Goal: Task Accomplishment & Management: Use online tool/utility

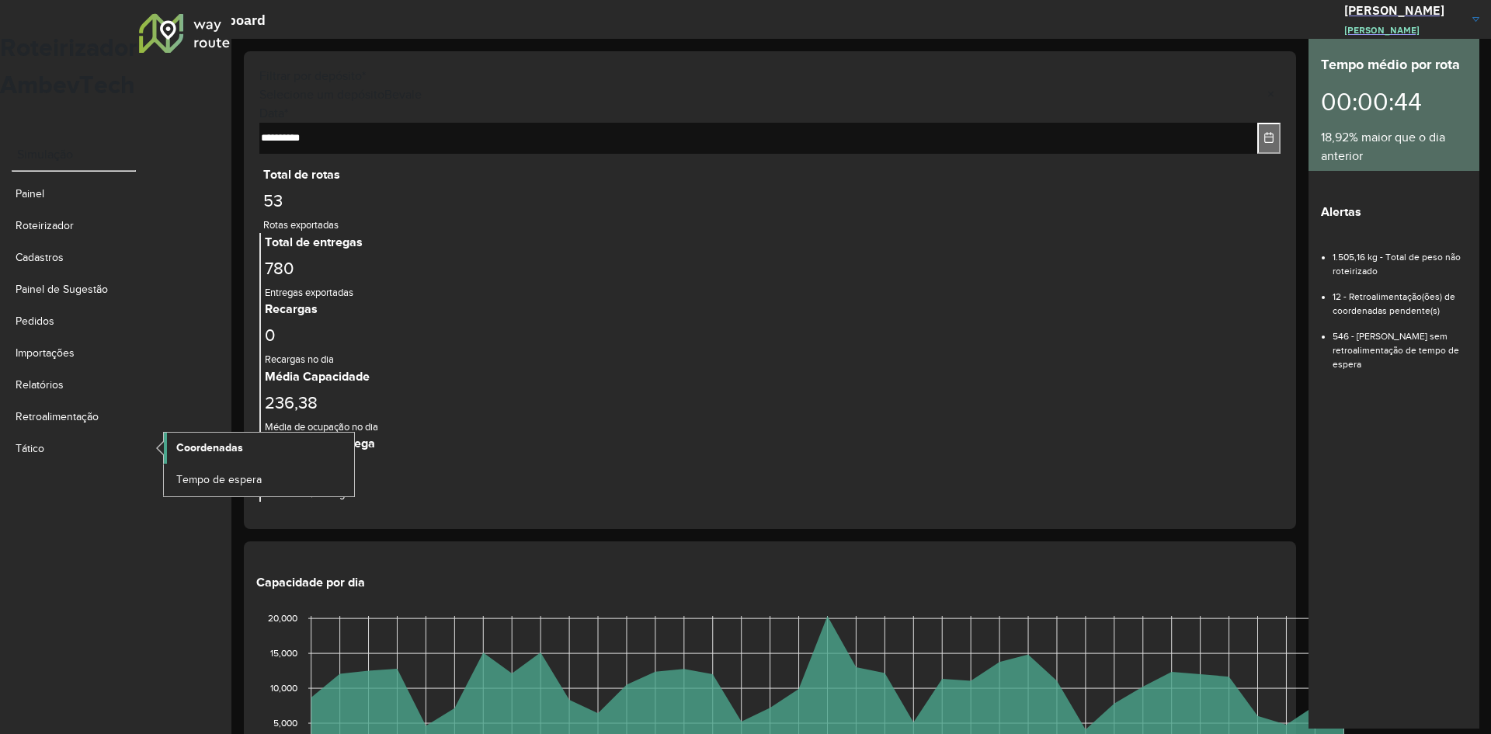
click at [186, 440] on span "Coordenadas" at bounding box center [209, 448] width 67 height 16
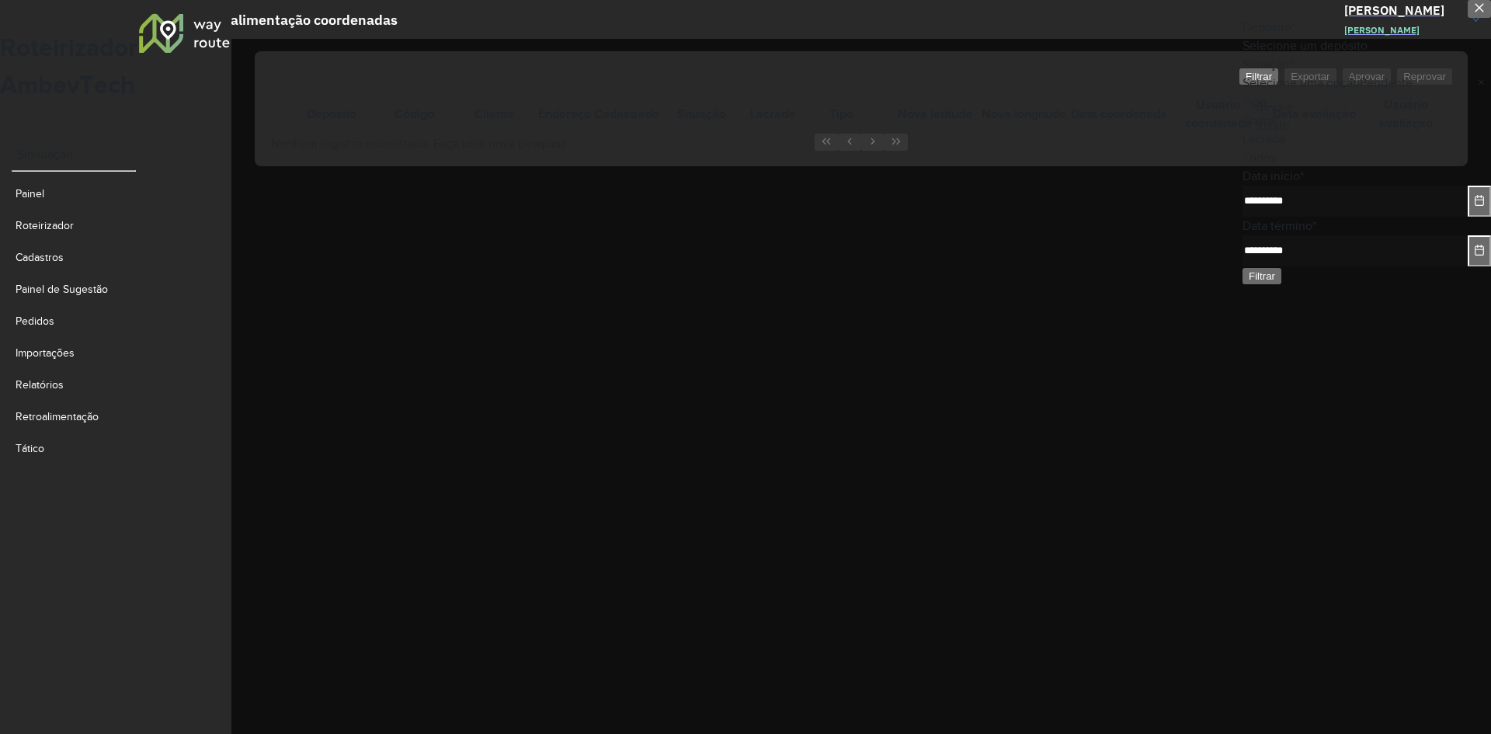
click at [1343, 53] on input "text" at bounding box center [1366, 47] width 248 height 11
click at [1320, 116] on div "Bevale" at bounding box center [1367, 107] width 222 height 19
click at [1468, 18] on button "button" at bounding box center [1479, 9] width 23 height 18
click at [137, 49] on div at bounding box center [184, 32] width 94 height 40
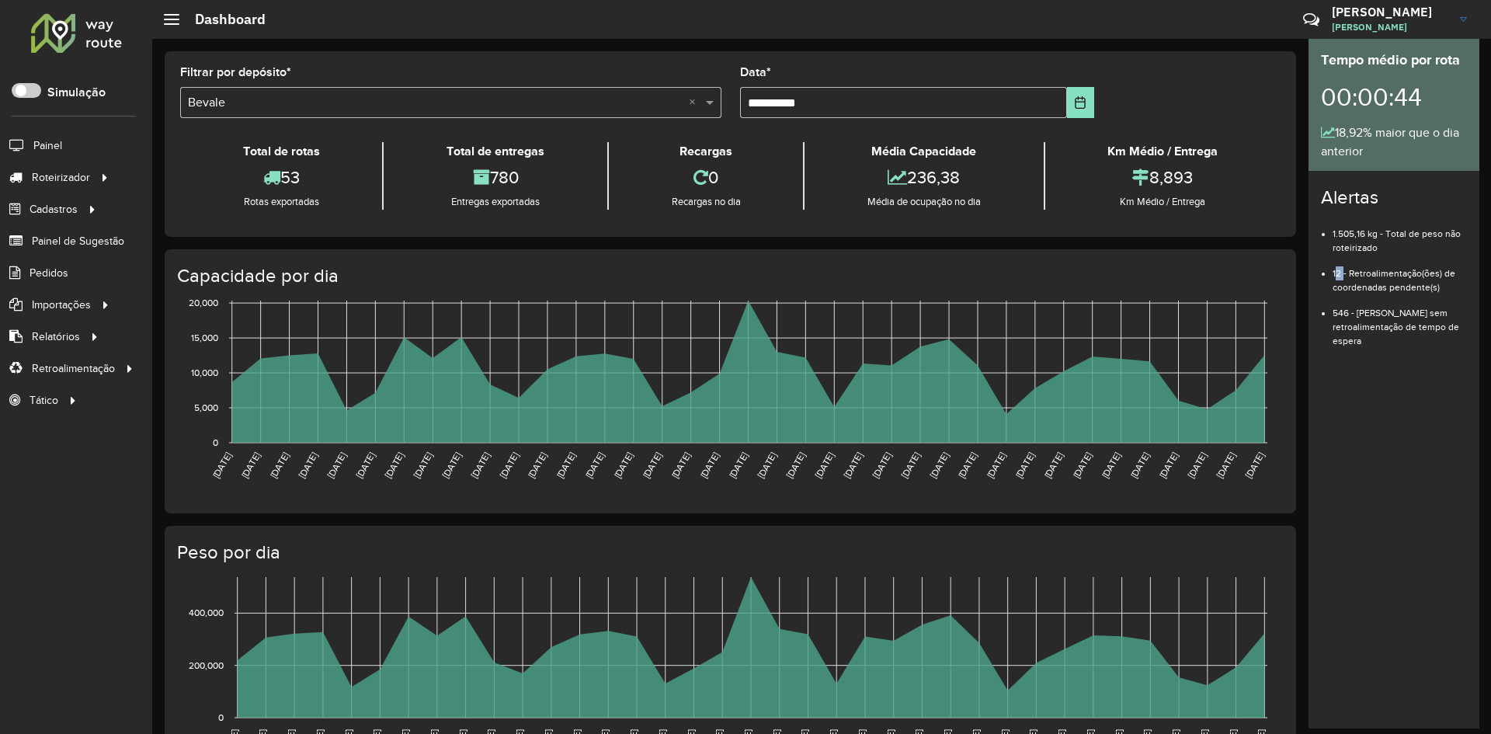
drag, startPoint x: 1341, startPoint y: 274, endPoint x: 1328, endPoint y: 280, distance: 14.3
click at [1328, 280] on ul "1.505,16 kg - Total de peso não roteirizado 12 - Retroalimentação(ões) de coord…" at bounding box center [1394, 281] width 146 height 133
click at [227, 370] on span "Coordenadas" at bounding box center [209, 368] width 67 height 16
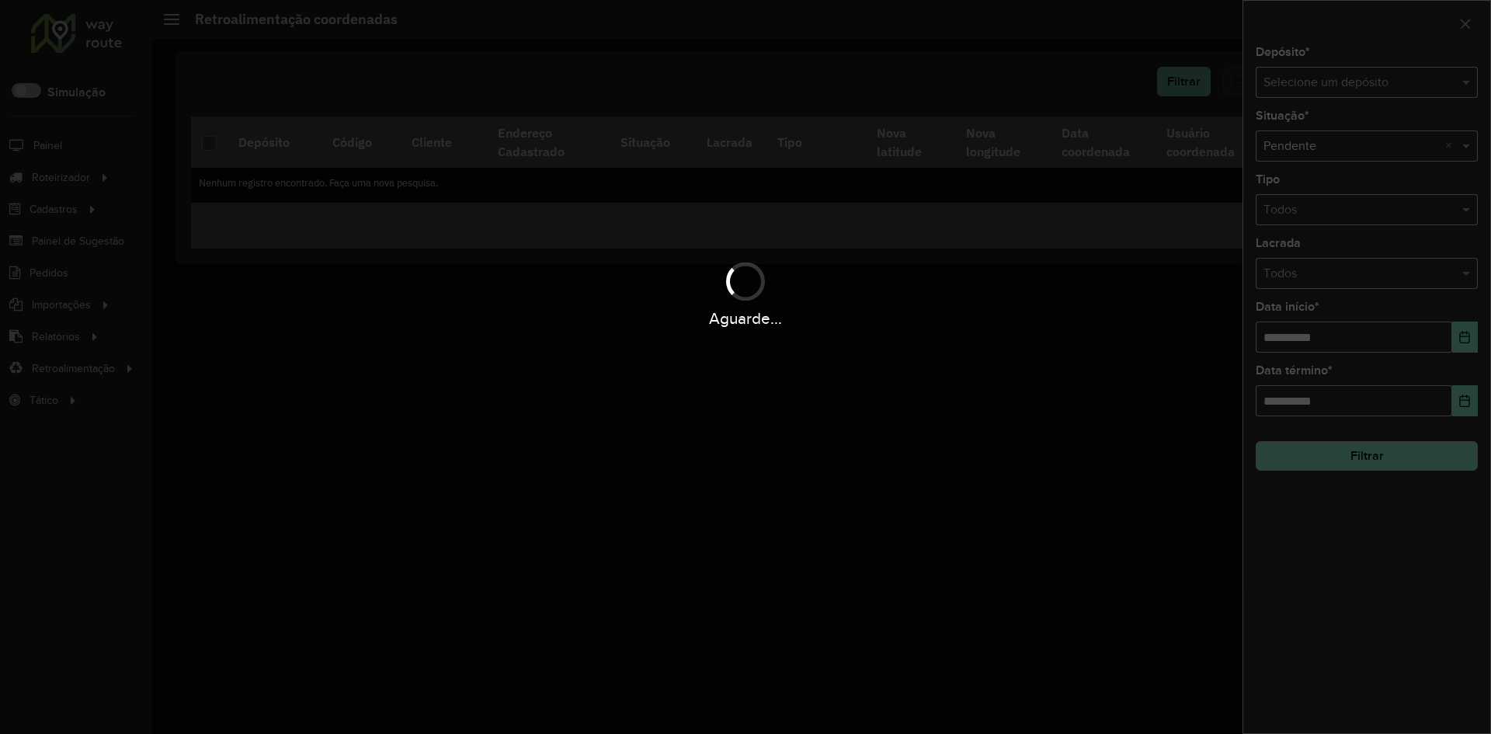
click at [1349, 88] on input "text" at bounding box center [1350, 83] width 175 height 19
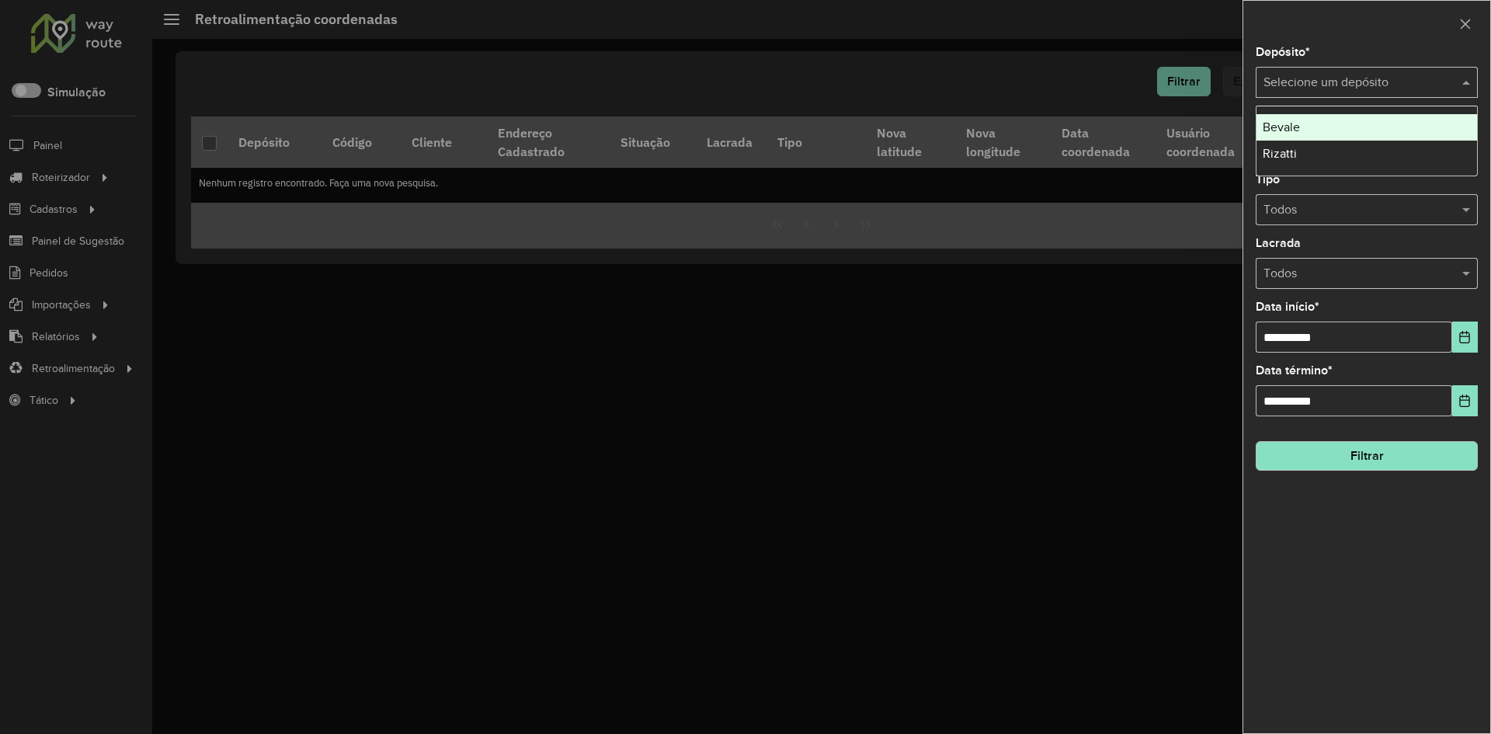
click at [1335, 122] on div "Bevale" at bounding box center [1366, 127] width 221 height 26
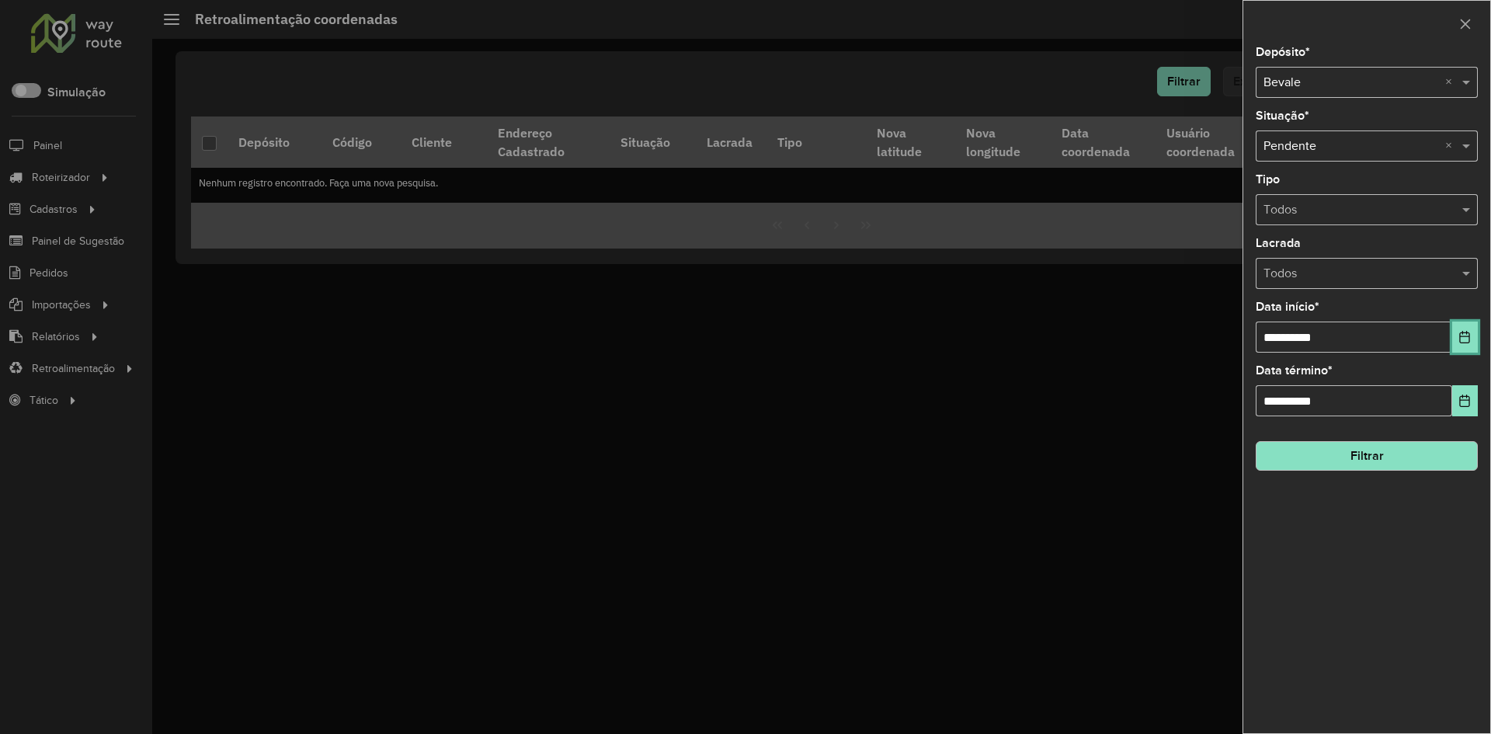
click at [1468, 344] on button "Choose Date" at bounding box center [1465, 336] width 26 height 31
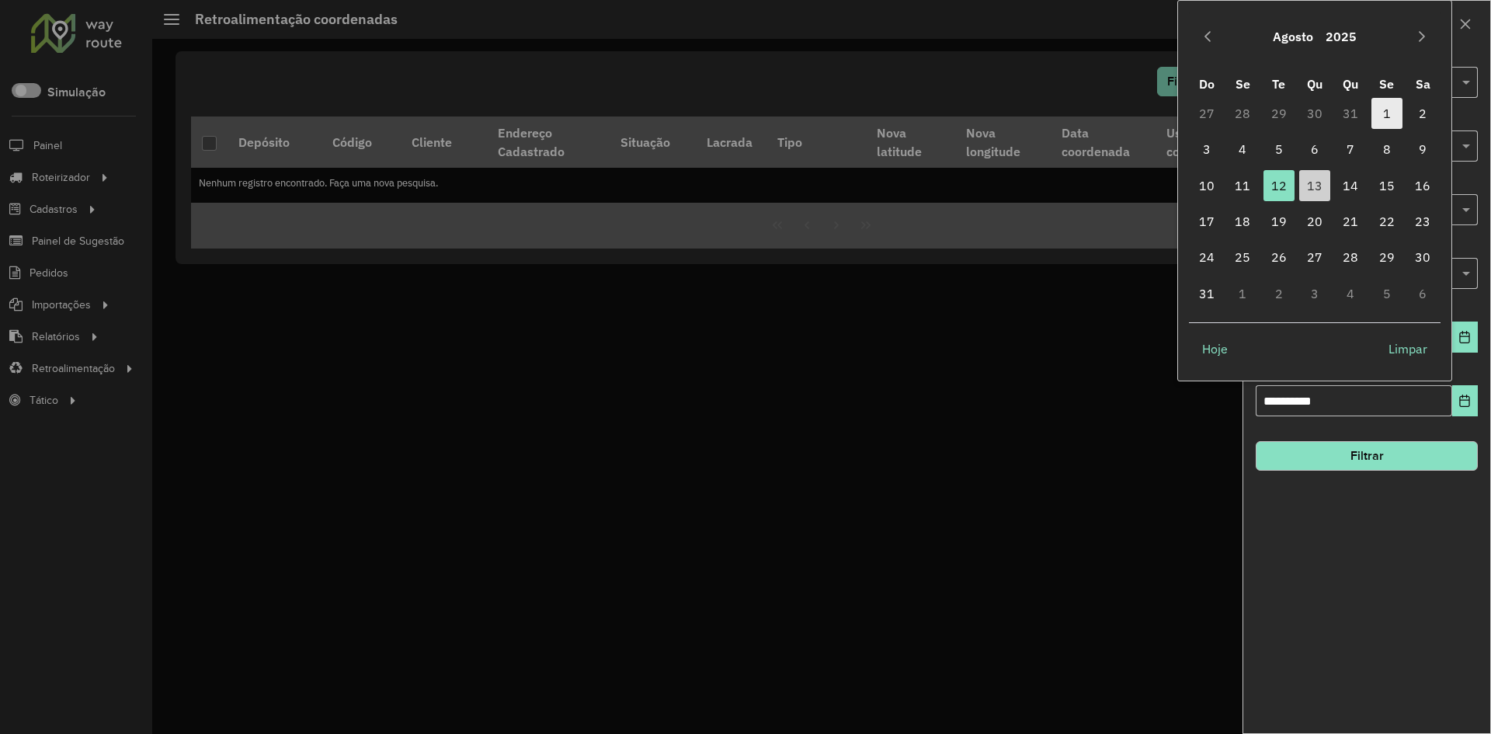
click at [1376, 116] on span "1" at bounding box center [1386, 113] width 31 height 31
type input "**********"
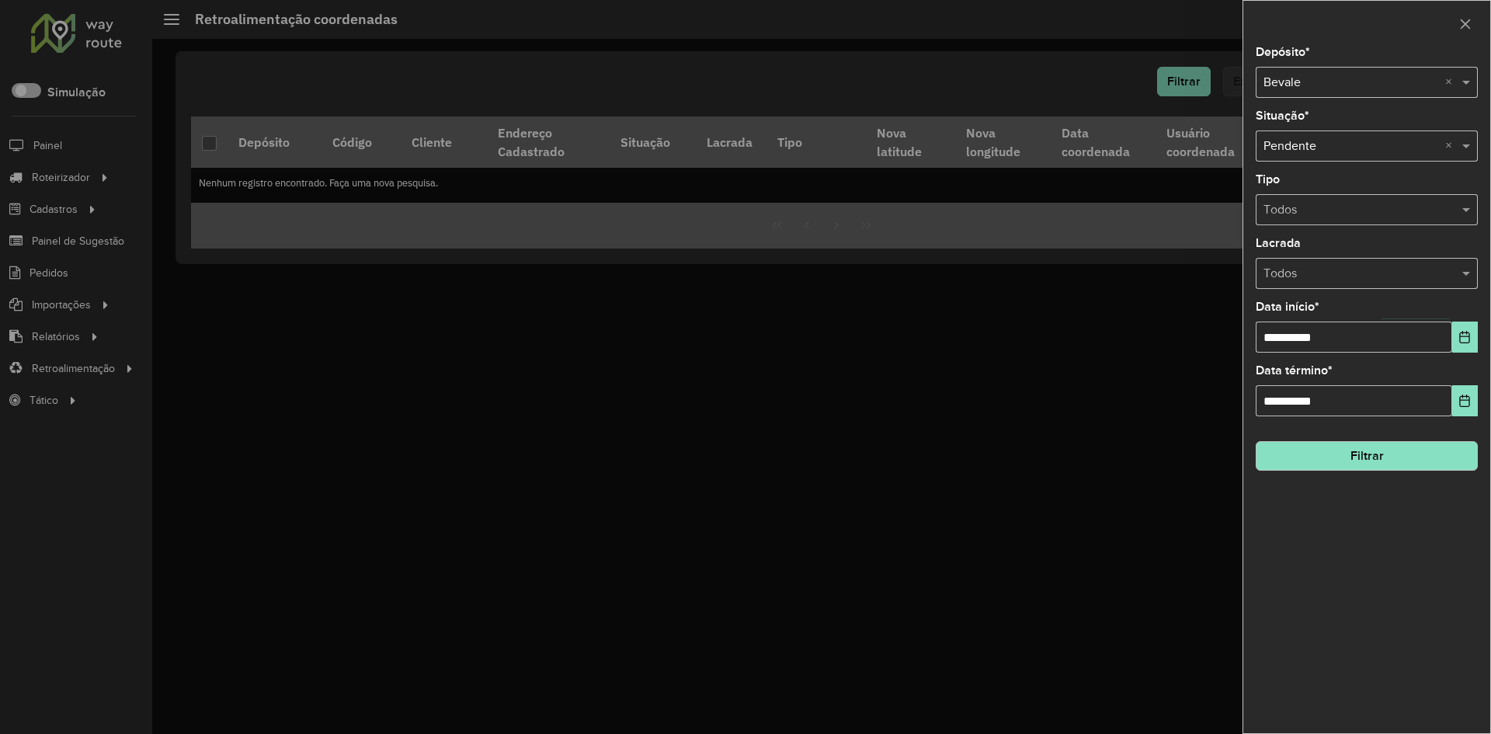
click at [1388, 453] on button "Filtrar" at bounding box center [1367, 456] width 222 height 30
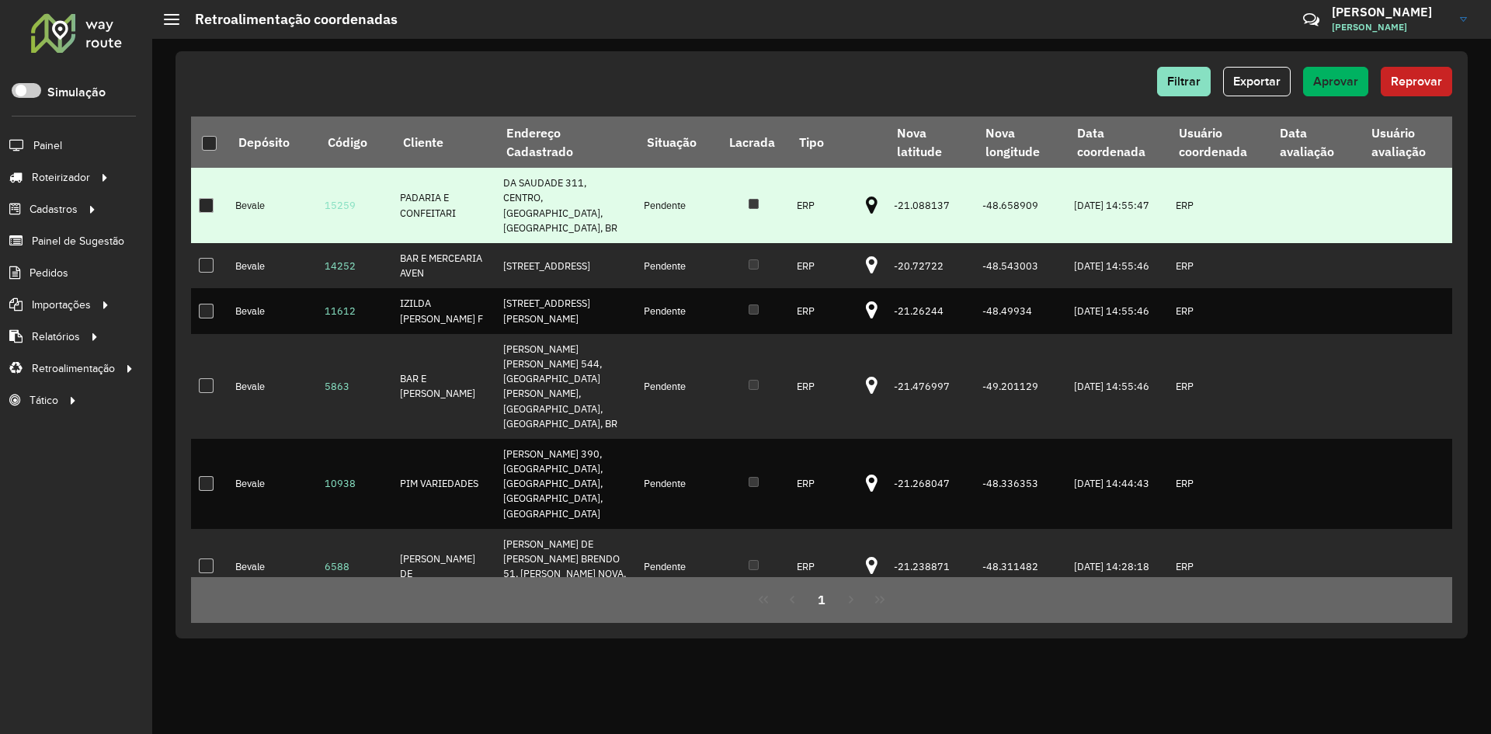
click at [866, 200] on icon at bounding box center [872, 206] width 12 height 20
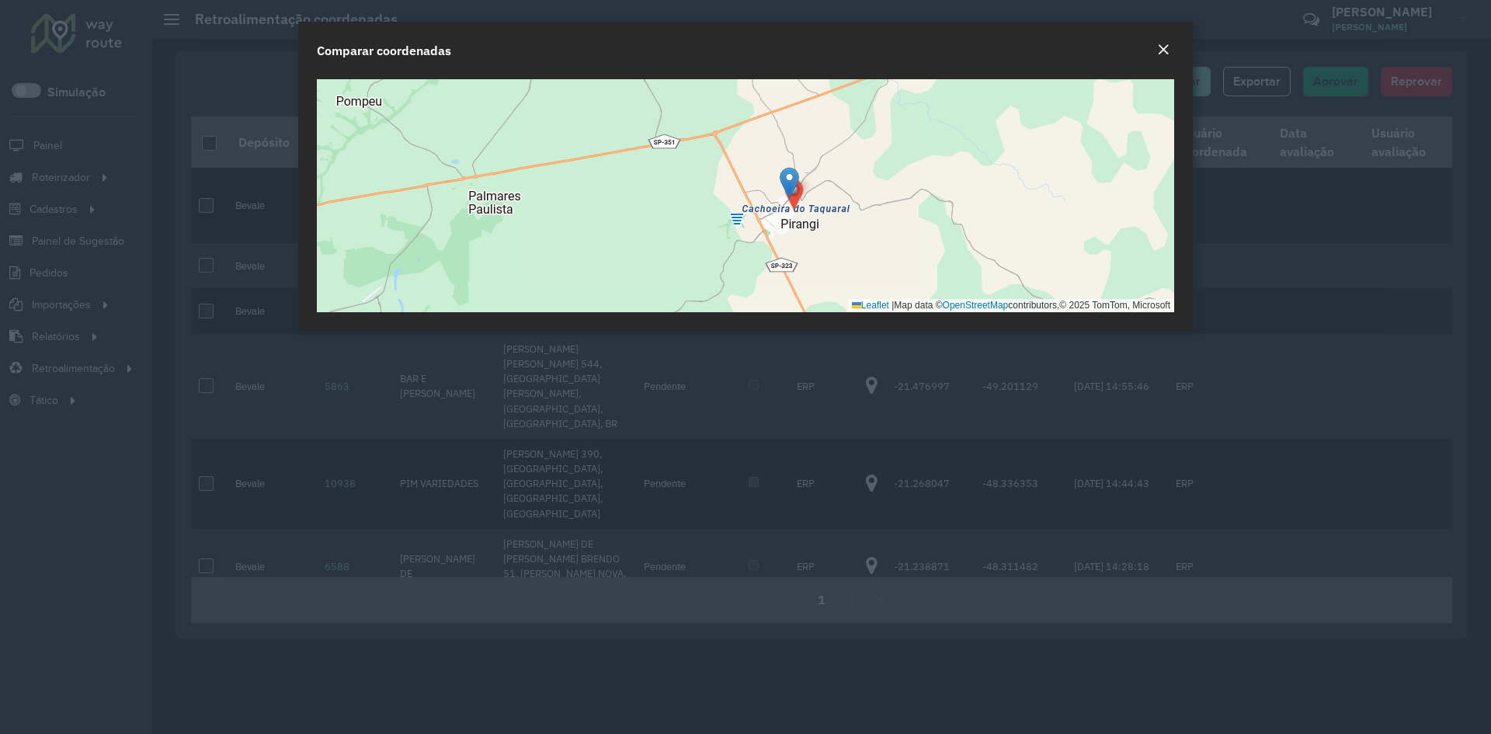
click at [1168, 50] on em "Close" at bounding box center [1163, 49] width 12 height 12
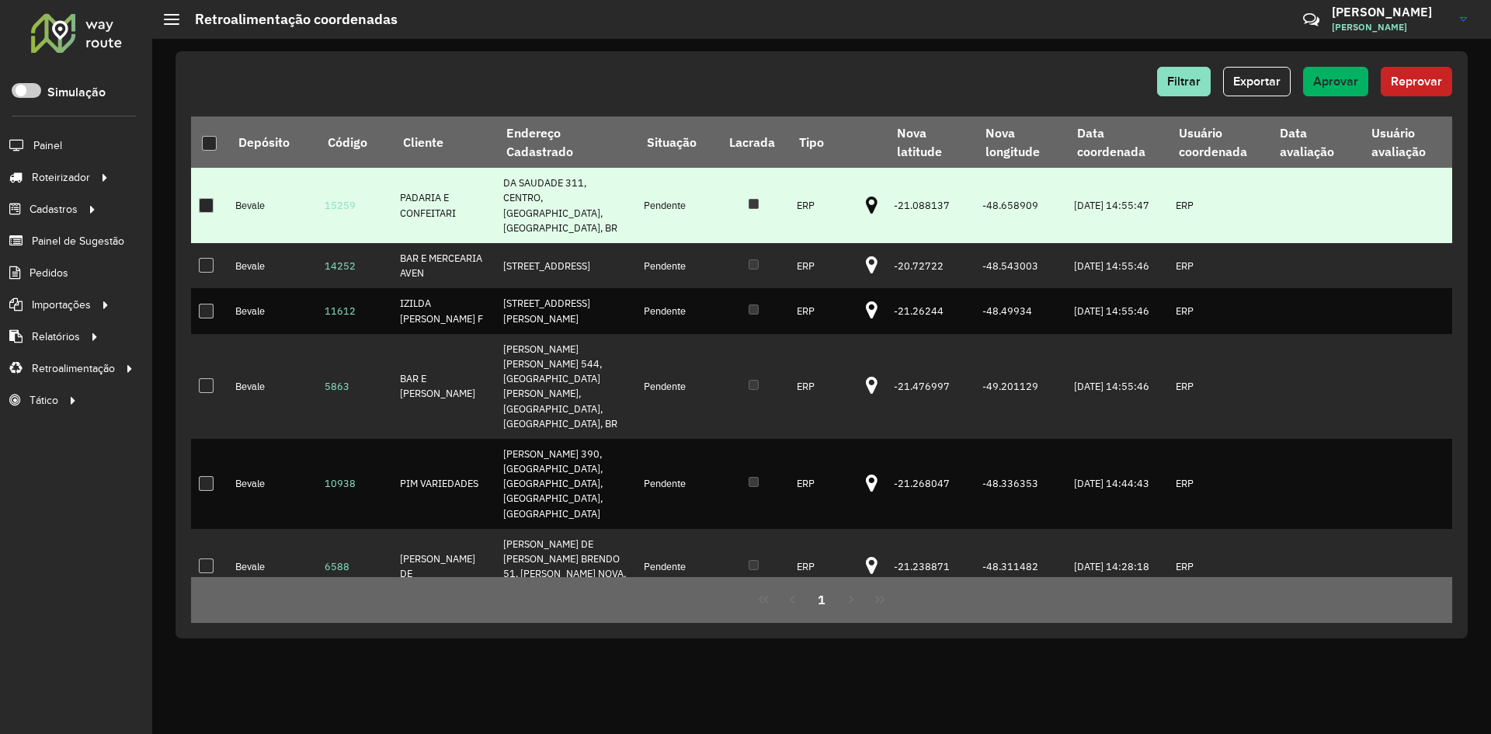
click at [208, 203] on div at bounding box center [206, 205] width 15 height 15
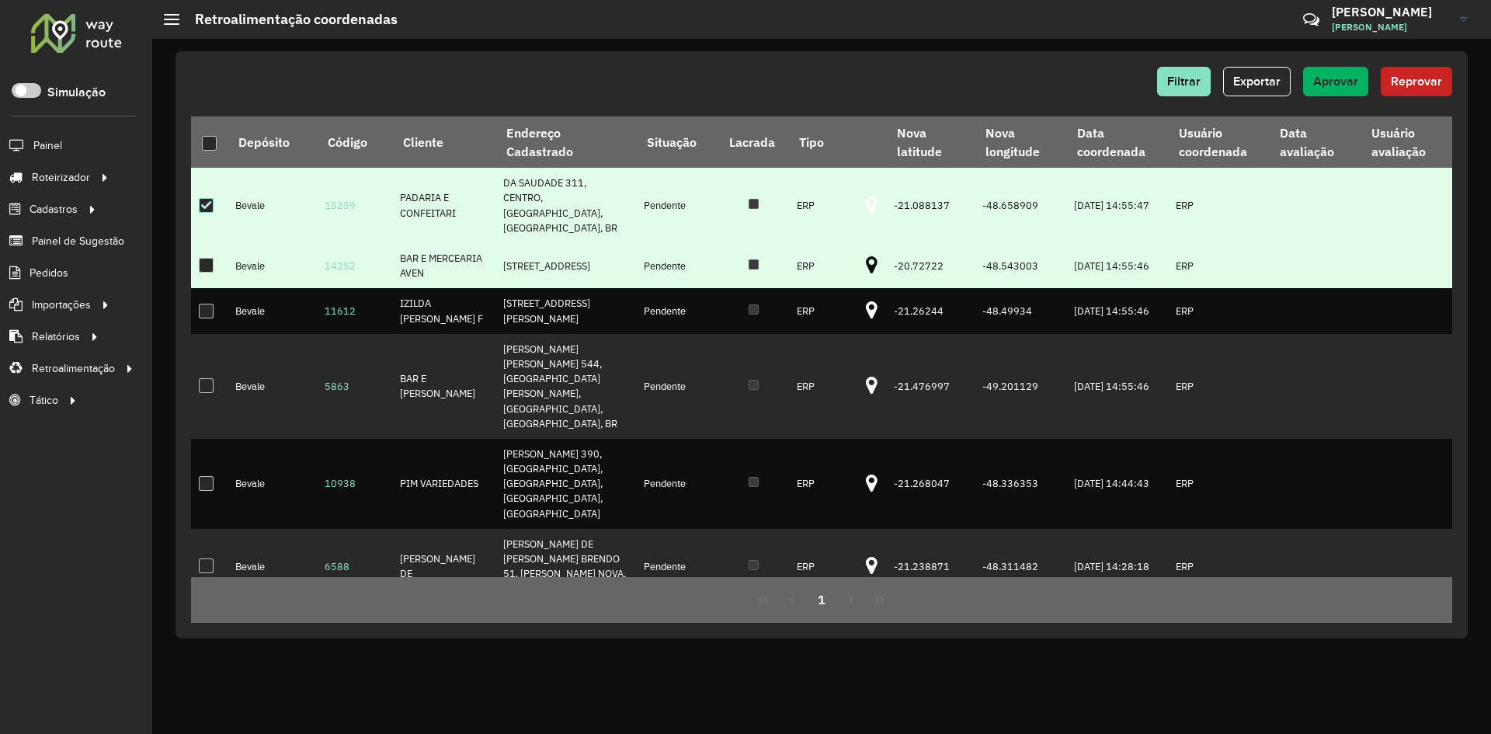
click at [866, 261] on icon at bounding box center [872, 265] width 12 height 20
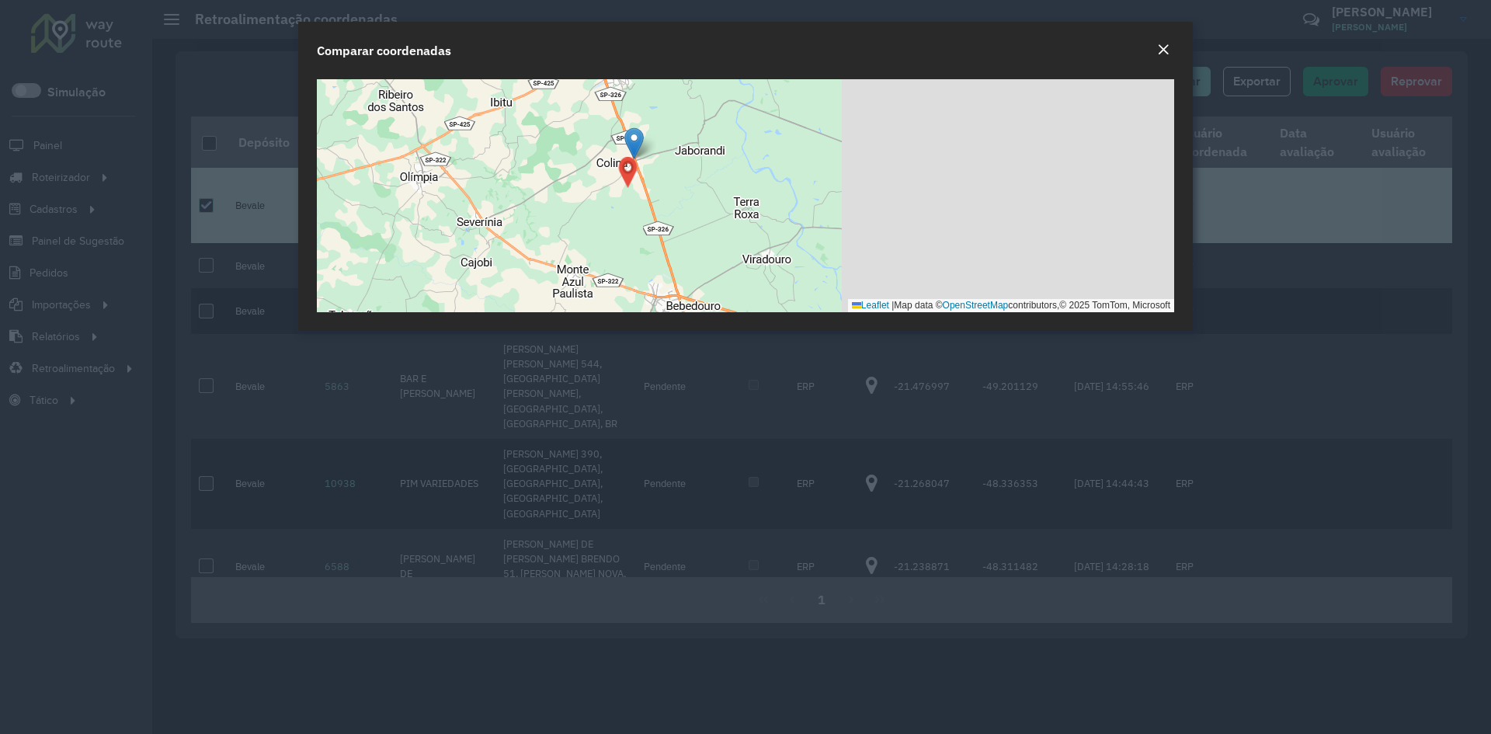
drag, startPoint x: 730, startPoint y: 147, endPoint x: 696, endPoint y: 175, distance: 44.1
click at [657, 162] on div "Leaflet | Map data © OpenStreetMap contributors,© 2025 TomTom, Microsoft" at bounding box center [745, 195] width 857 height 233
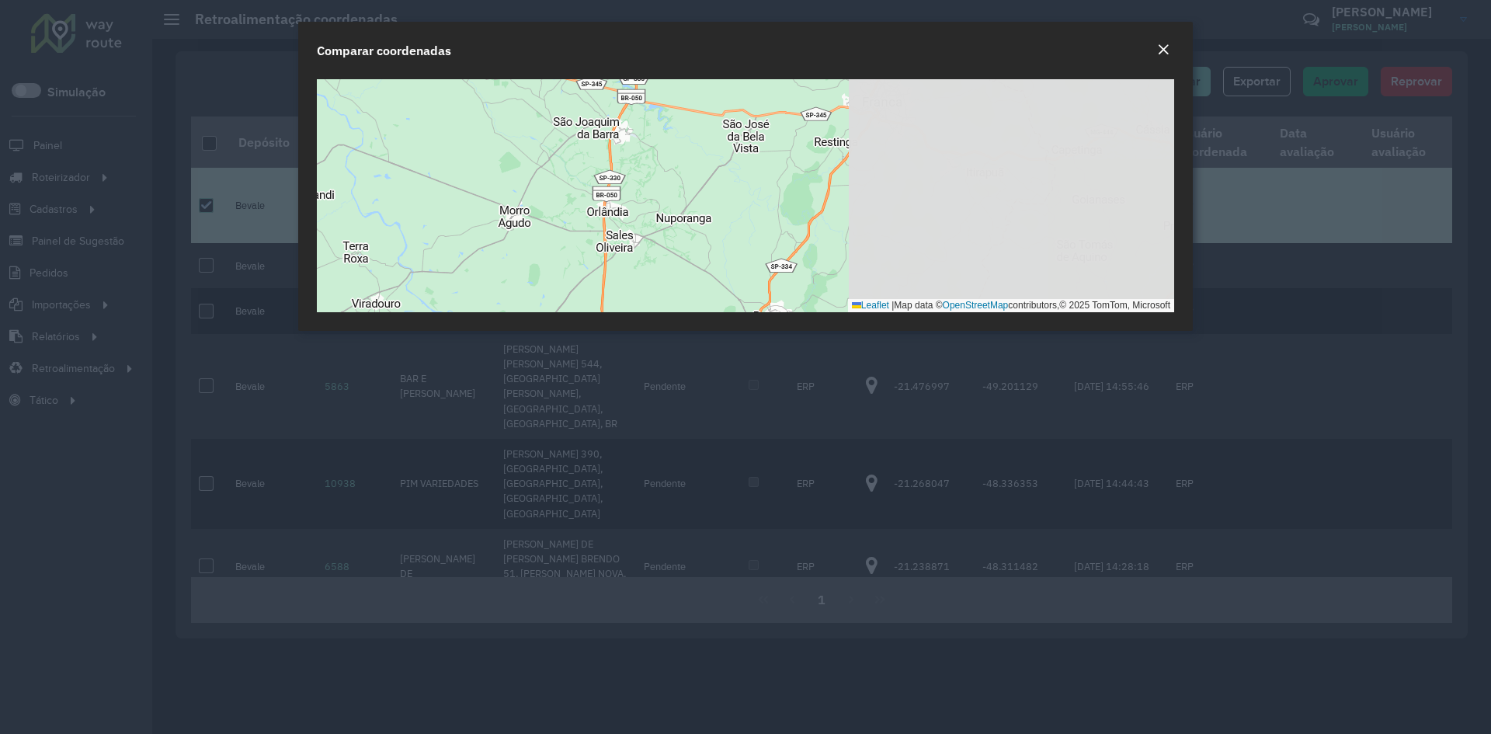
drag, startPoint x: 582, startPoint y: 204, endPoint x: 659, endPoint y: 206, distance: 76.9
click at [558, 207] on div "Leaflet | Map data © OpenStreetMap contributors,© 2025 TomTom, Microsoft" at bounding box center [745, 195] width 857 height 233
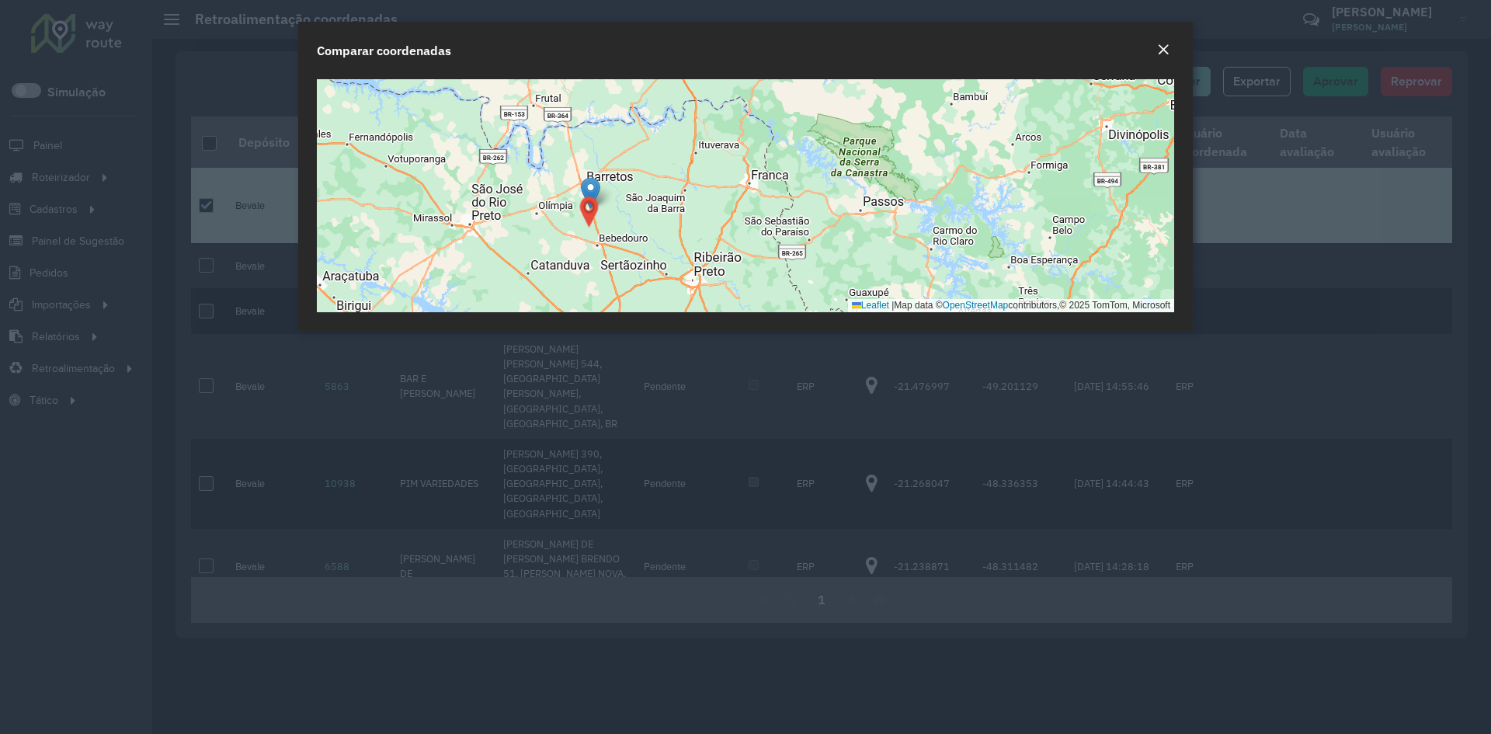
drag, startPoint x: 801, startPoint y: 228, endPoint x: 687, endPoint y: 229, distance: 113.4
click at [687, 228] on div "Leaflet | Map data © OpenStreetMap contributors,© 2025 TomTom, Microsoft" at bounding box center [745, 195] width 857 height 233
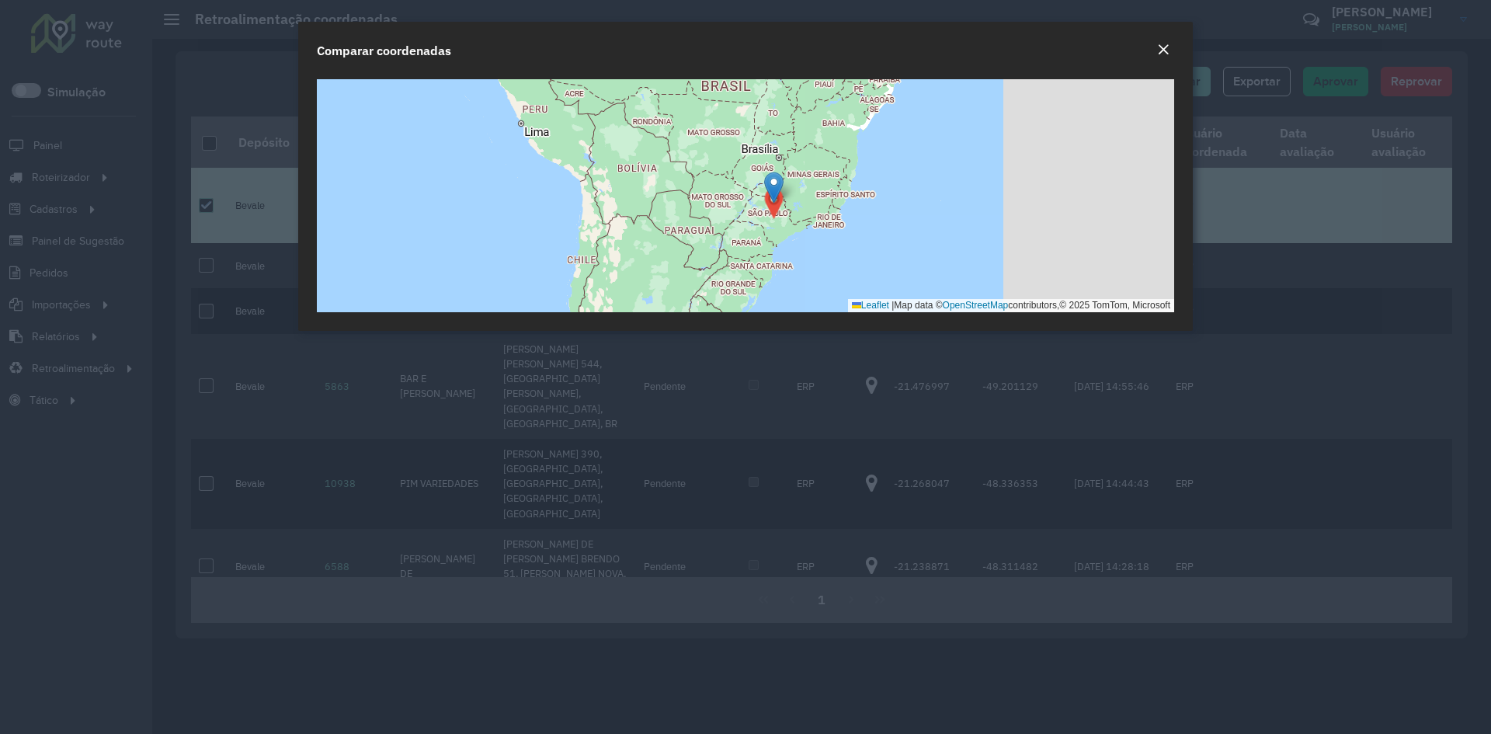
drag, startPoint x: 1041, startPoint y: 278, endPoint x: 815, endPoint y: 212, distance: 236.2
click at [815, 212] on div "Leaflet | Map data © OpenStreetMap contributors,© 2025 TomTom, Microsoft" at bounding box center [745, 195] width 857 height 233
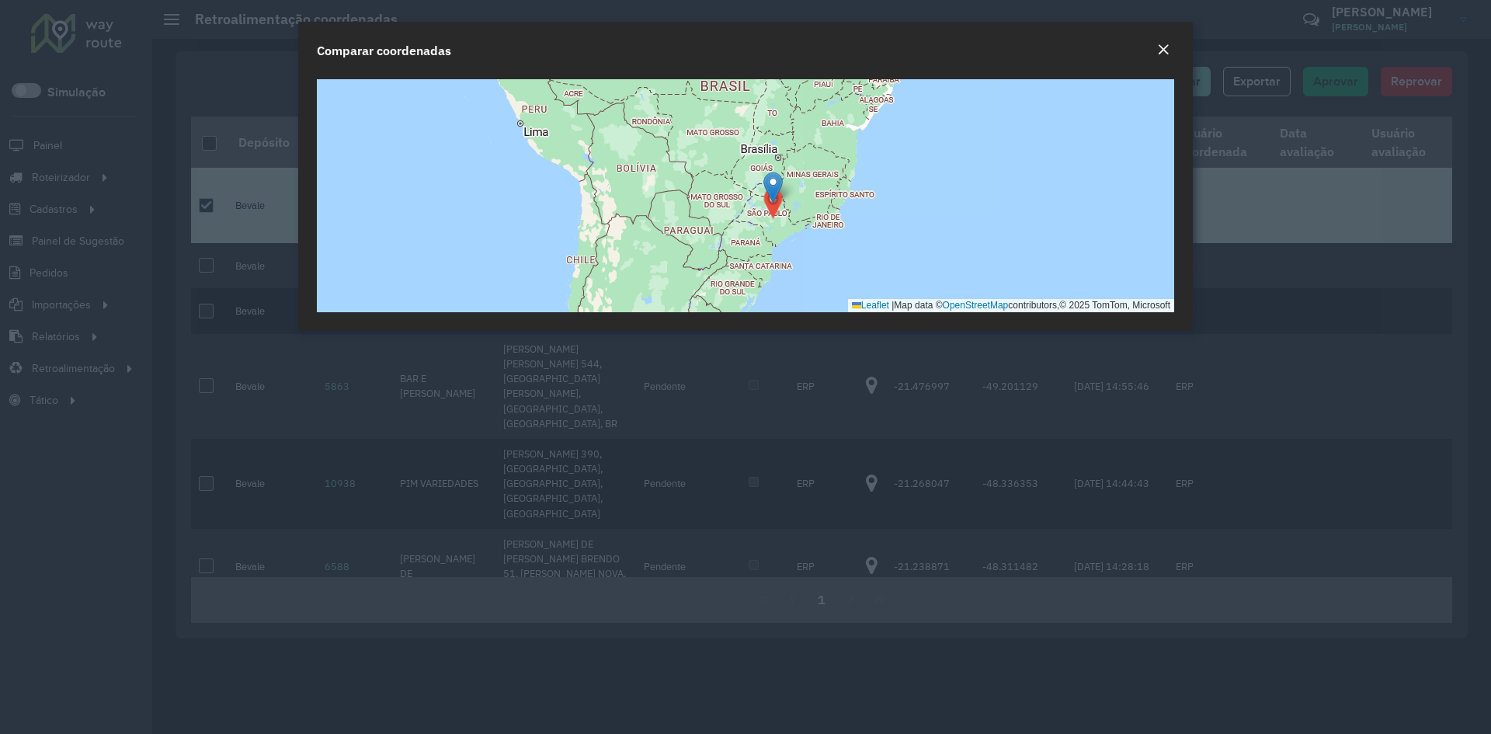
click at [1166, 56] on div "Close" at bounding box center [1163, 50] width 12 height 19
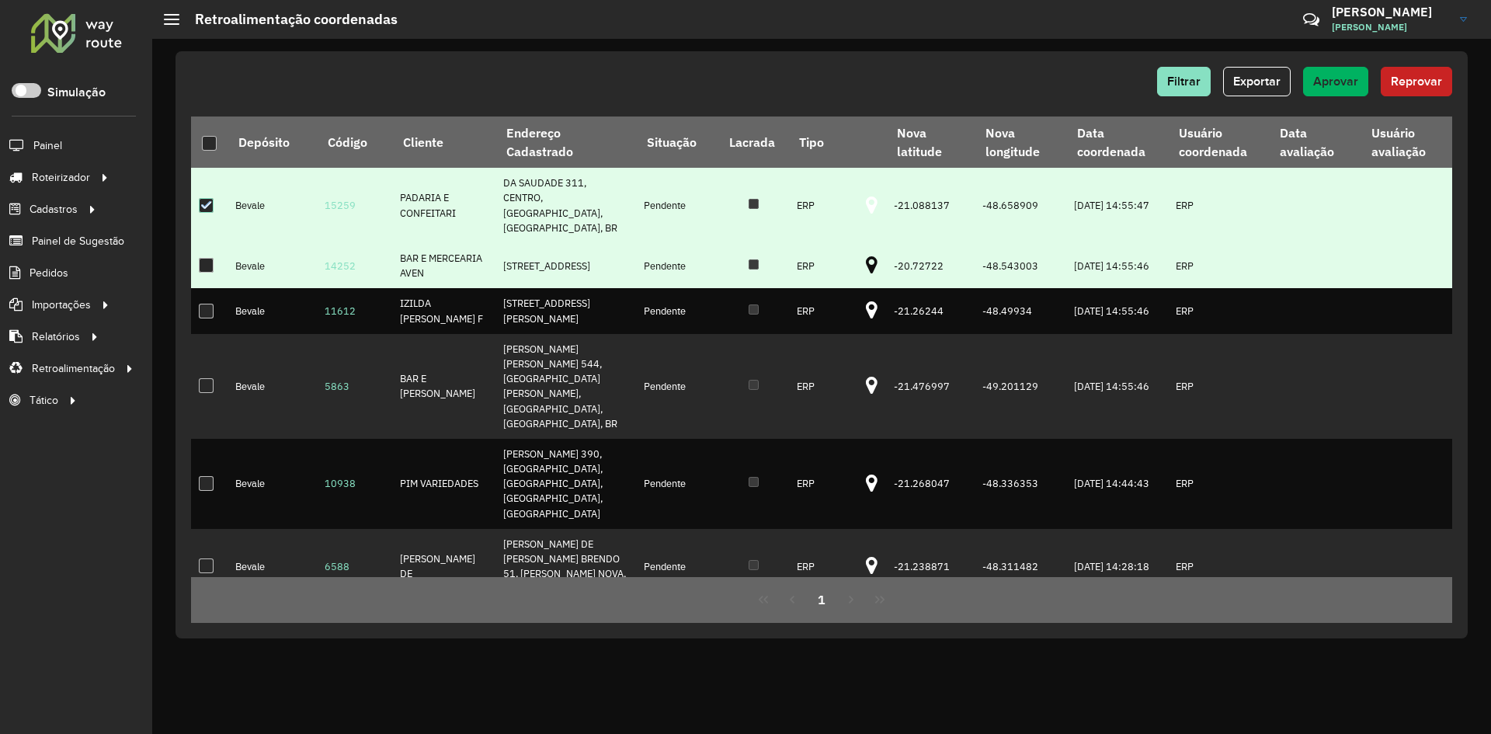
click at [866, 259] on icon at bounding box center [872, 265] width 12 height 20
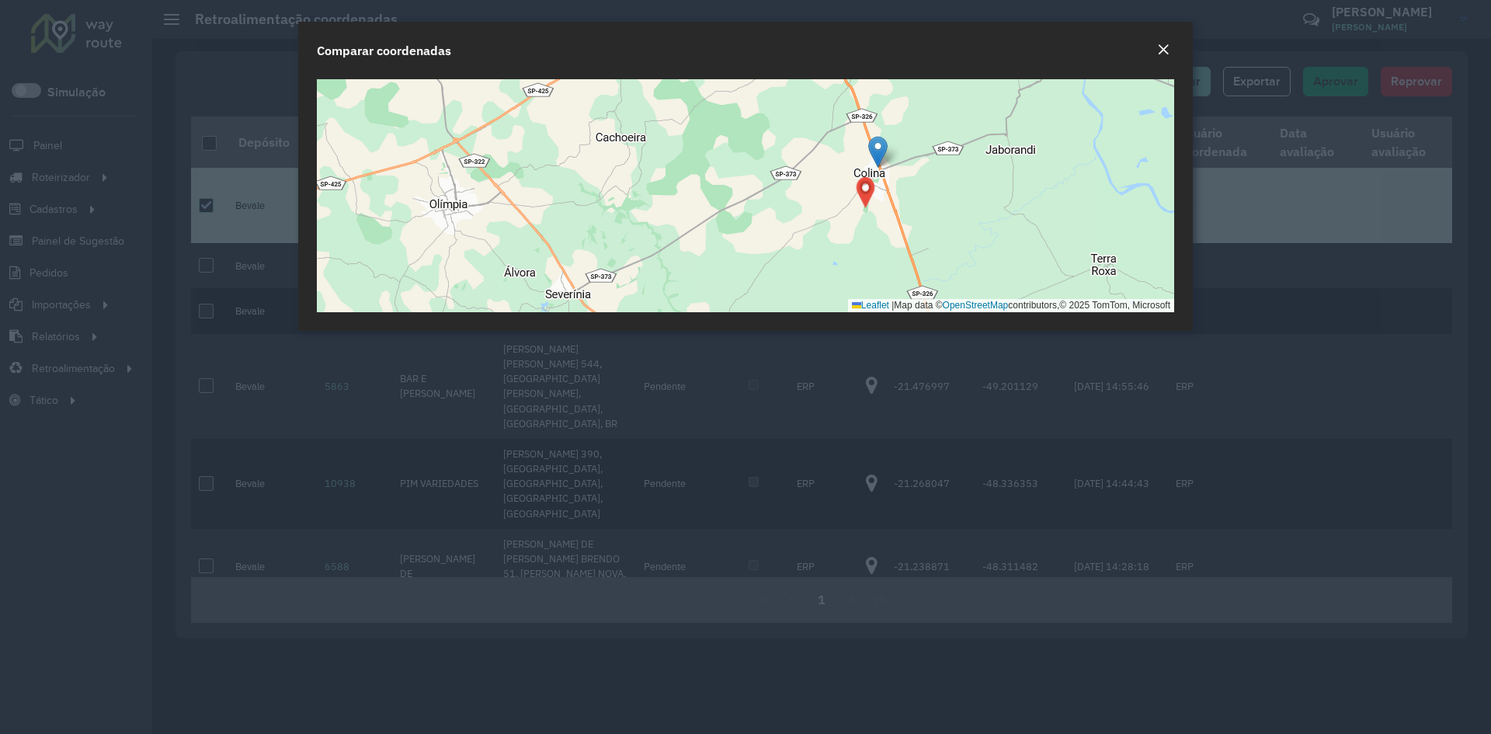
click at [1162, 50] on em "Close" at bounding box center [1163, 49] width 12 height 12
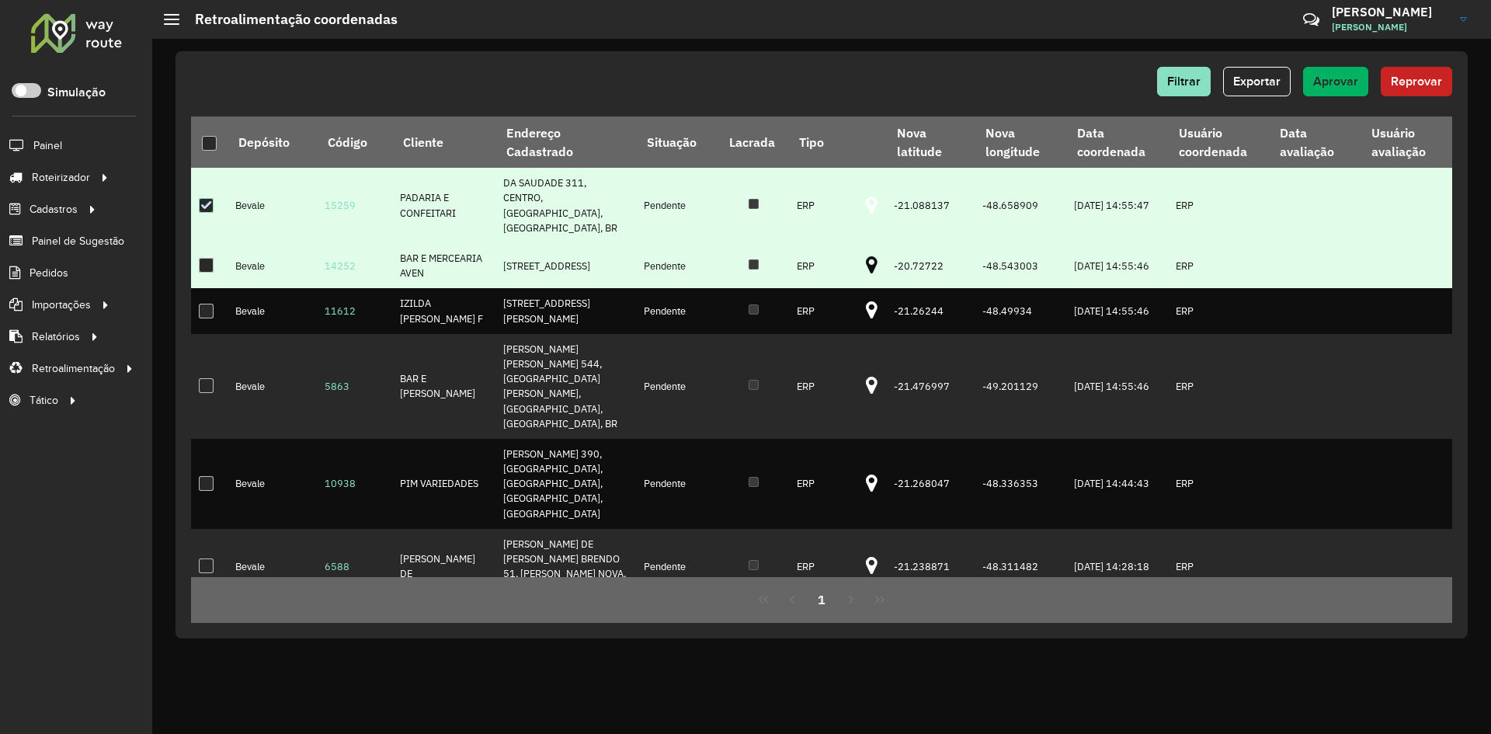
click at [211, 259] on div at bounding box center [206, 265] width 15 height 15
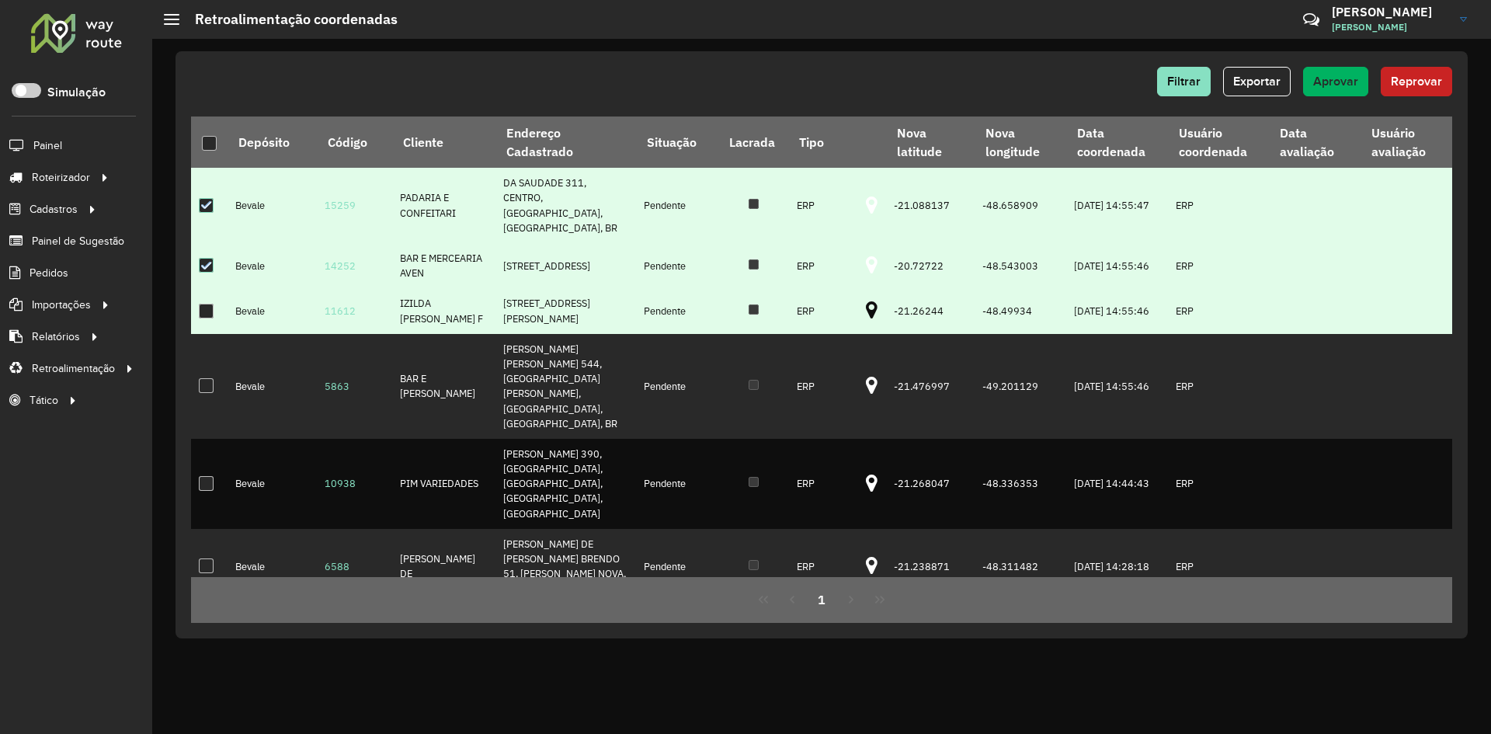
click at [866, 309] on icon at bounding box center [872, 311] width 12 height 20
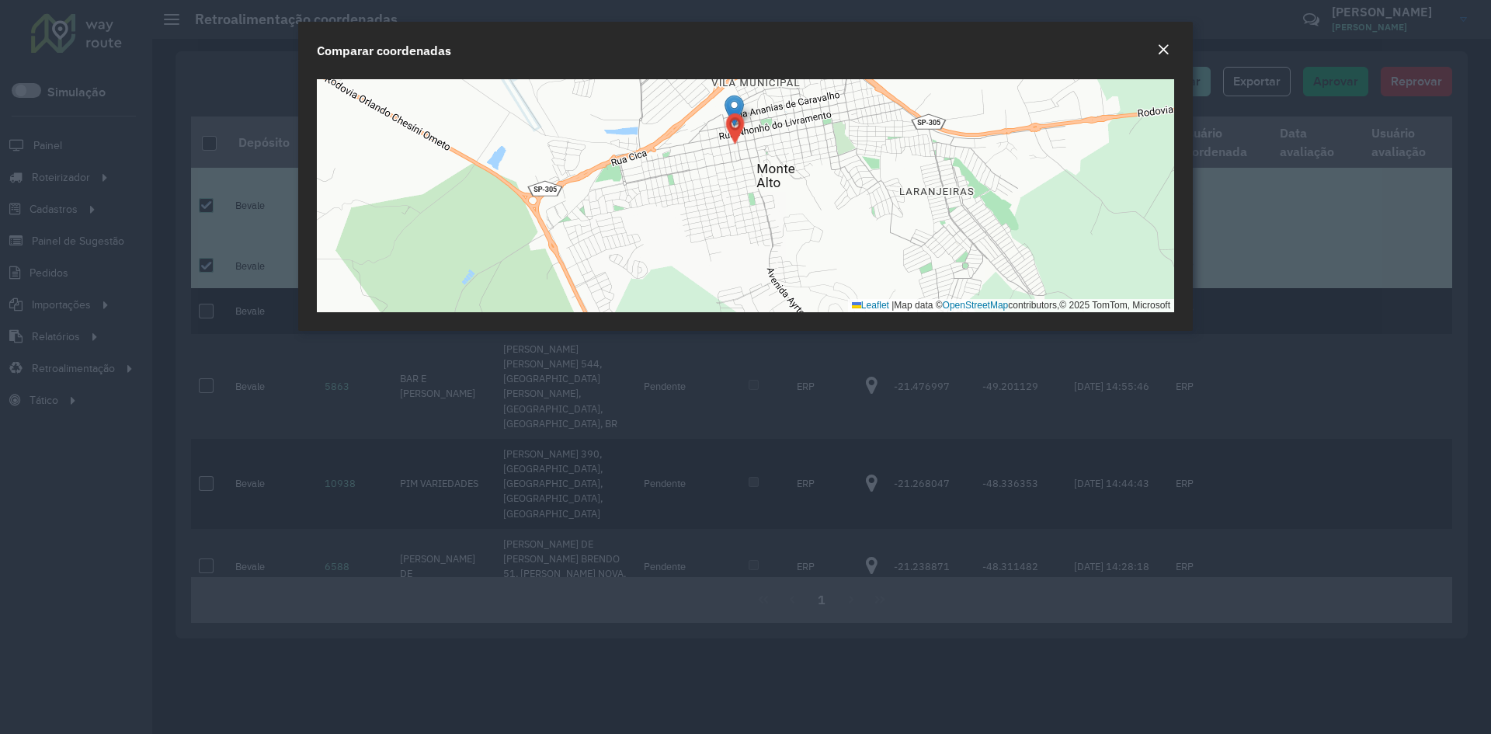
click at [1160, 47] on em "Close" at bounding box center [1163, 49] width 12 height 12
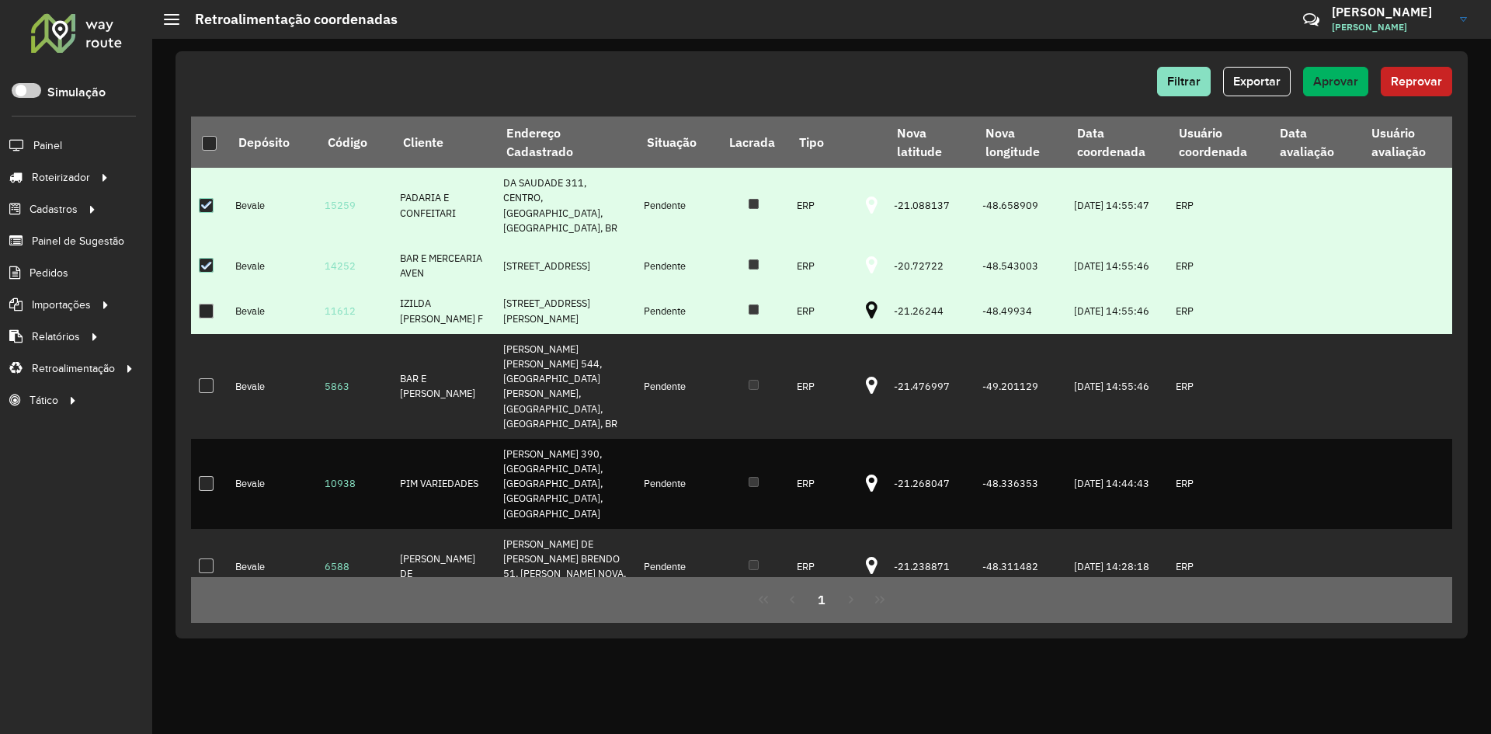
click at [209, 312] on div at bounding box center [206, 311] width 15 height 15
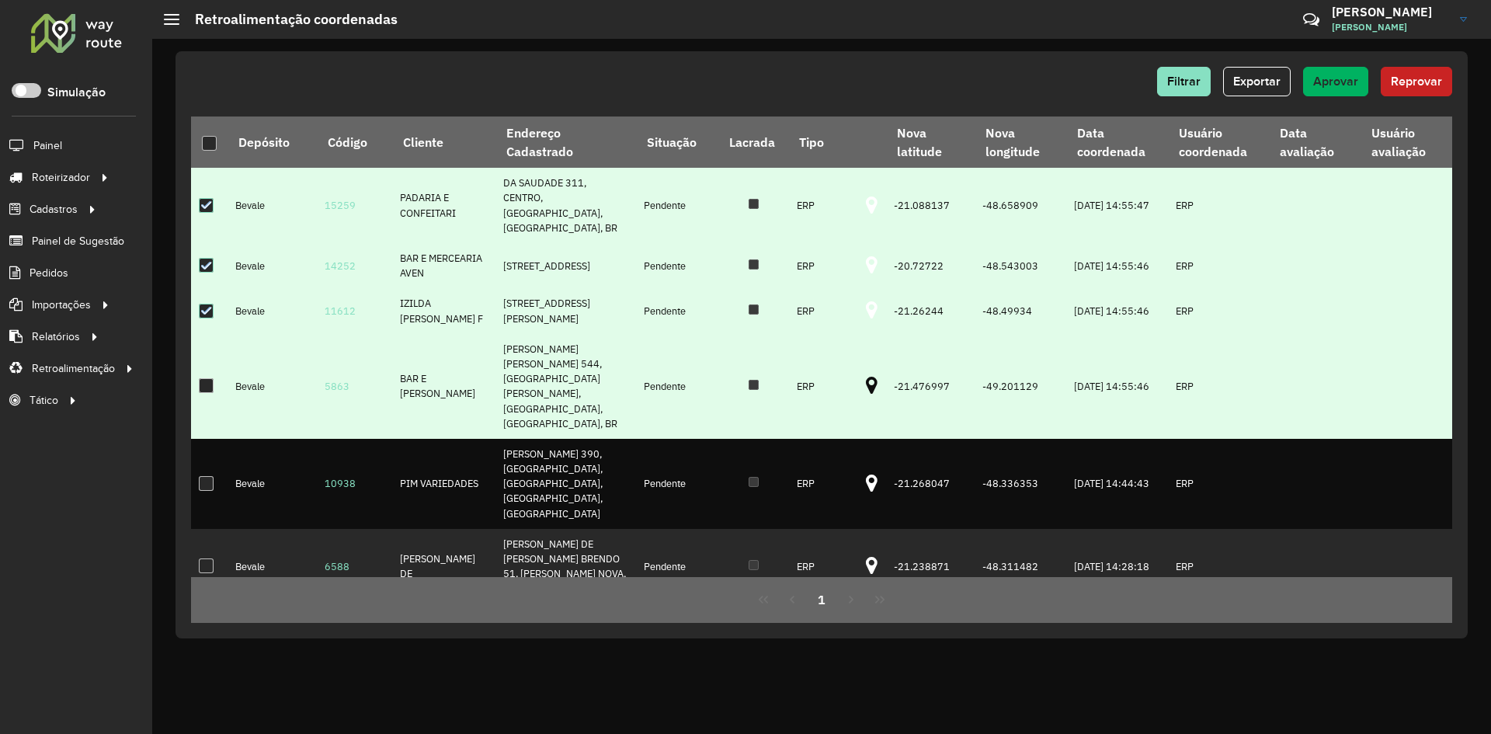
click at [866, 376] on icon at bounding box center [872, 386] width 12 height 20
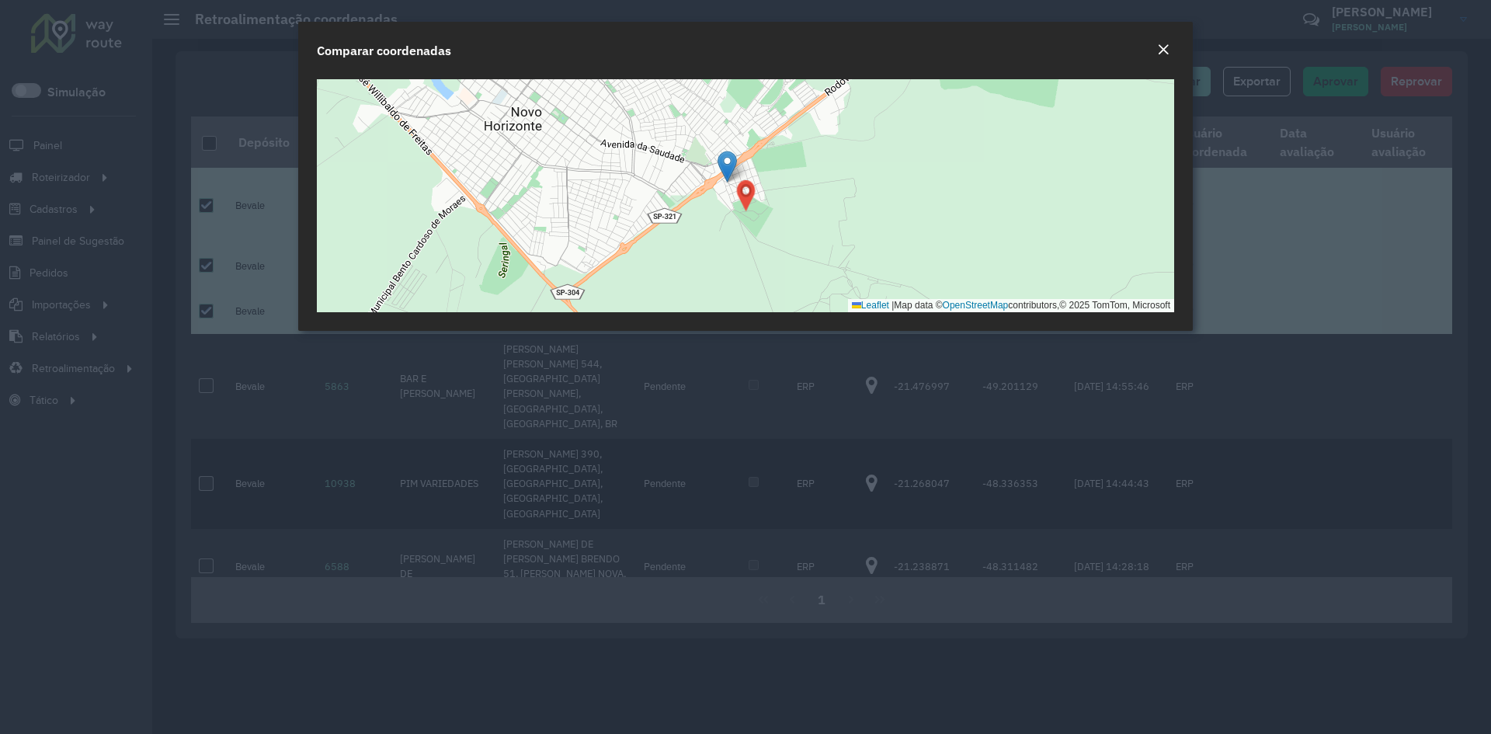
click at [1159, 61] on div "Comparar coordenadas" at bounding box center [745, 47] width 895 height 51
click at [1169, 50] on button "Close" at bounding box center [1163, 50] width 22 height 20
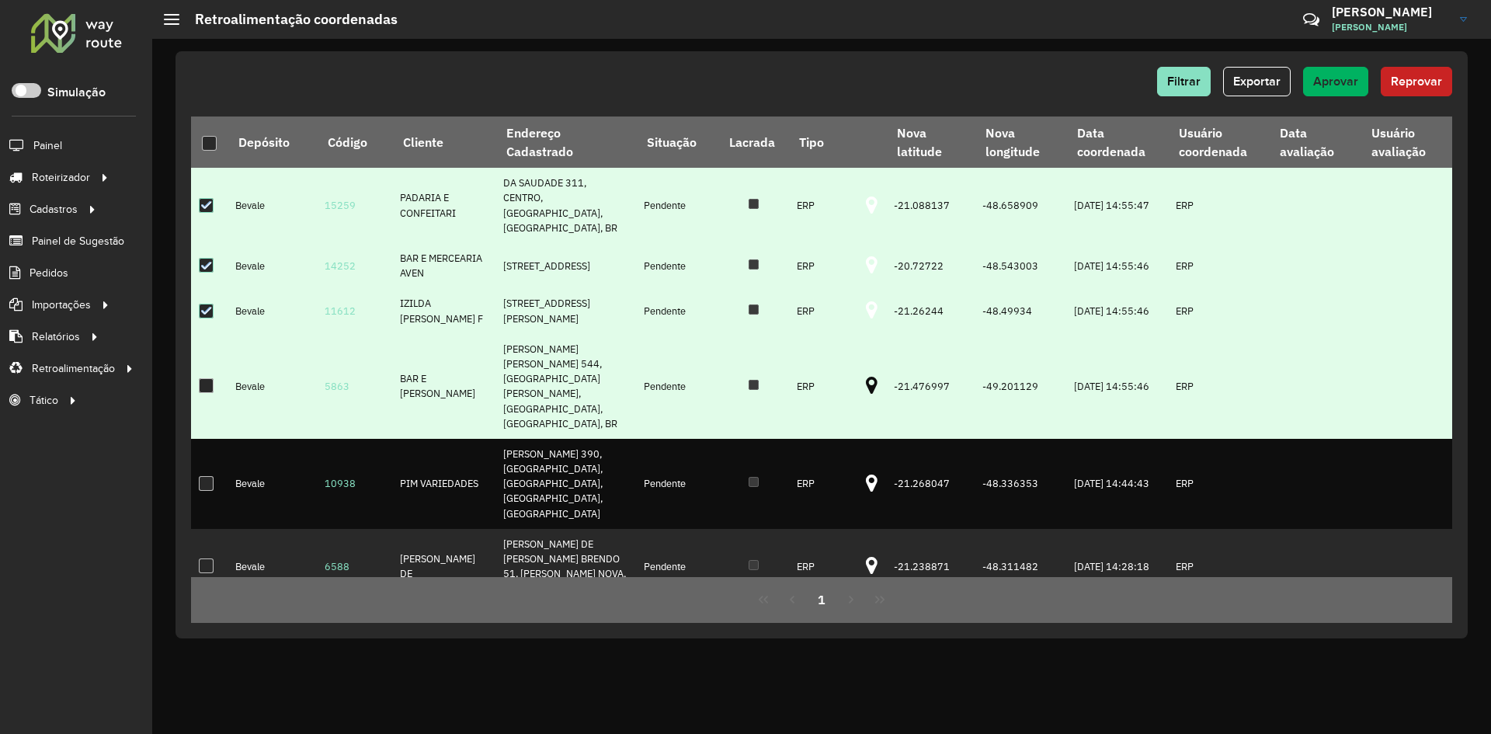
click at [194, 377] on td at bounding box center [209, 386] width 36 height 105
click at [204, 380] on div at bounding box center [206, 385] width 15 height 15
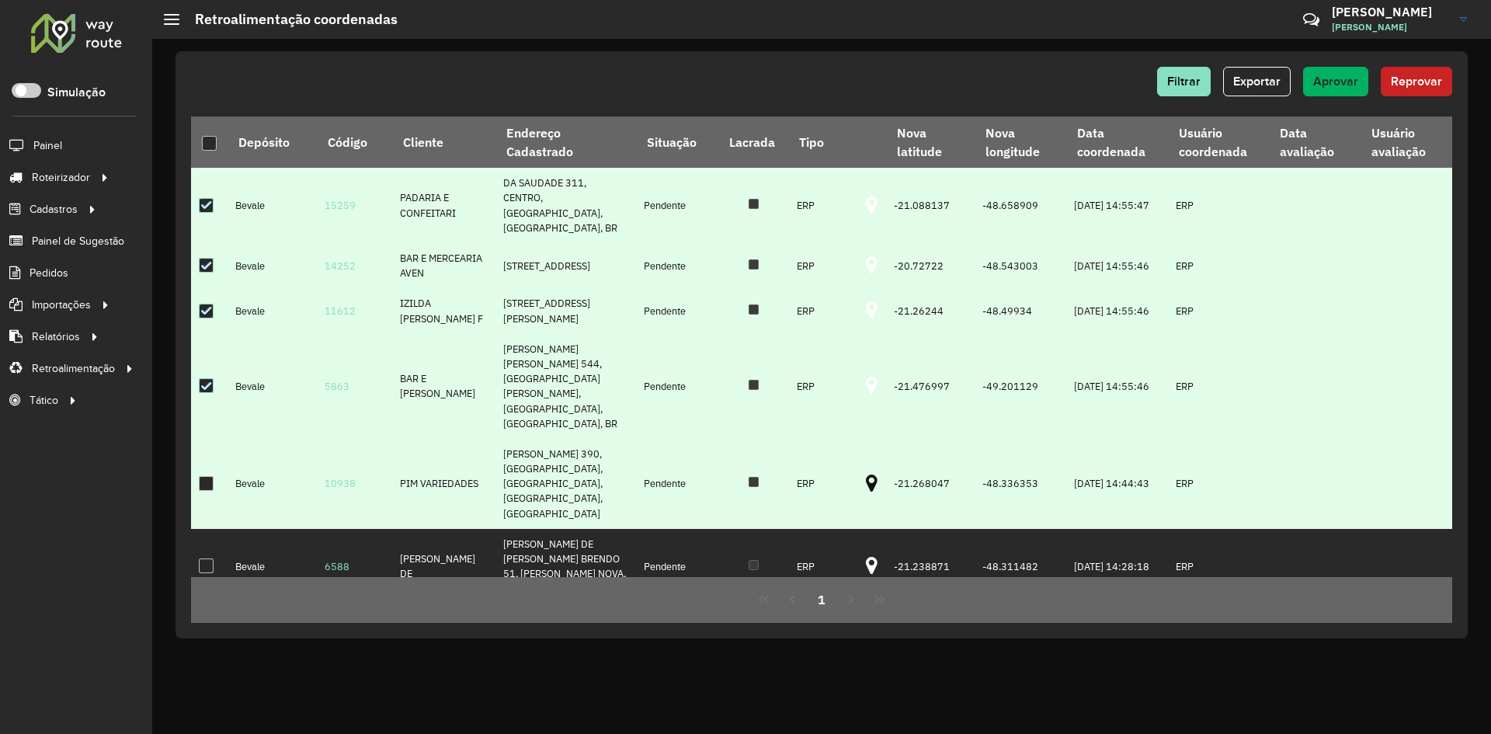
click at [866, 474] on icon at bounding box center [872, 484] width 12 height 20
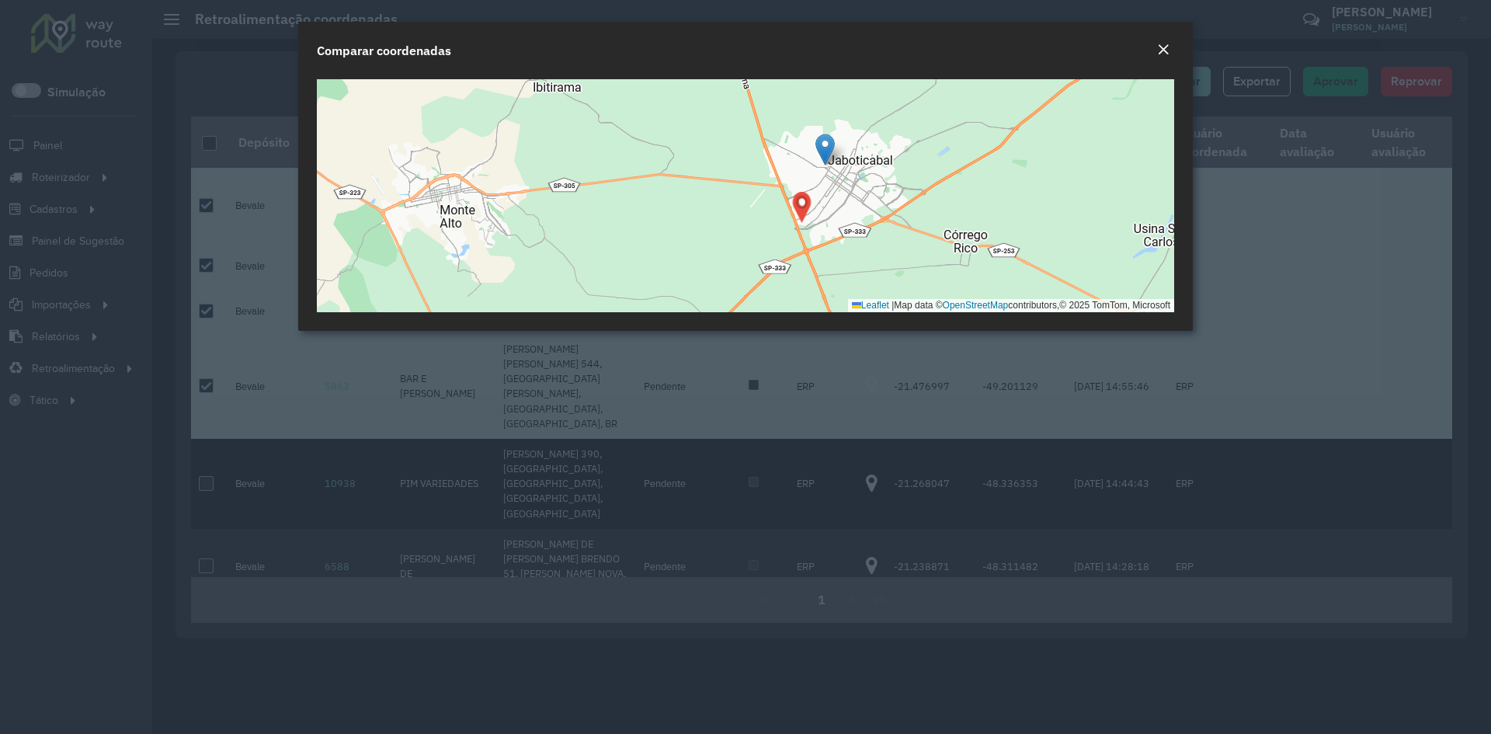
click at [1164, 46] on em "Close" at bounding box center [1163, 49] width 12 height 12
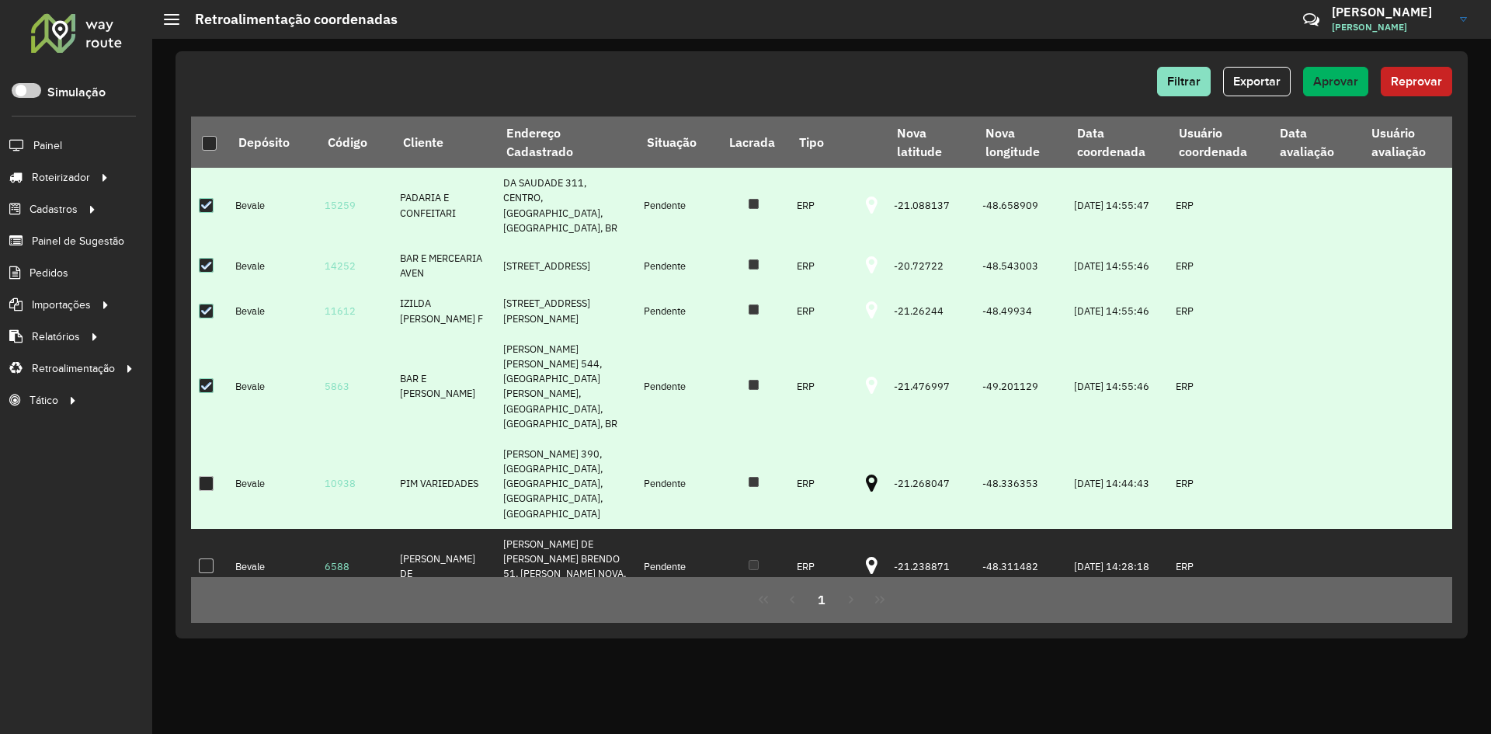
click at [193, 445] on td at bounding box center [209, 484] width 36 height 90
click at [203, 476] on div at bounding box center [206, 483] width 15 height 15
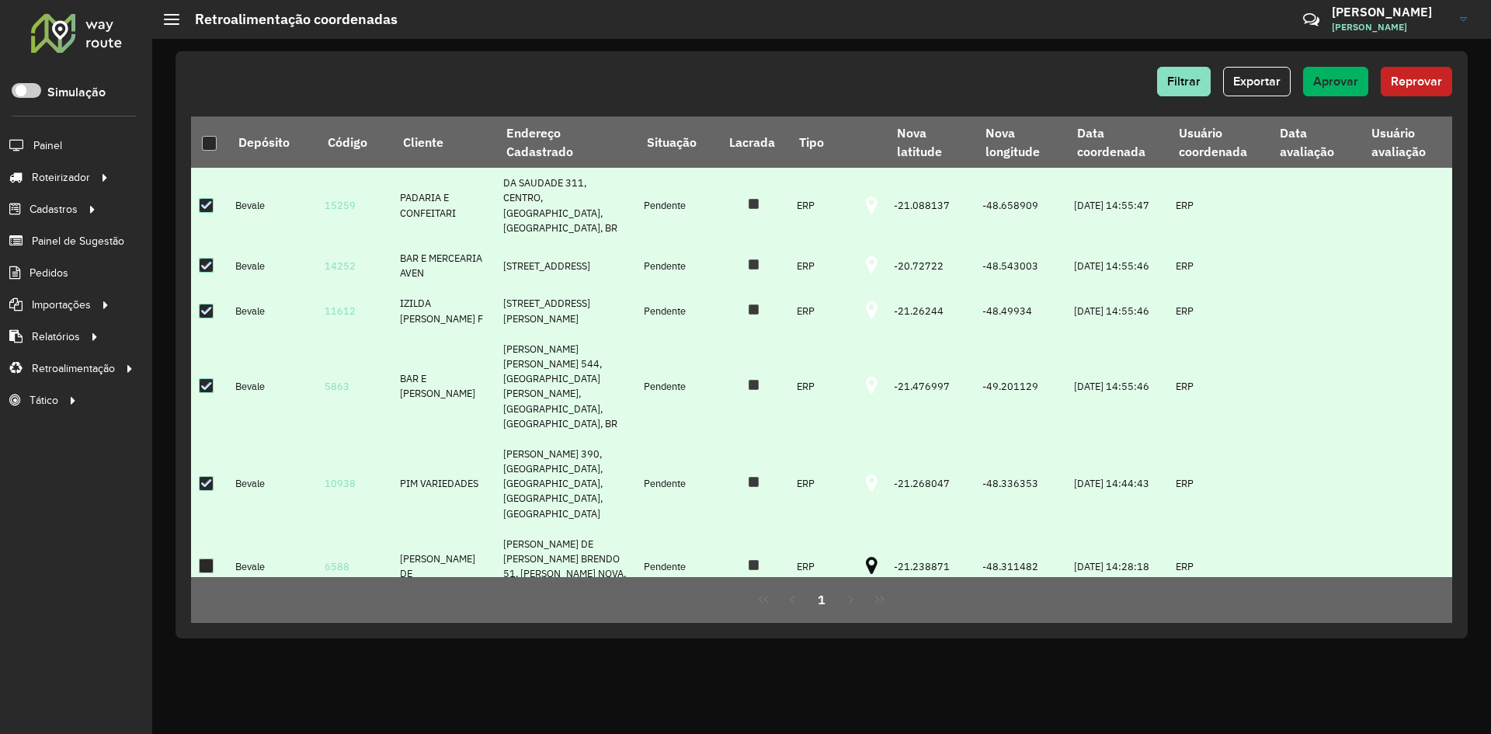
click at [858, 529] on td at bounding box center [872, 566] width 28 height 75
click at [866, 556] on icon at bounding box center [872, 566] width 12 height 20
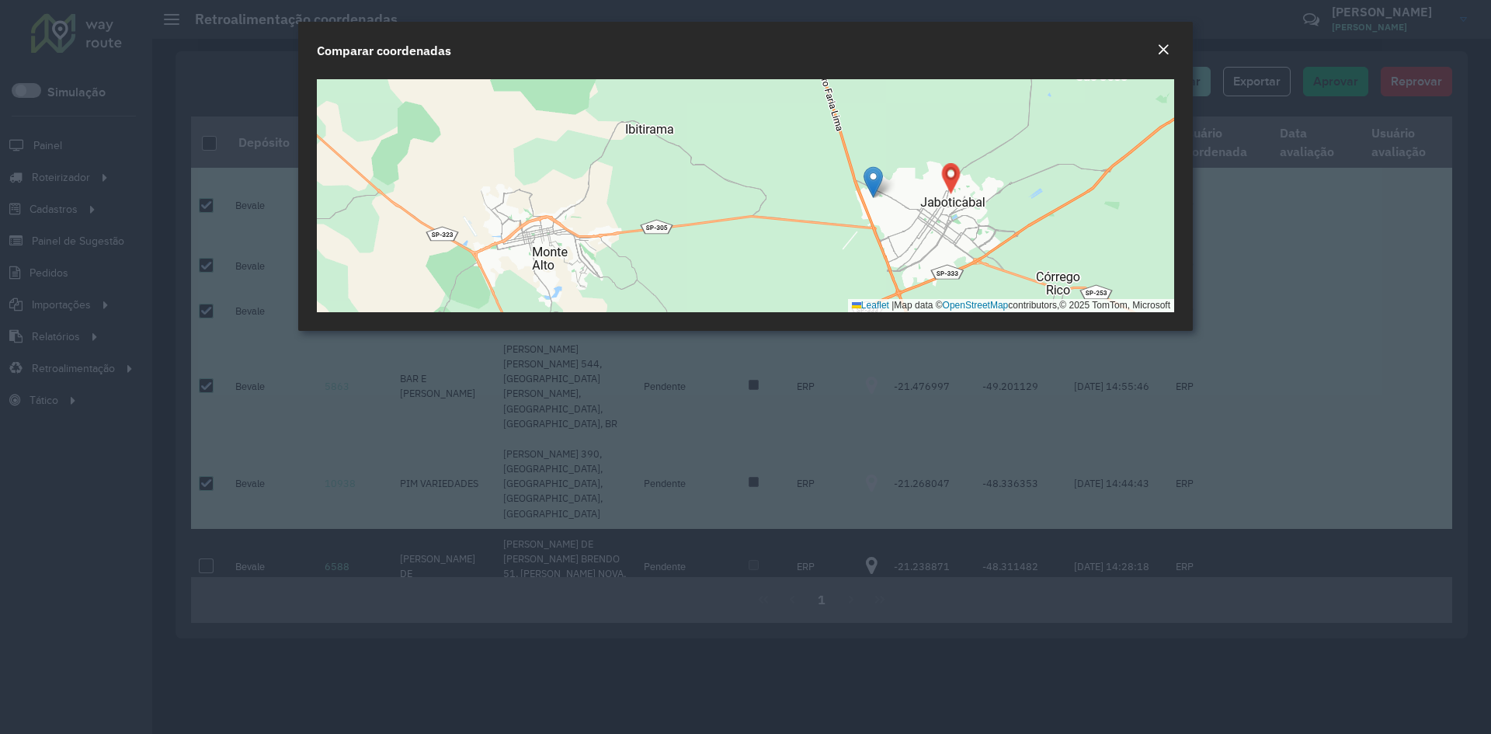
click at [1168, 59] on div "Close" at bounding box center [1163, 50] width 12 height 19
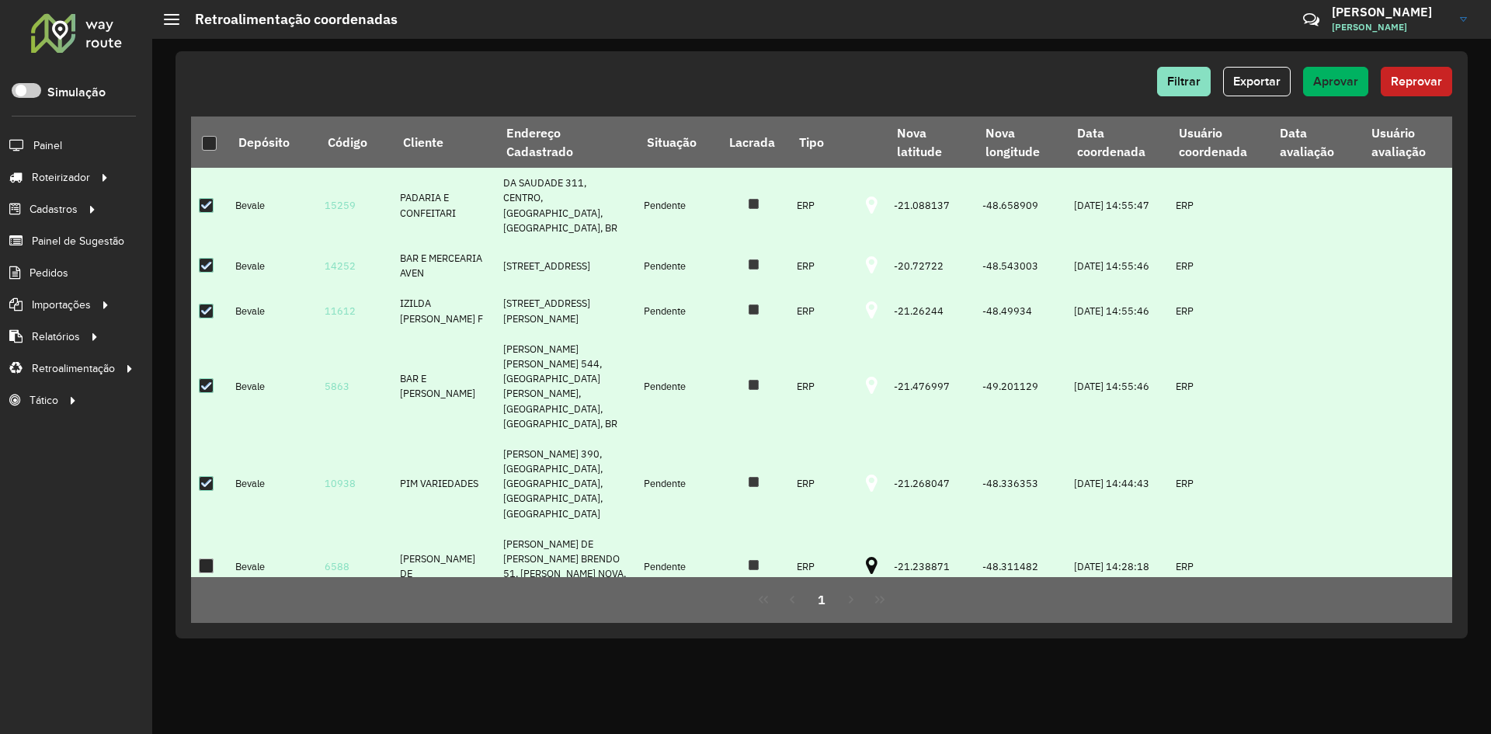
click at [207, 558] on div at bounding box center [206, 565] width 15 height 15
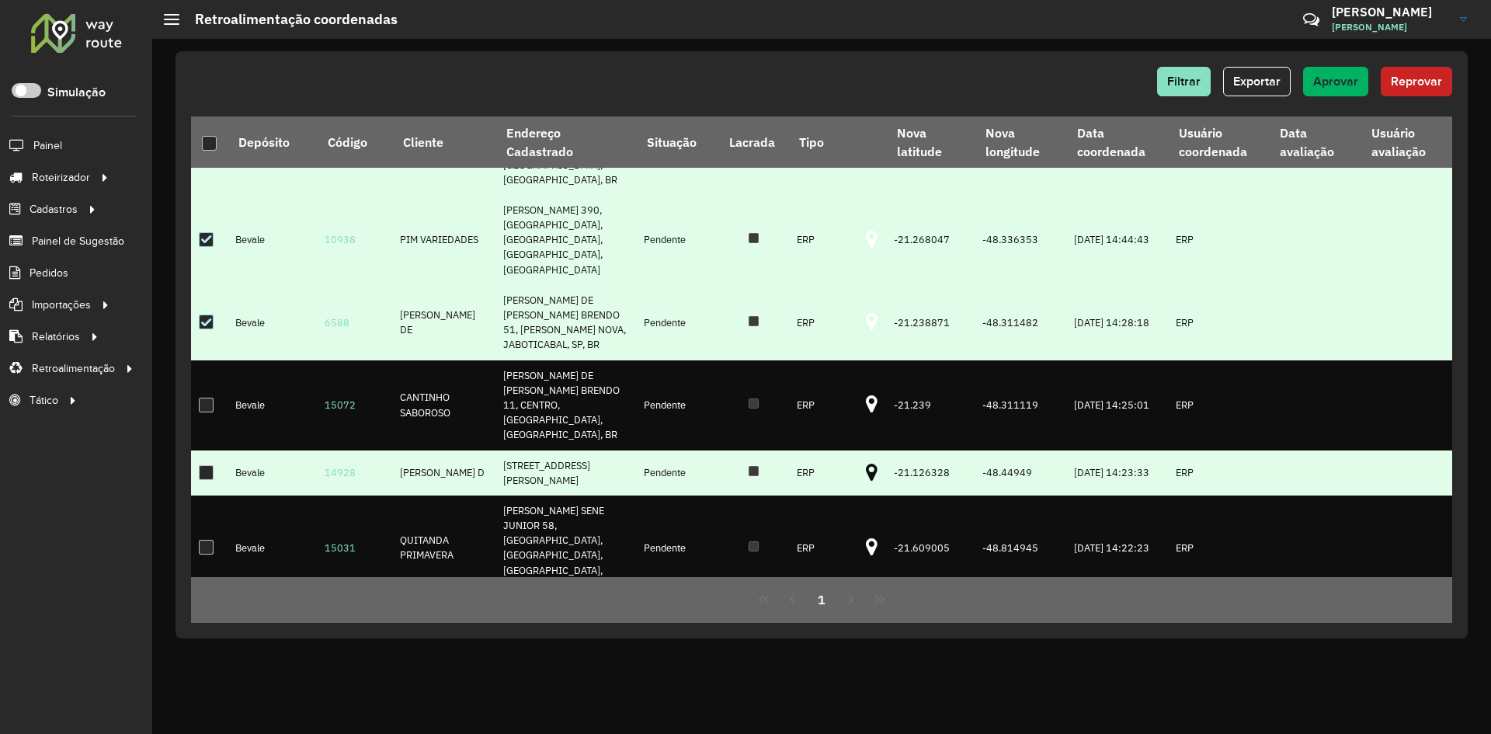
scroll to position [311, 0]
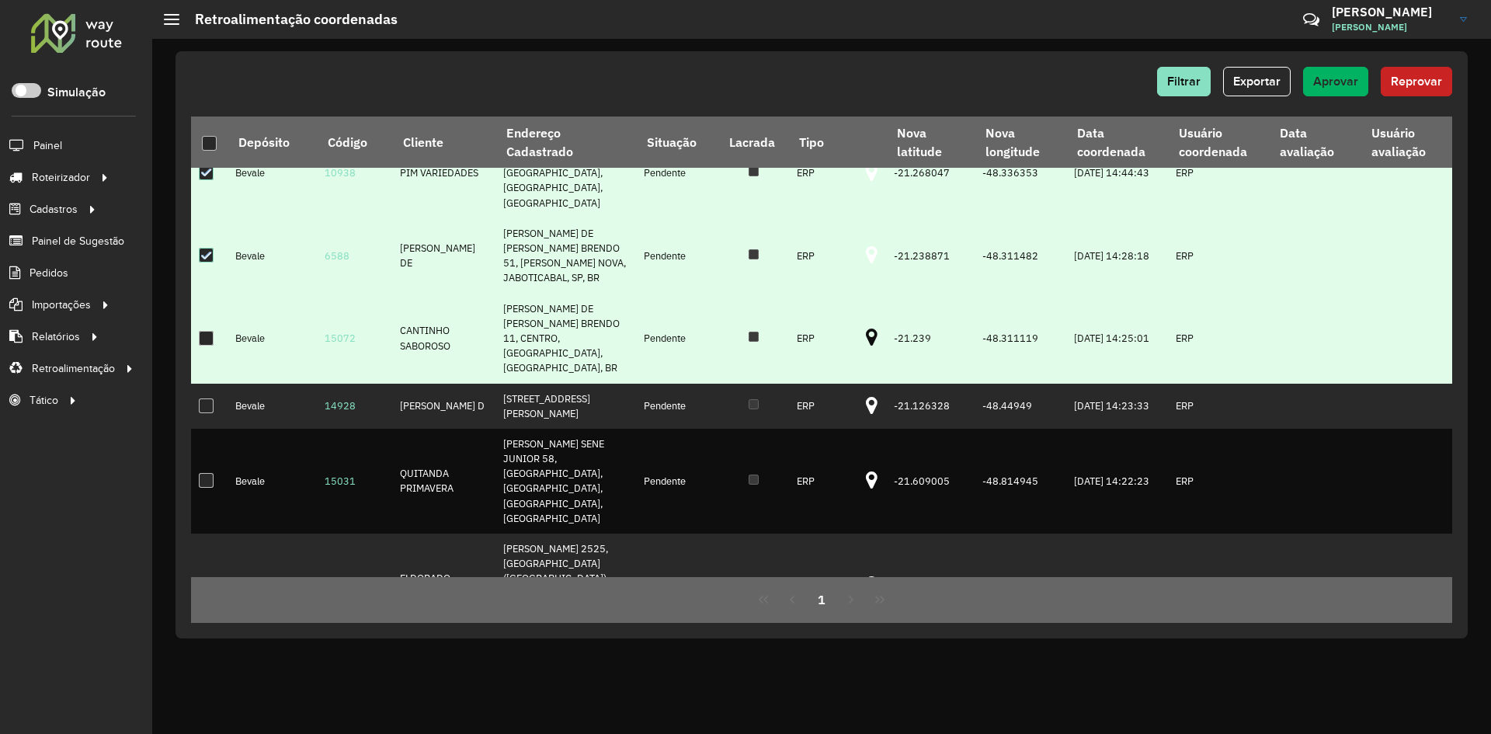
click at [866, 328] on icon at bounding box center [872, 338] width 12 height 20
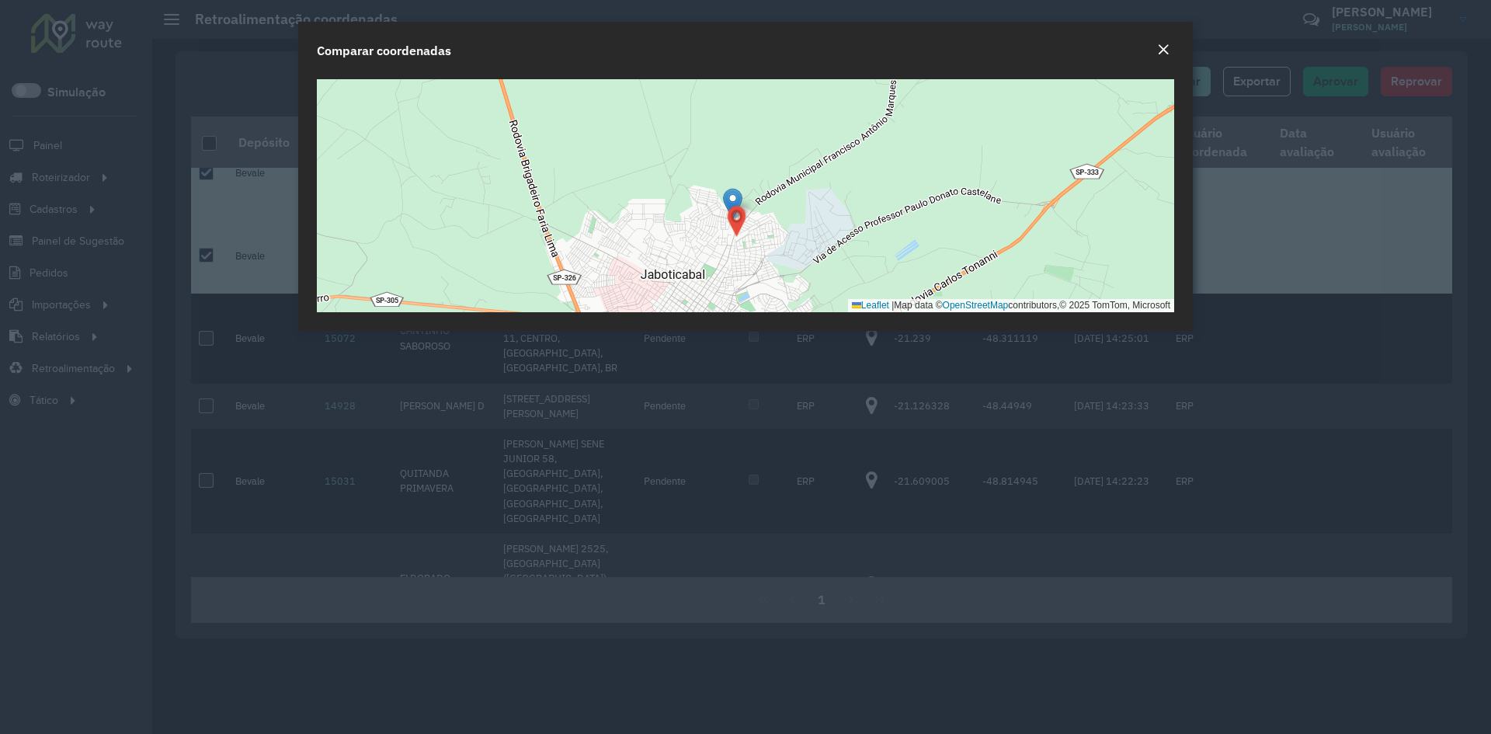
click at [1162, 54] on em "Close" at bounding box center [1163, 49] width 12 height 12
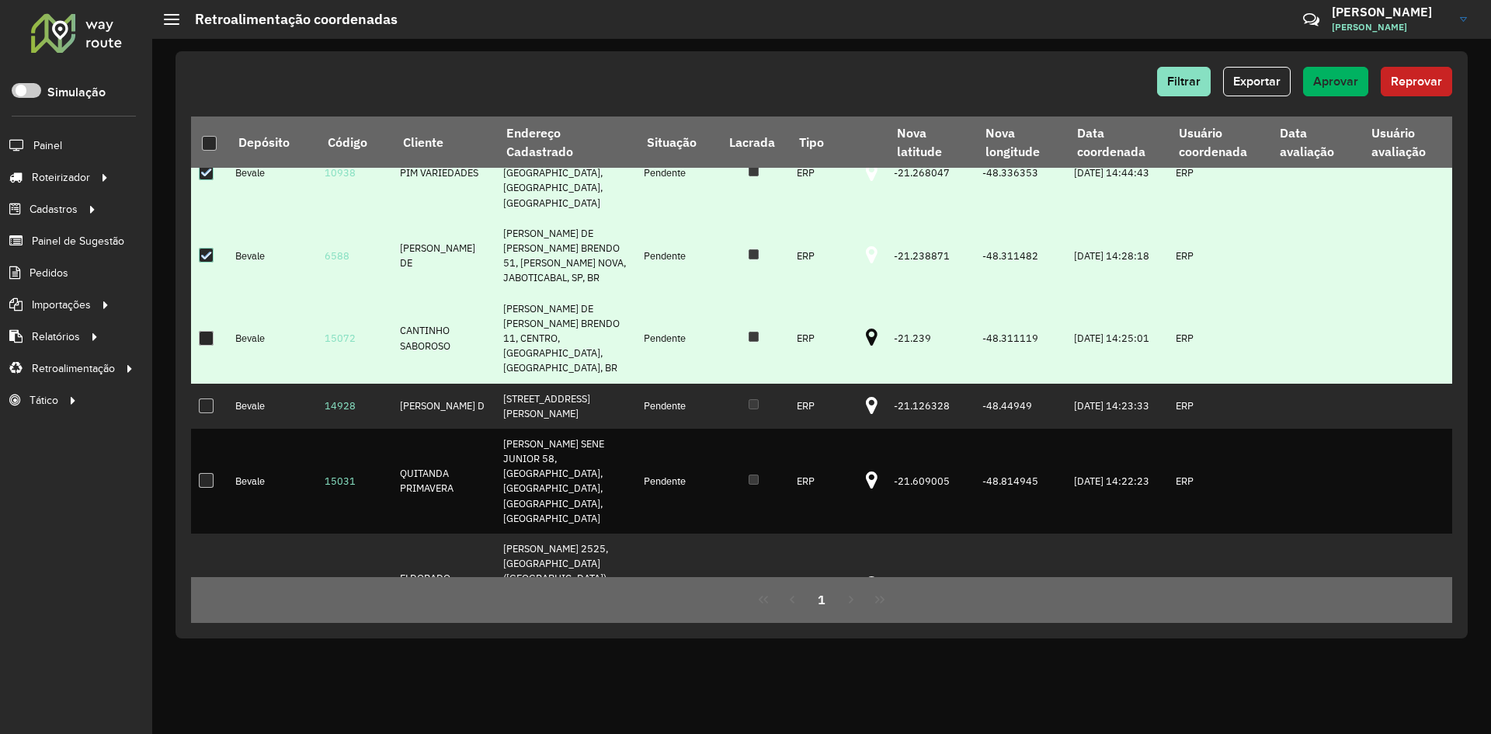
click at [210, 331] on div at bounding box center [206, 338] width 15 height 15
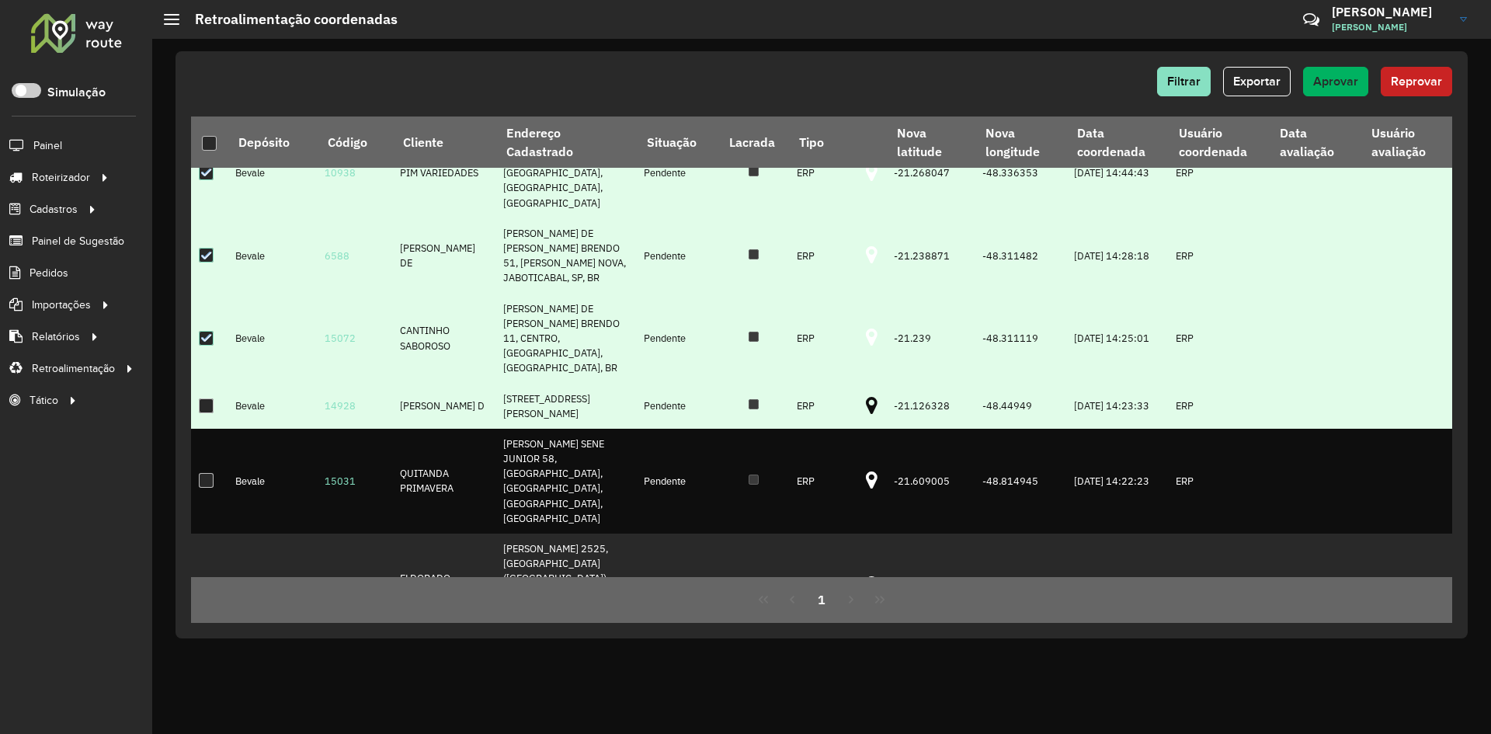
click at [866, 396] on icon at bounding box center [872, 406] width 12 height 20
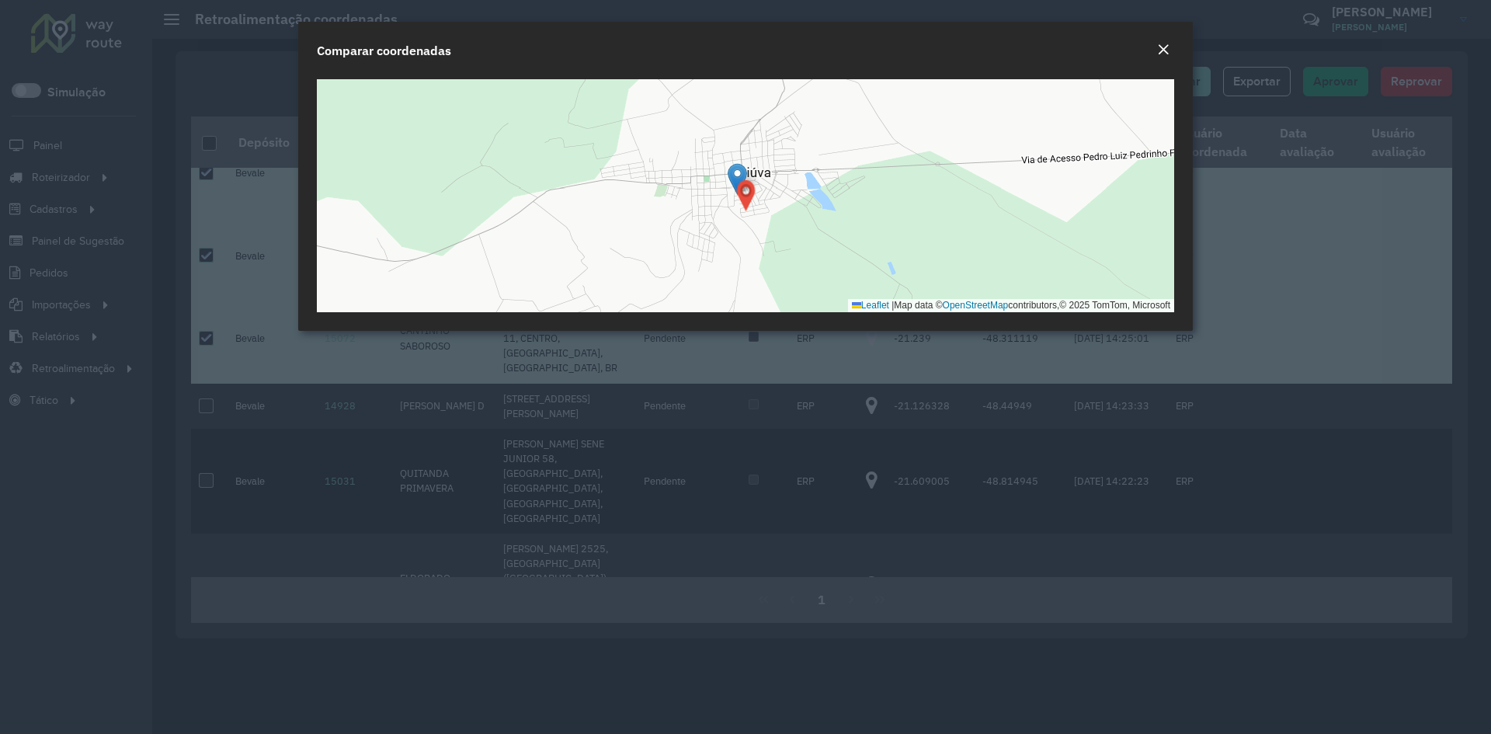
click at [1165, 50] on em "Close" at bounding box center [1163, 49] width 12 height 12
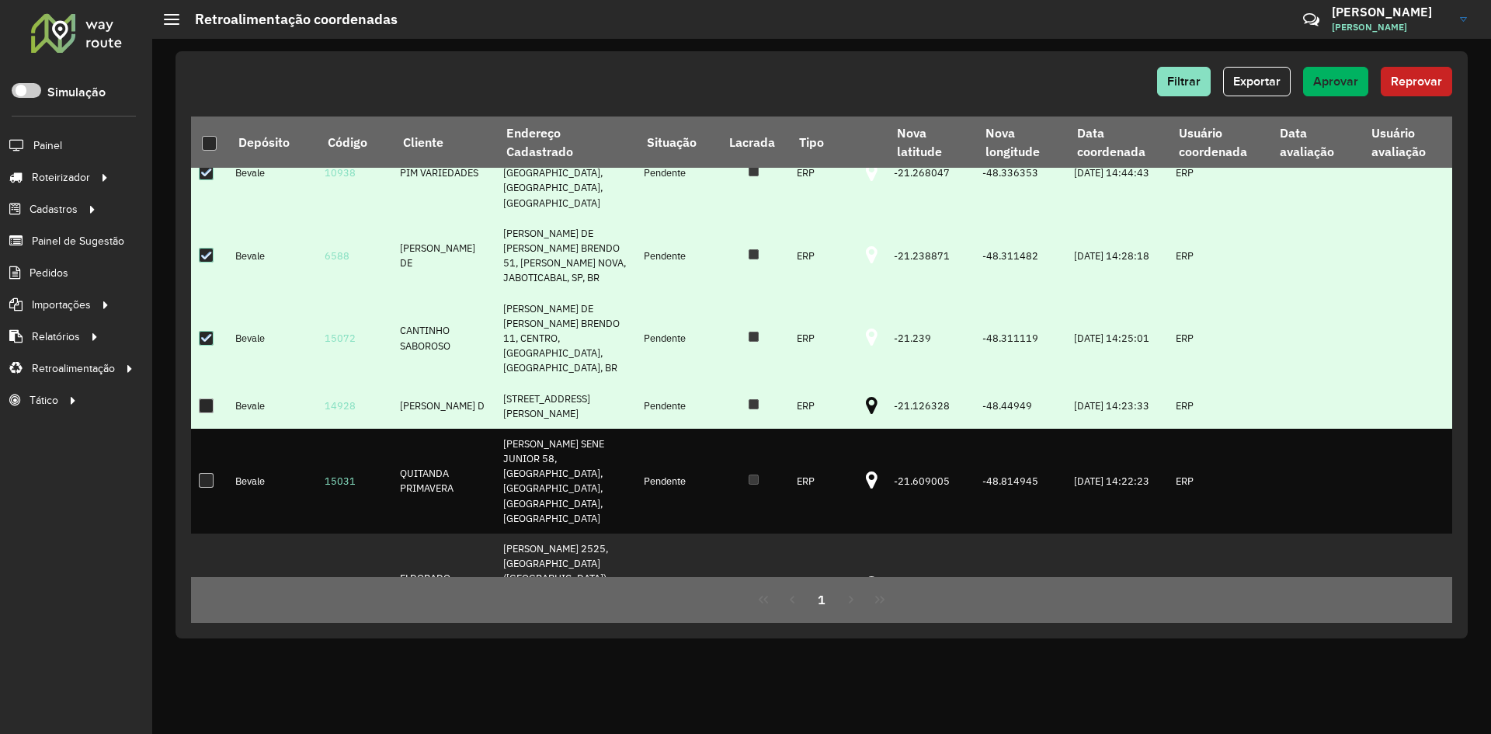
click at [203, 398] on div at bounding box center [206, 405] width 15 height 15
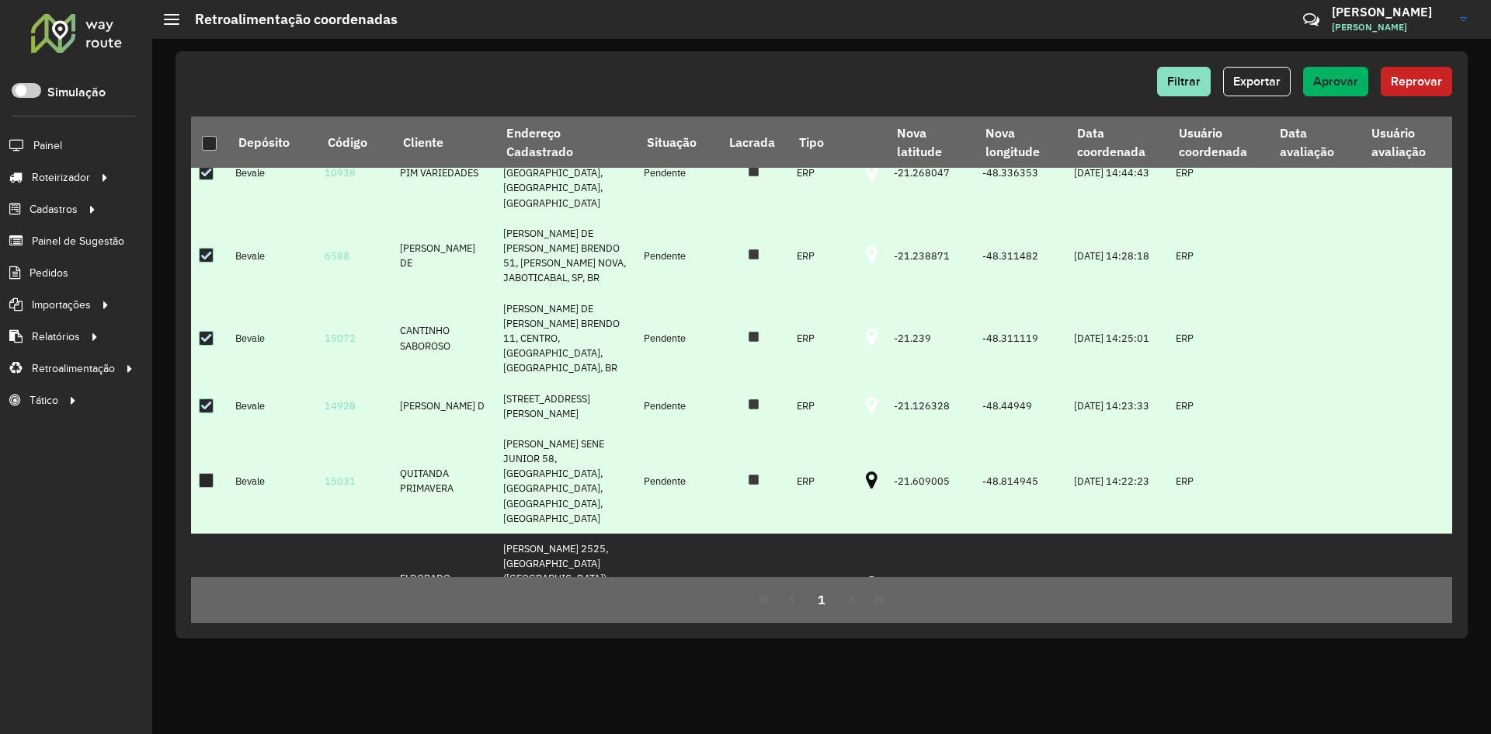
click at [866, 471] on icon at bounding box center [872, 481] width 12 height 20
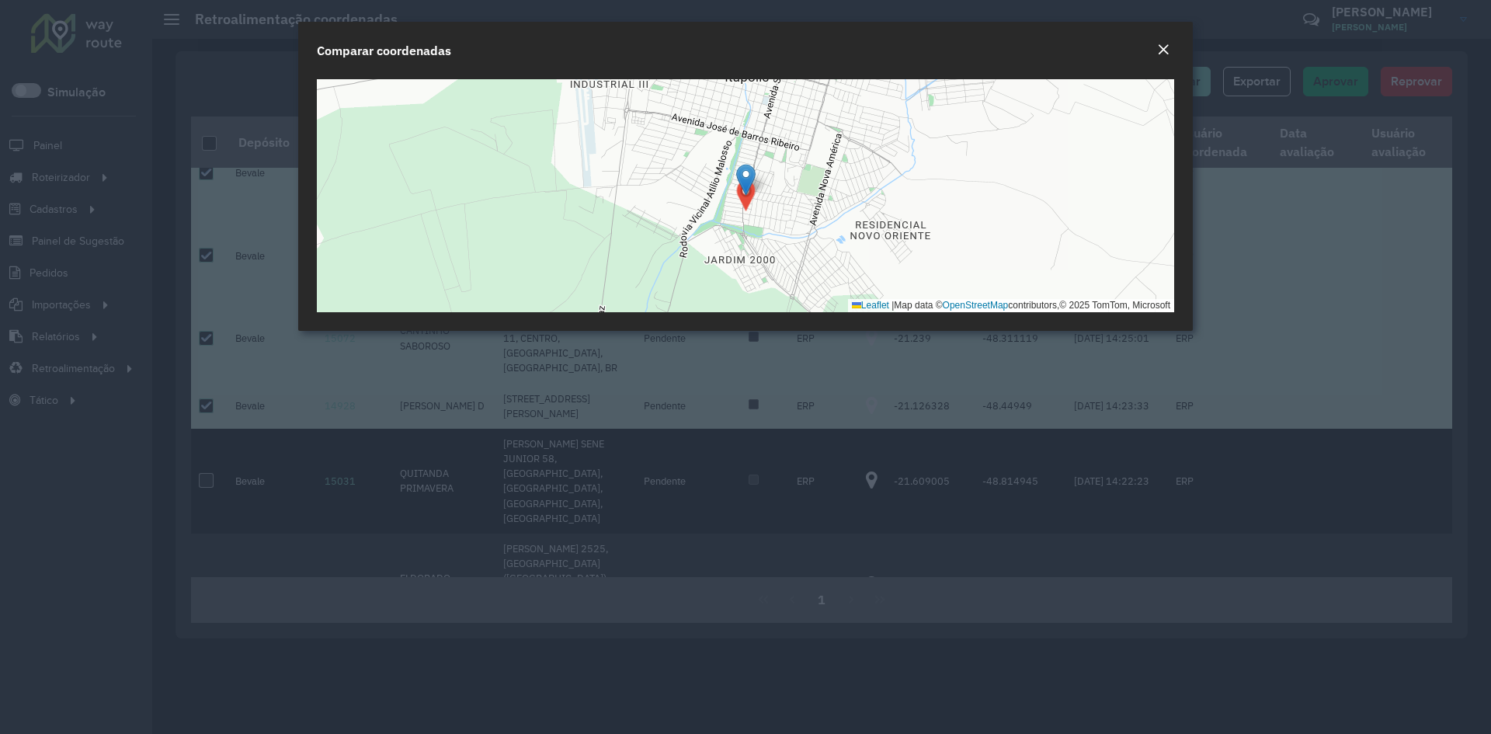
click at [1169, 51] on em "Close" at bounding box center [1163, 49] width 12 height 12
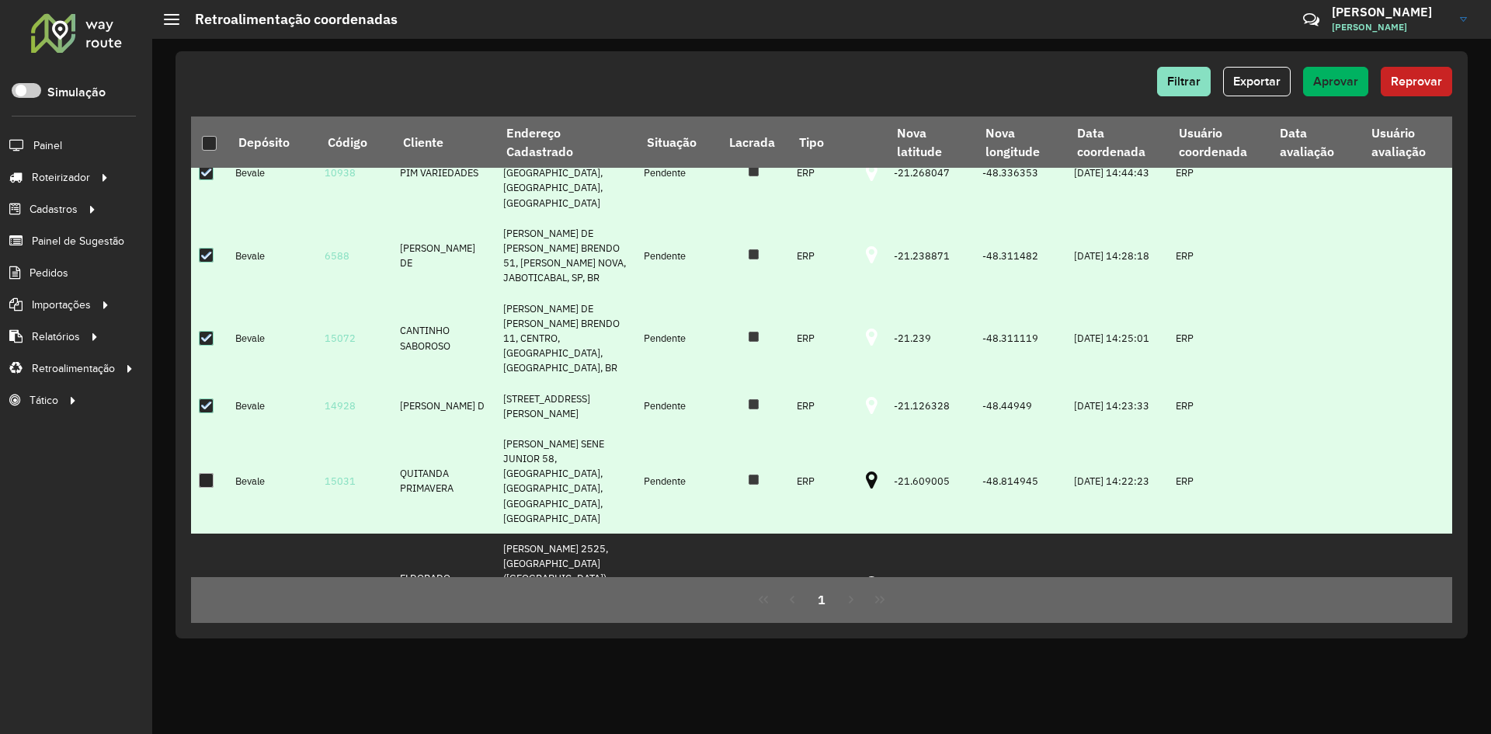
click at [212, 473] on div at bounding box center [206, 480] width 15 height 15
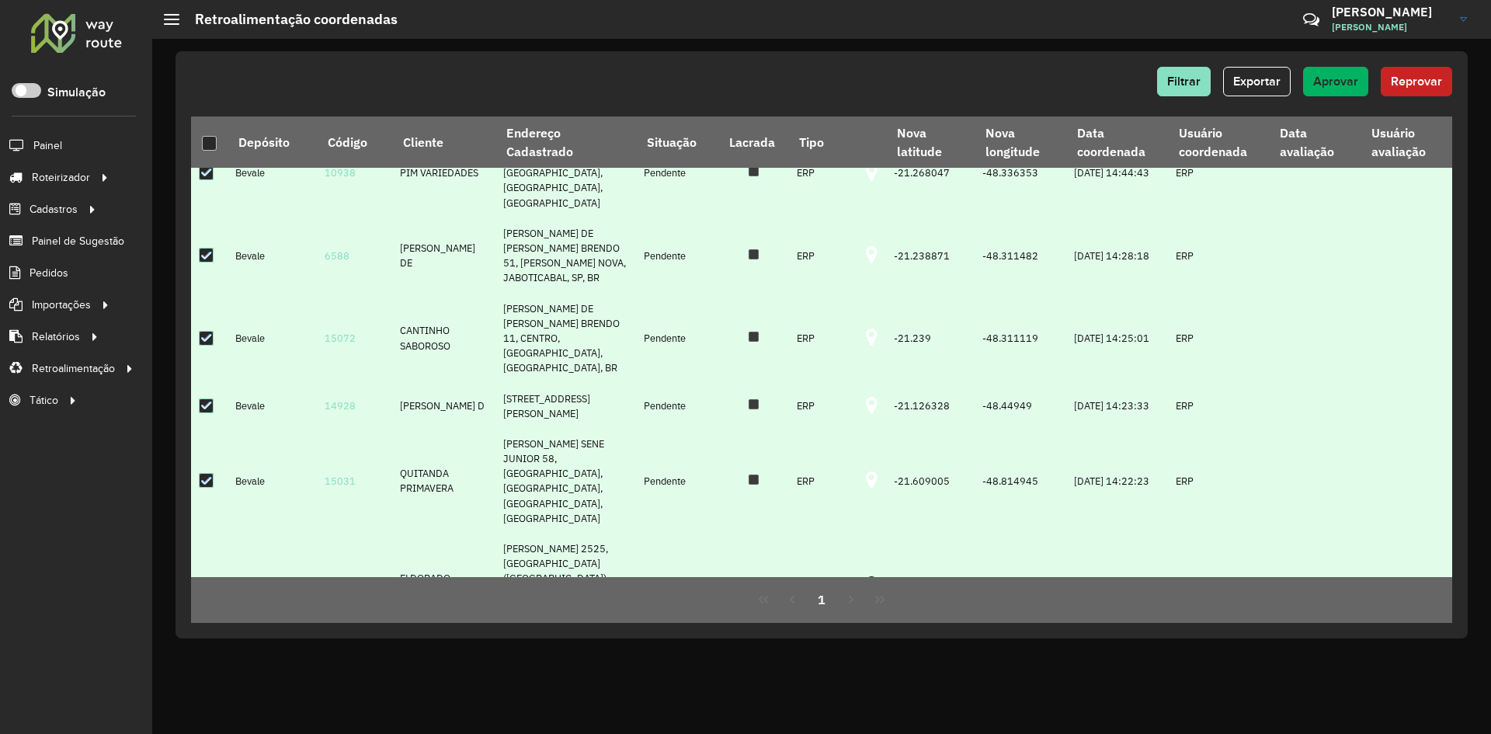
click at [866, 575] on icon at bounding box center [872, 585] width 12 height 20
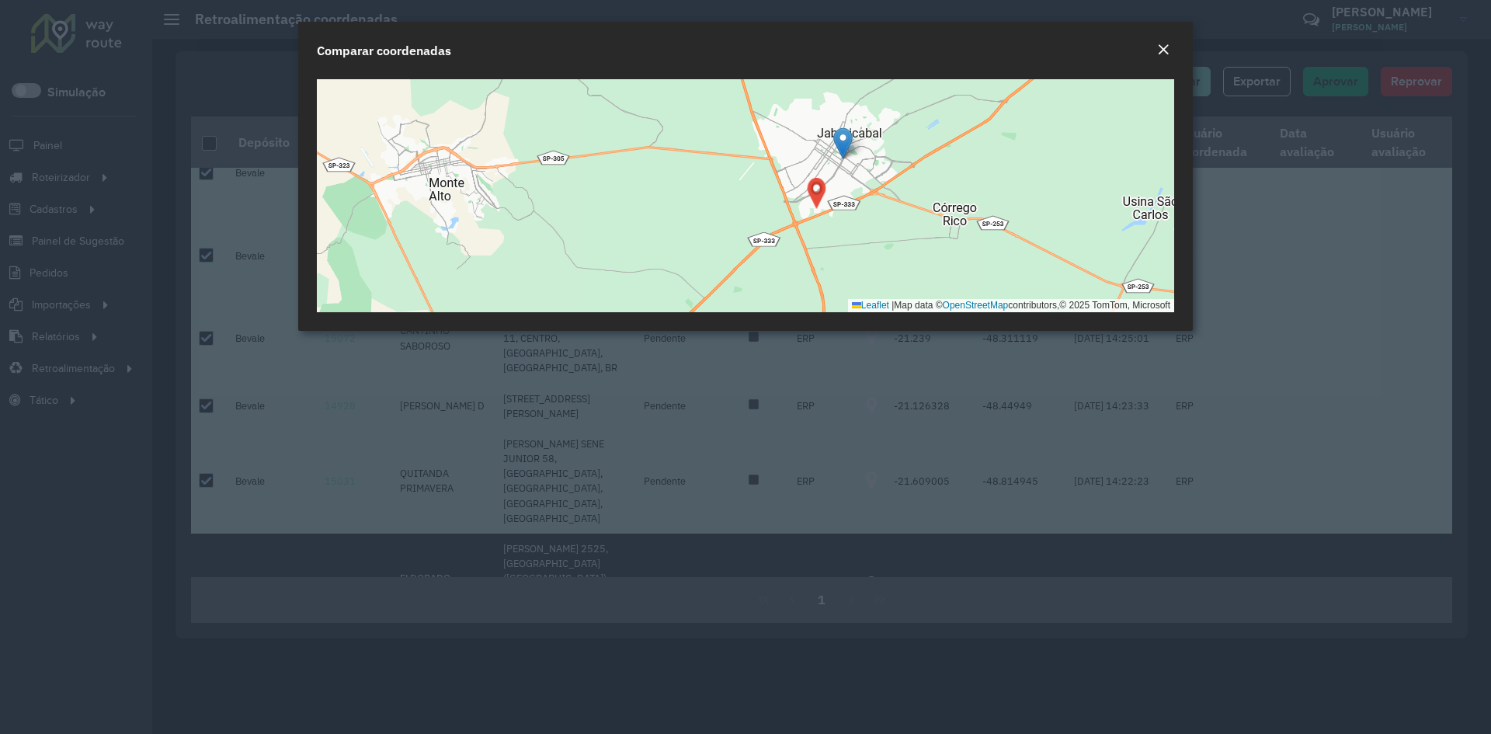
click at [1152, 51] on button "Close" at bounding box center [1163, 50] width 22 height 20
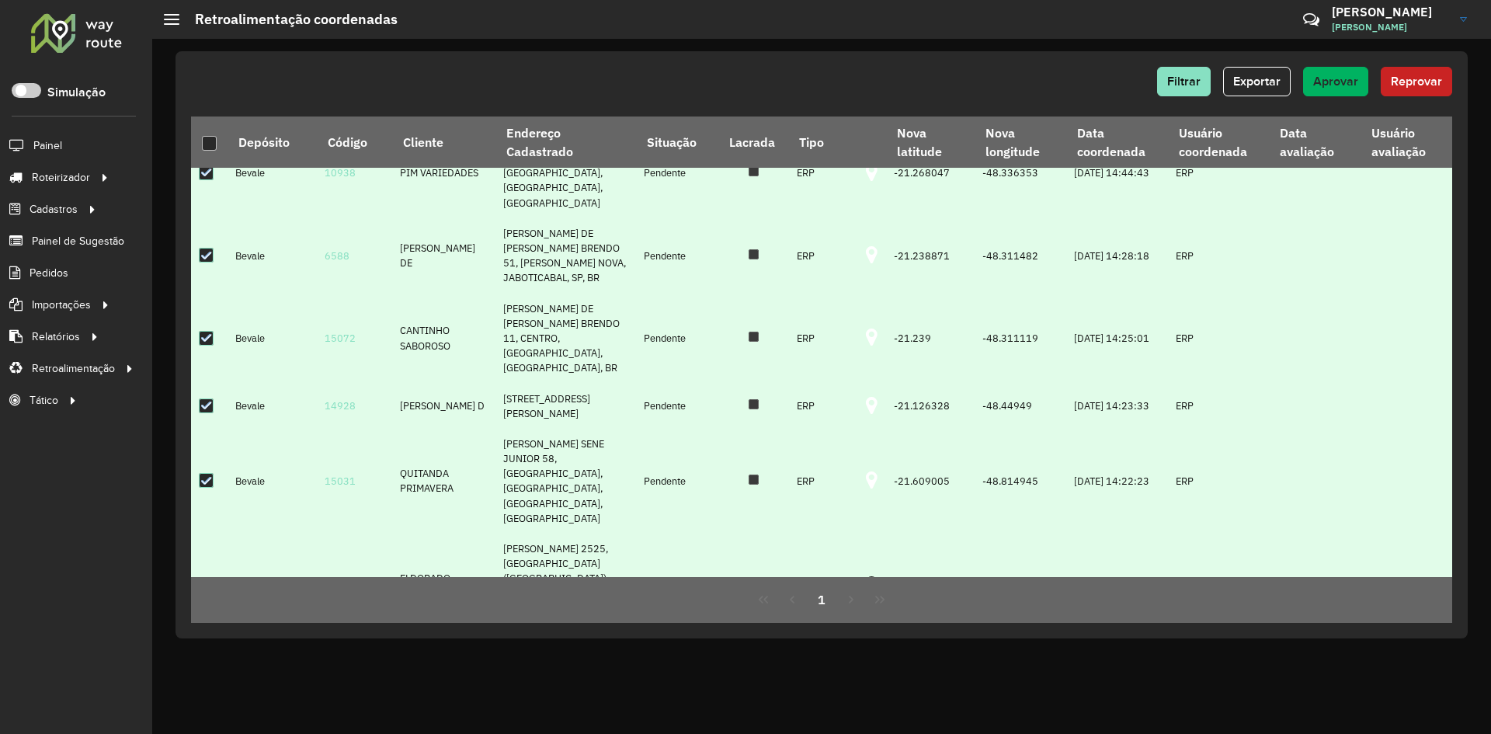
click at [205, 579] on div at bounding box center [206, 586] width 15 height 15
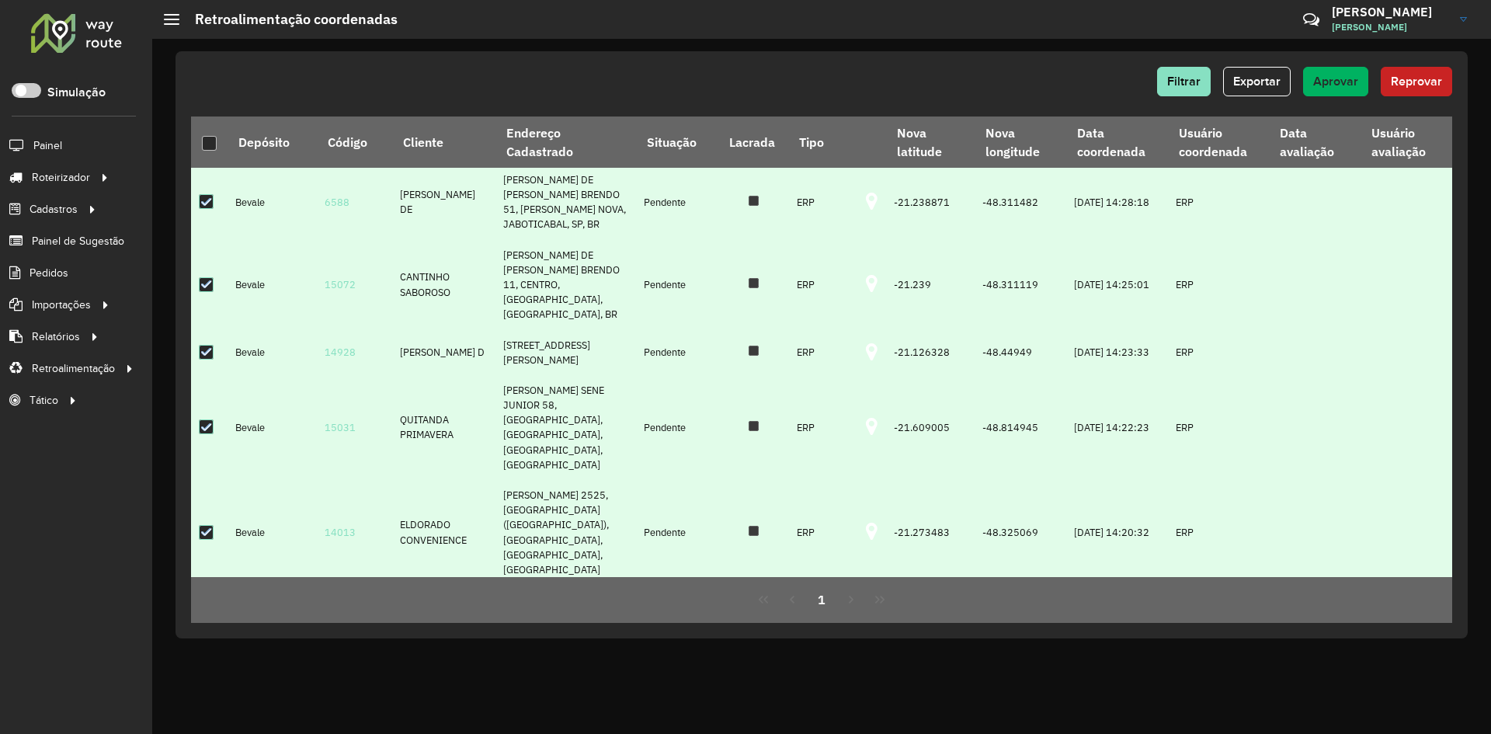
scroll to position [448, 0]
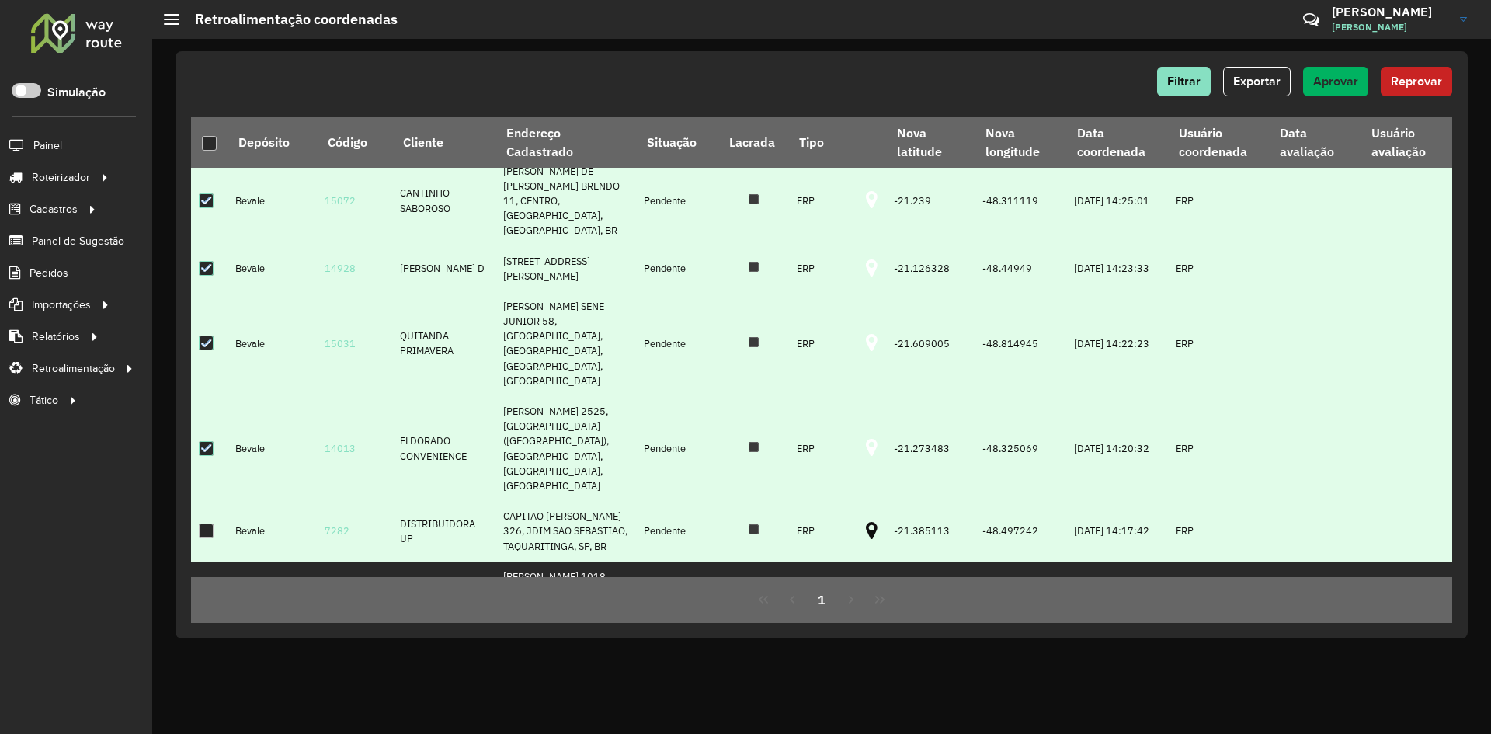
click at [866, 521] on icon at bounding box center [872, 531] width 12 height 20
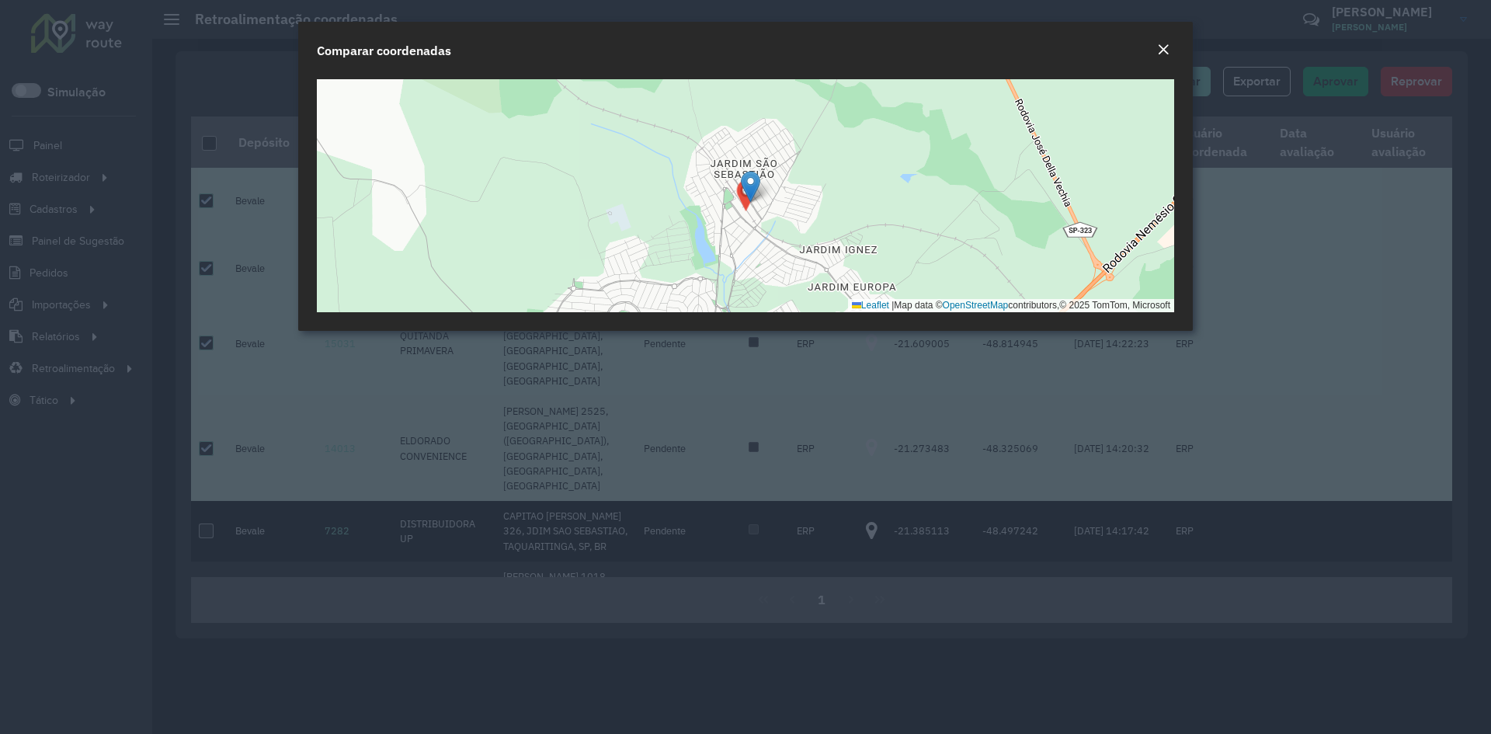
click at [1172, 53] on button "Close" at bounding box center [1163, 50] width 22 height 20
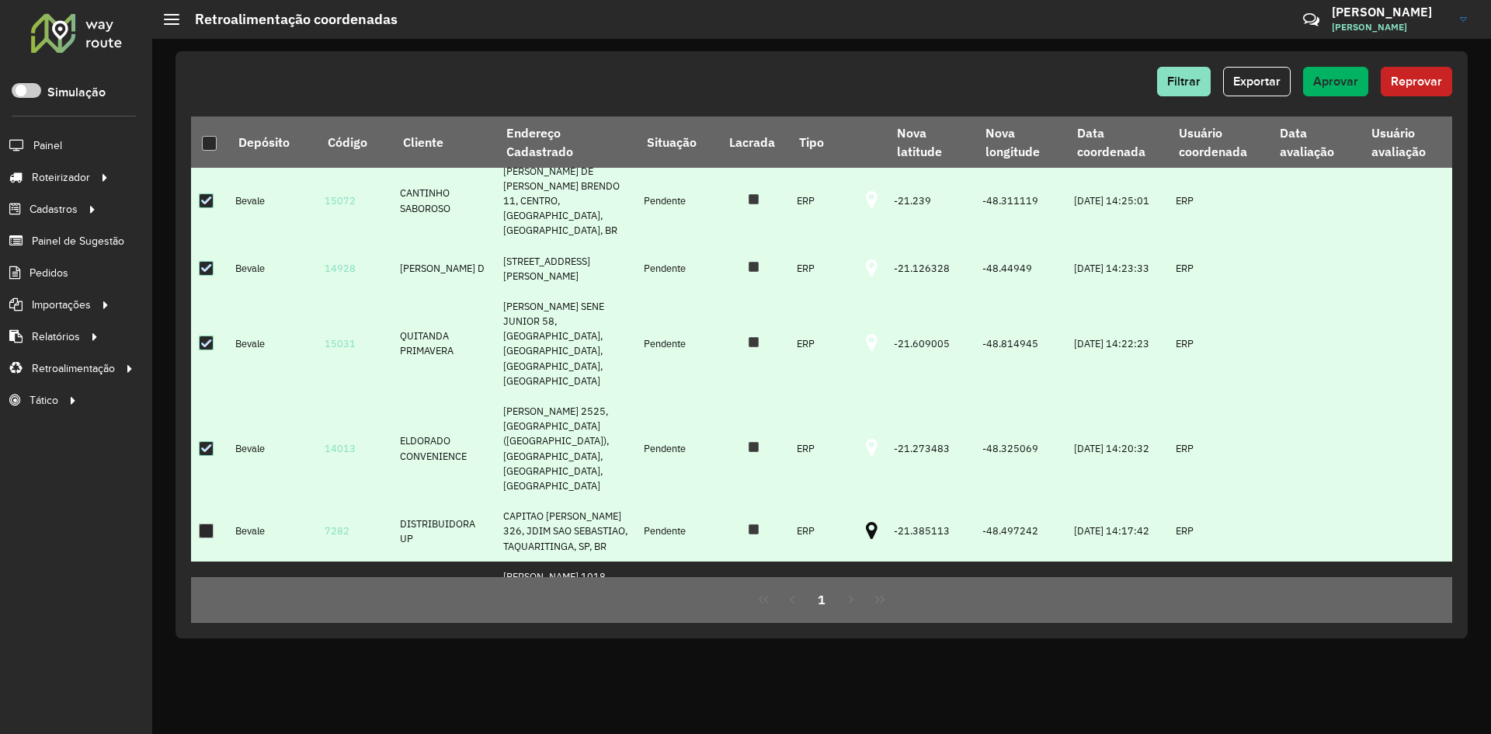
click at [198, 501] on td at bounding box center [209, 531] width 36 height 61
click at [210, 523] on div at bounding box center [206, 530] width 15 height 15
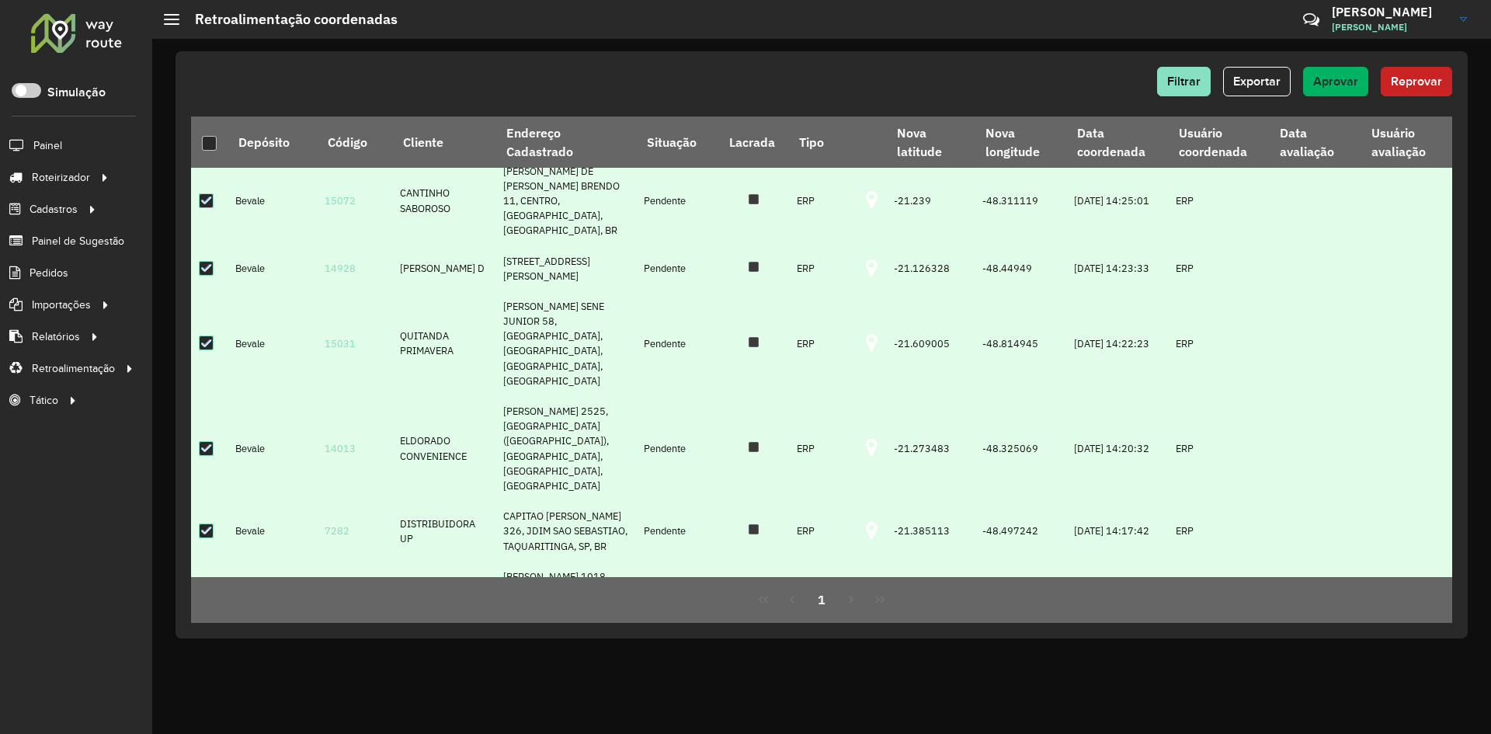
click at [866, 589] on icon at bounding box center [872, 599] width 12 height 20
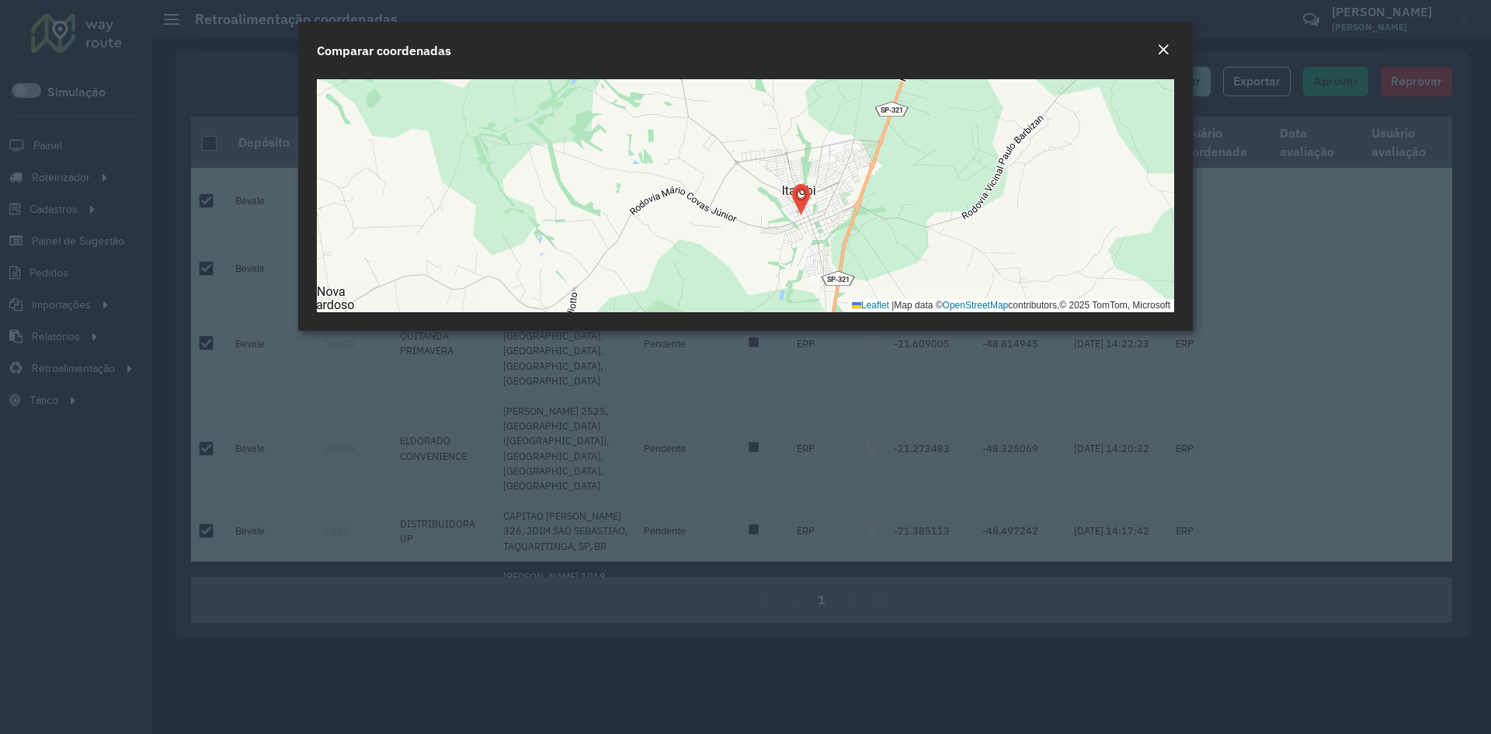
click at [1158, 61] on div "Comparar coordenadas" at bounding box center [745, 47] width 895 height 51
click at [1161, 54] on div "Close" at bounding box center [1163, 50] width 12 height 19
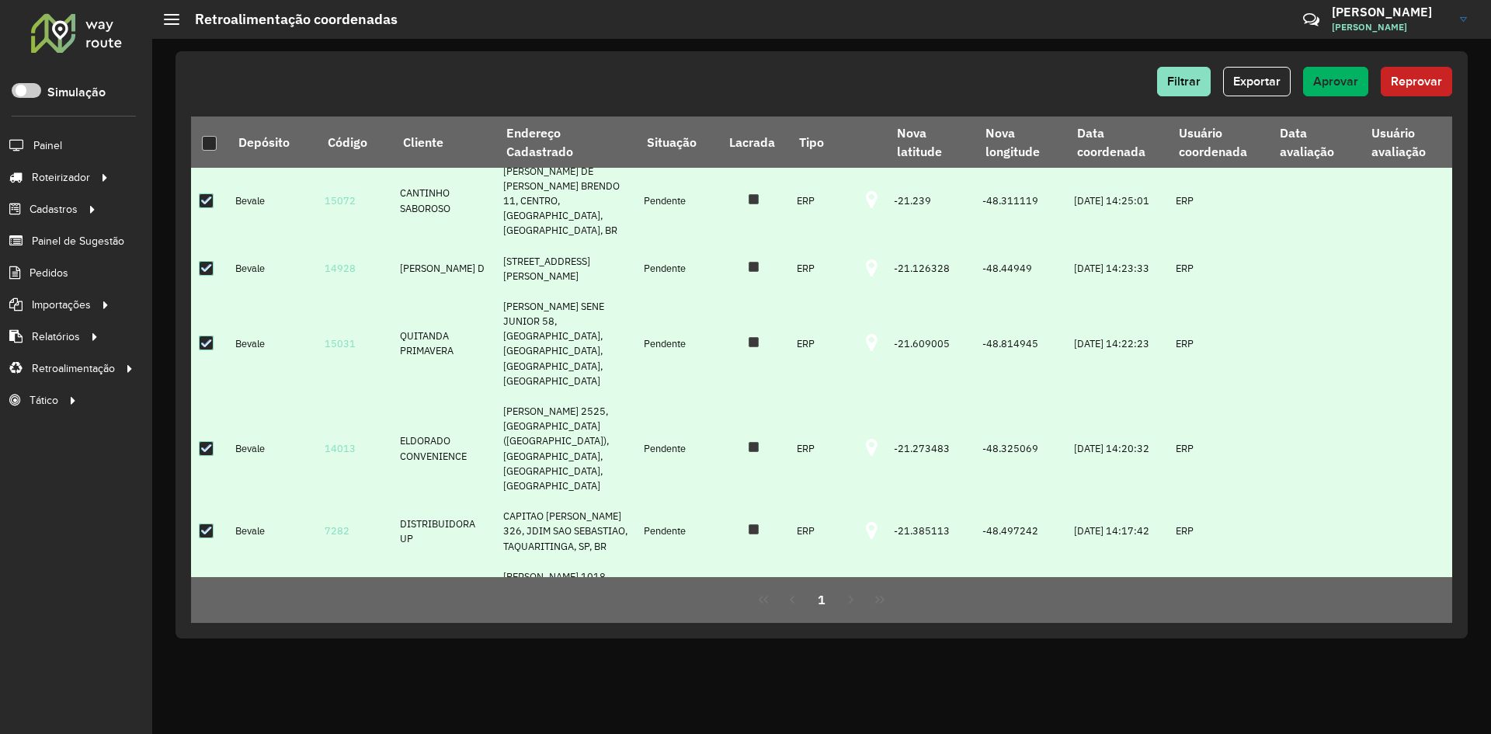
click at [210, 591] on div at bounding box center [206, 598] width 15 height 15
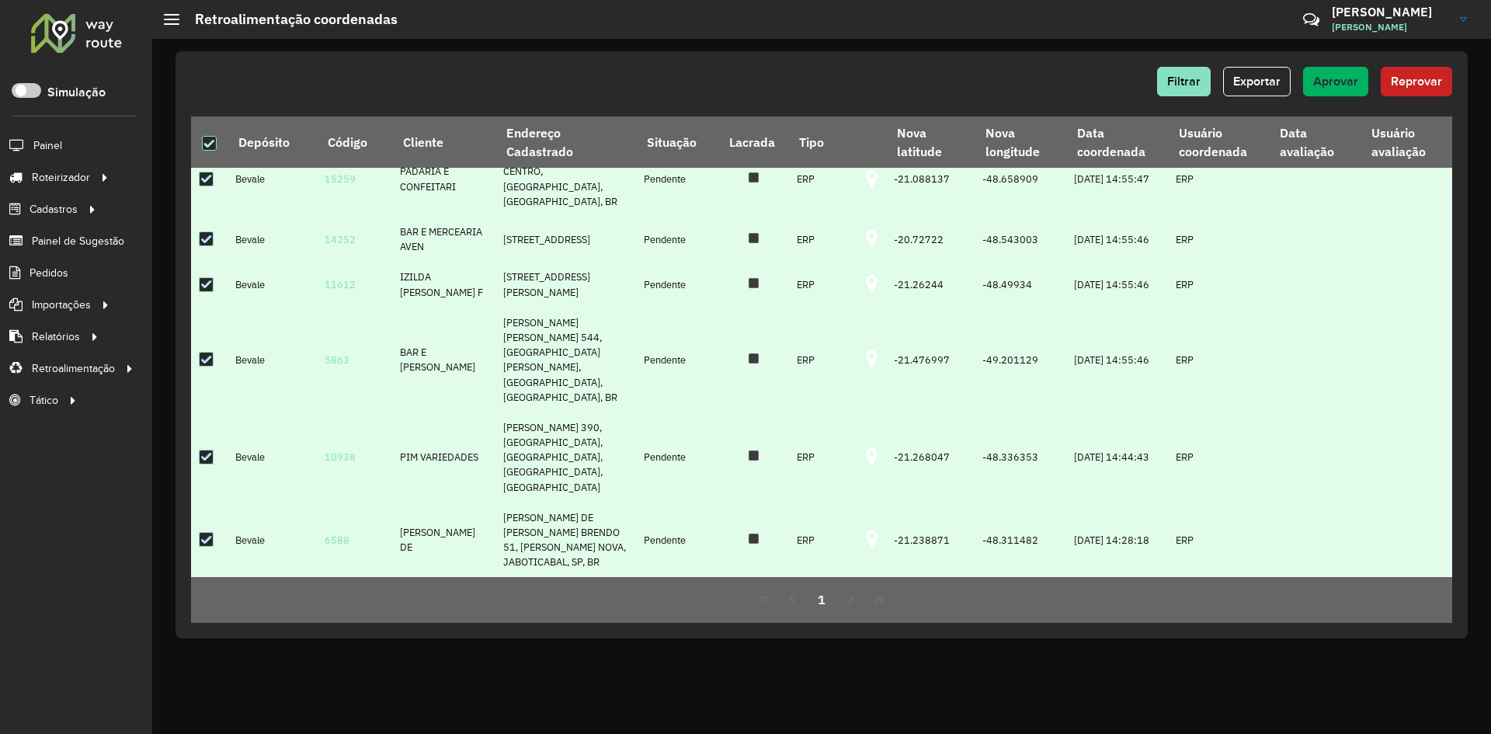
scroll to position [0, 0]
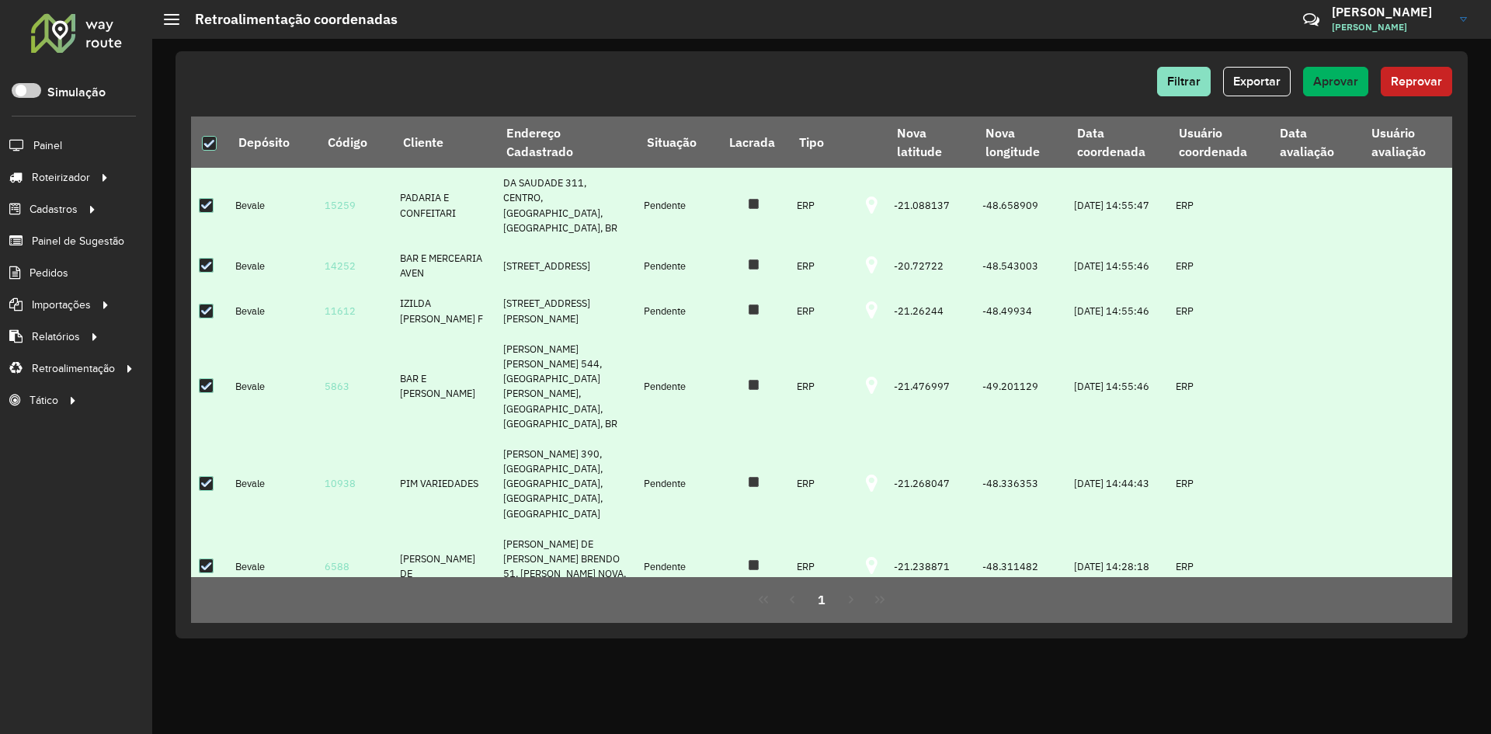
click at [1350, 98] on div "Filtrar Exportar Aprovar Reprovar" at bounding box center [821, 87] width 1261 height 40
click at [1355, 88] on button "Aprovar" at bounding box center [1335, 82] width 65 height 30
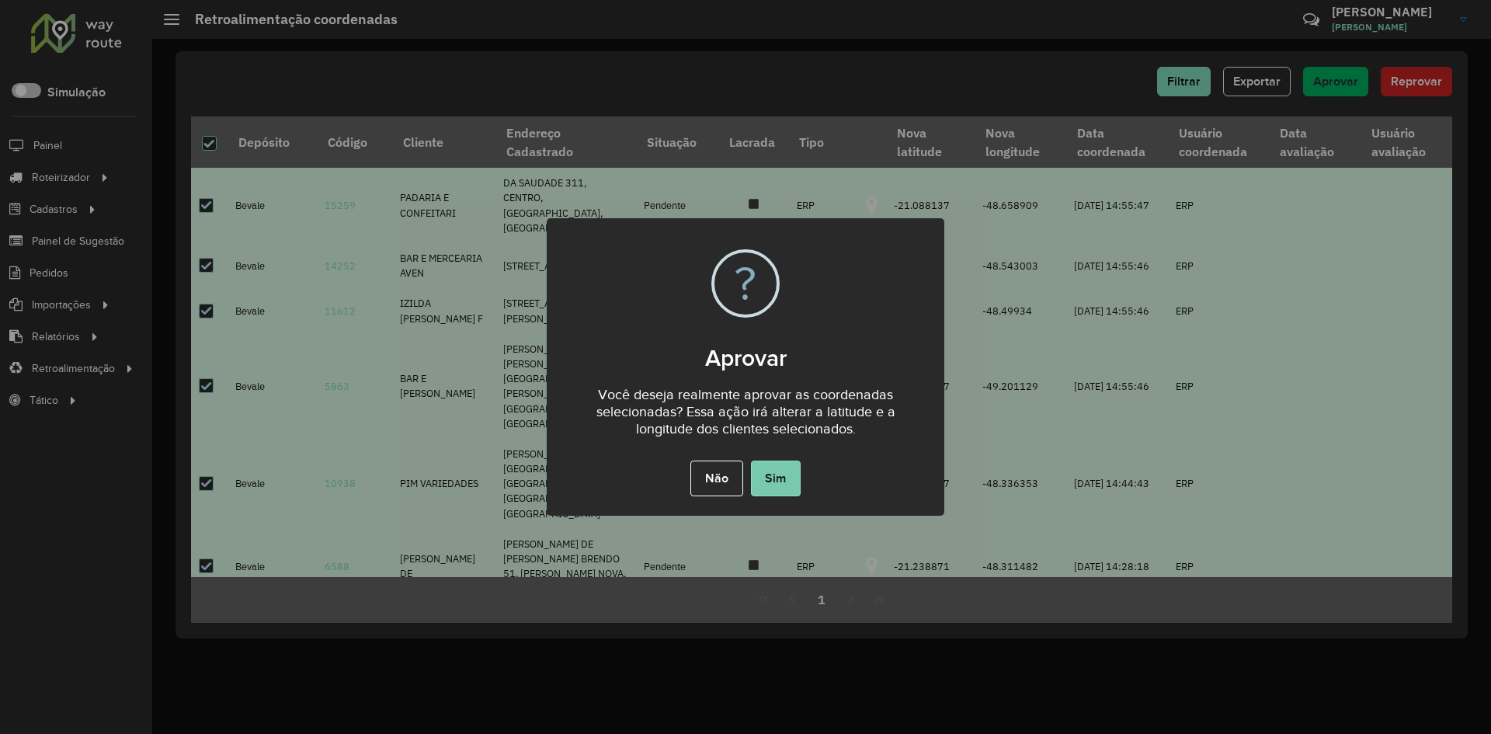
drag, startPoint x: 801, startPoint y: 486, endPoint x: 784, endPoint y: 485, distance: 16.3
click at [787, 486] on div "Não No Sim" at bounding box center [746, 478] width 398 height 43
click at [784, 485] on button "Sim" at bounding box center [776, 478] width 50 height 36
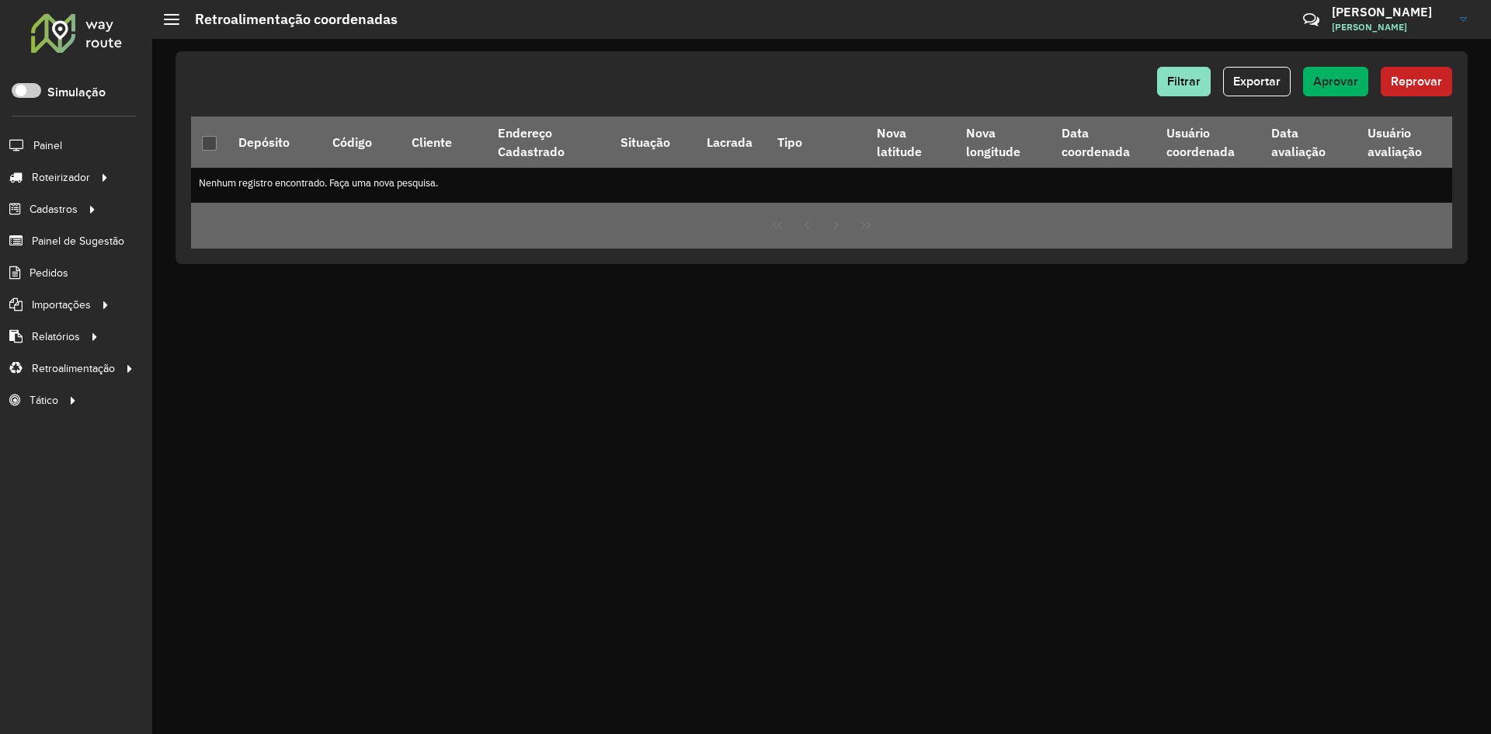
click at [62, 30] on div at bounding box center [77, 32] width 94 height 40
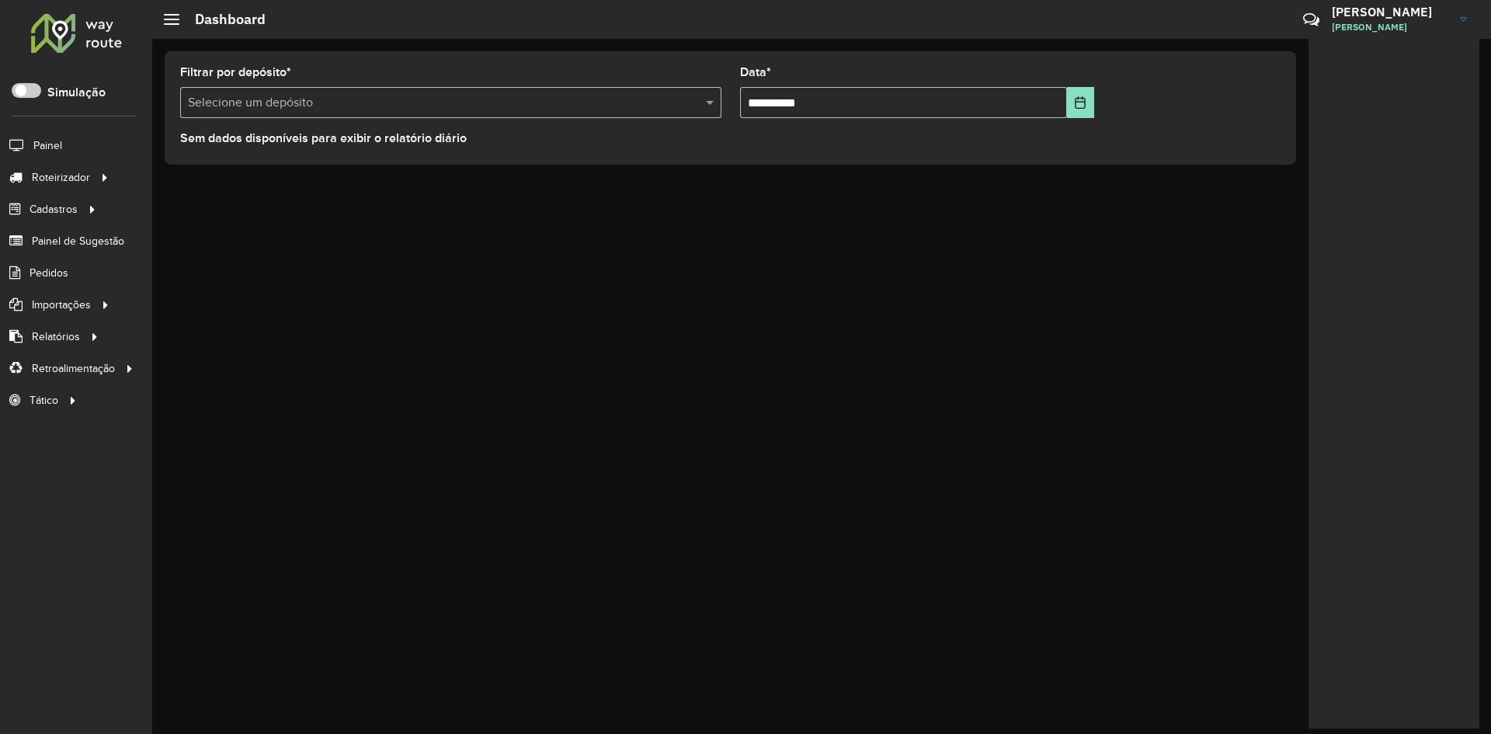
click at [485, 113] on div "Selecione um depósito" at bounding box center [450, 102] width 541 height 31
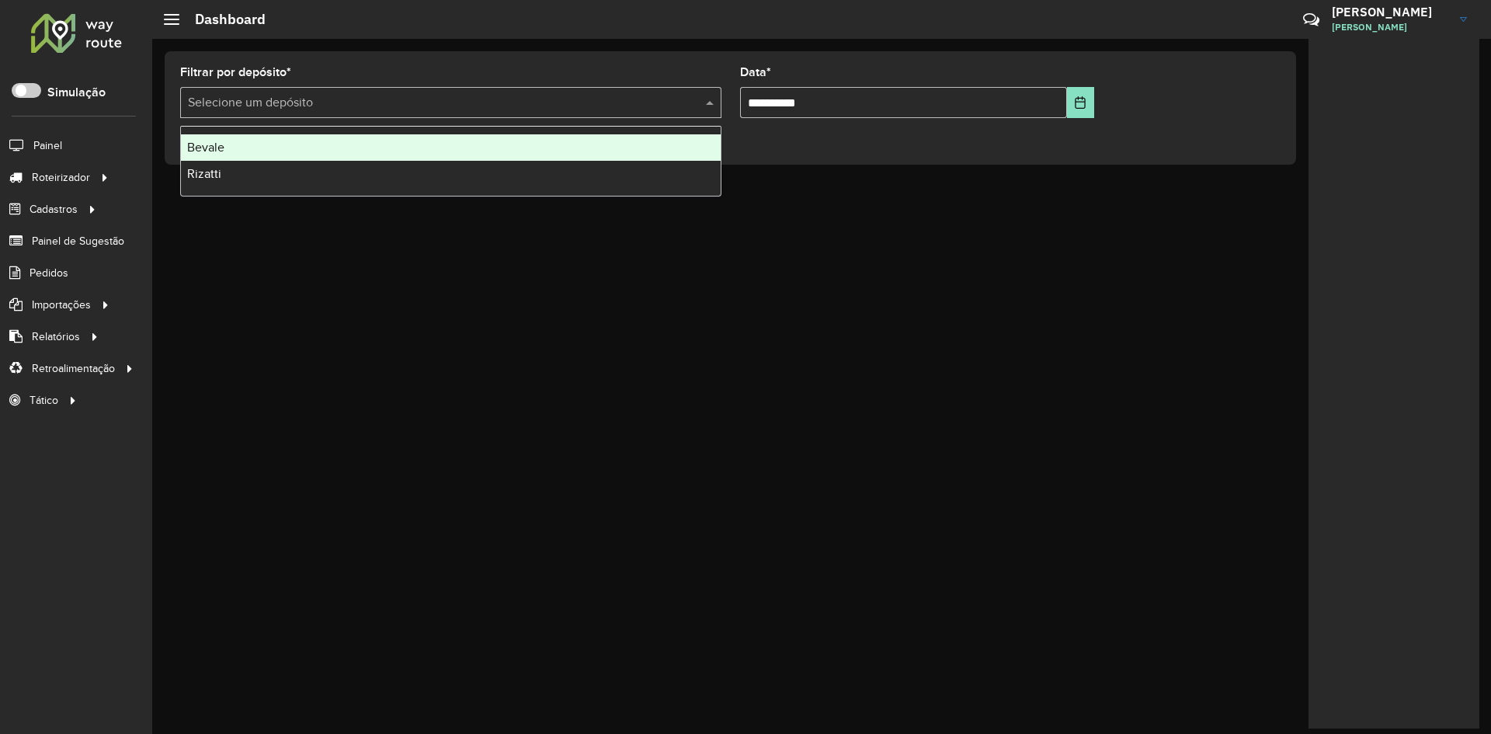
click at [509, 151] on div "Bevale" at bounding box center [451, 147] width 540 height 26
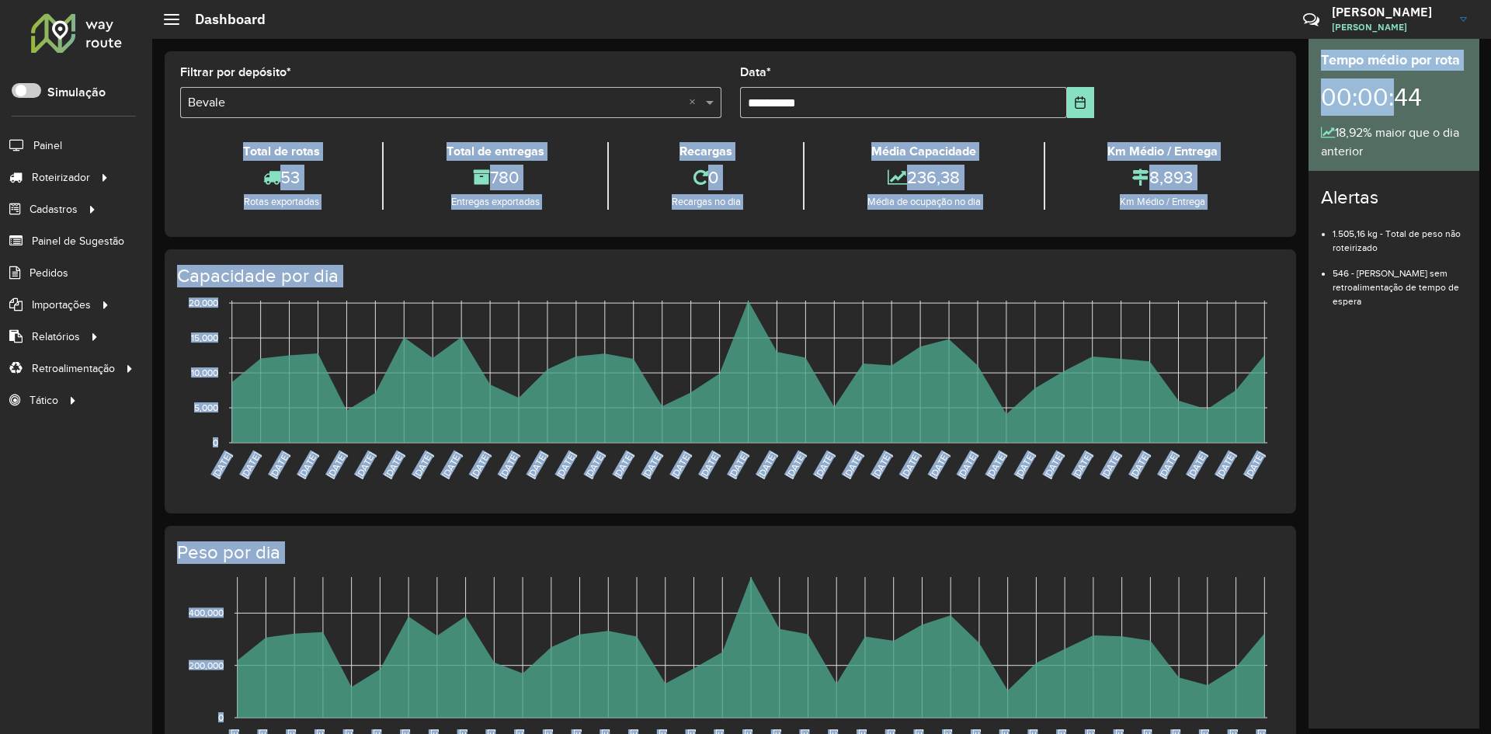
drag, startPoint x: 1395, startPoint y: 98, endPoint x: 1490, endPoint y: 100, distance: 95.5
click at [1490, 100] on div "**********" at bounding box center [821, 367] width 1339 height 734
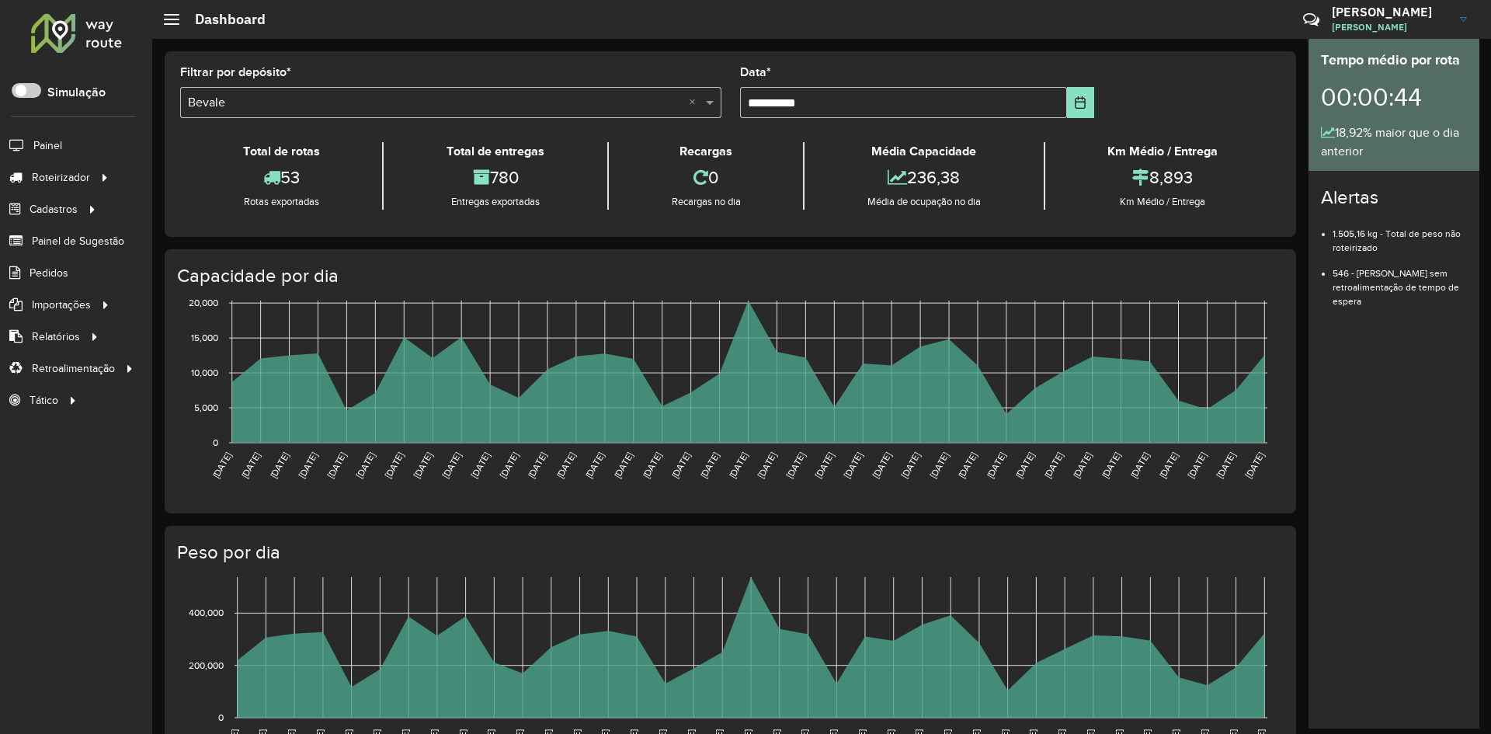
click at [1464, 96] on div "00:00:44" at bounding box center [1394, 97] width 146 height 53
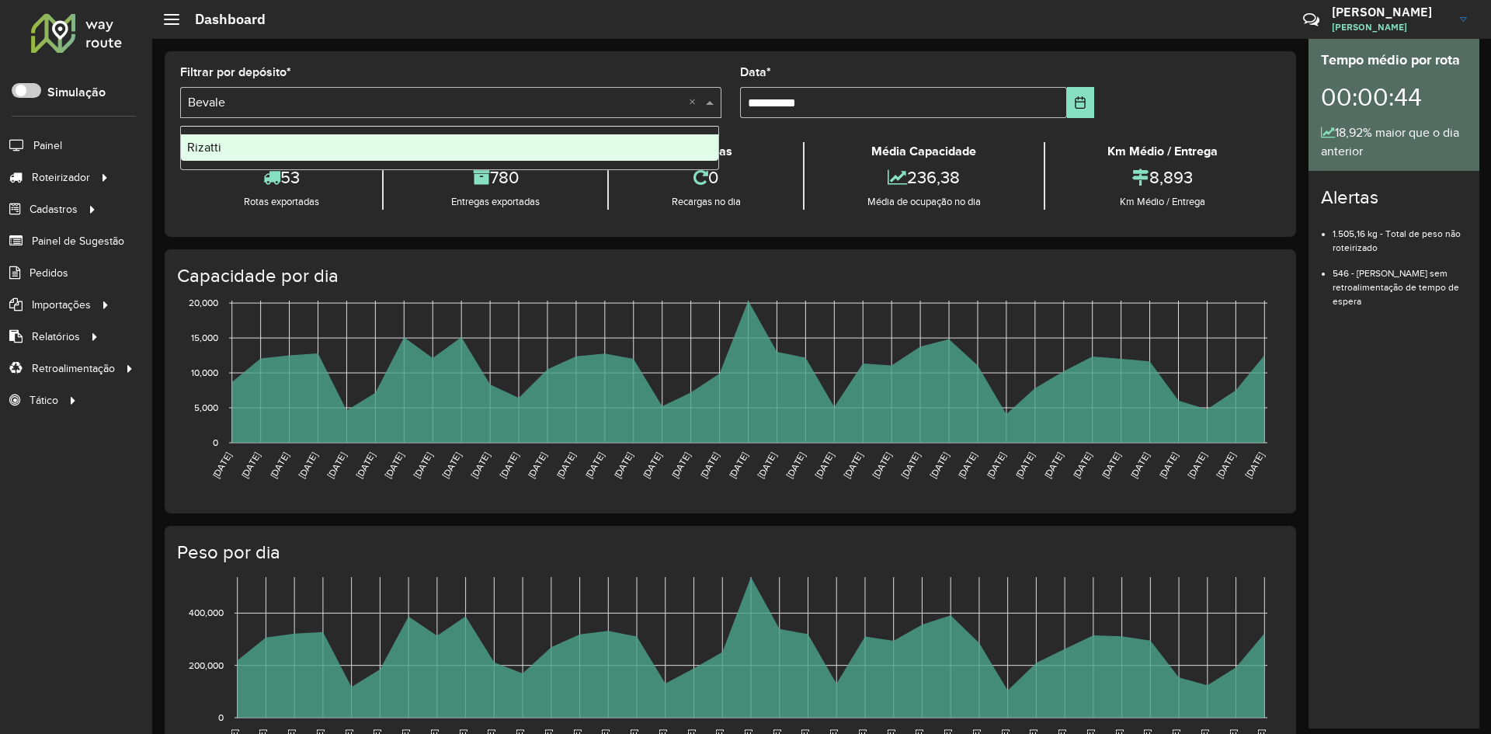
click at [708, 108] on span at bounding box center [711, 102] width 19 height 19
click at [677, 146] on div "Rizatti" at bounding box center [449, 147] width 537 height 26
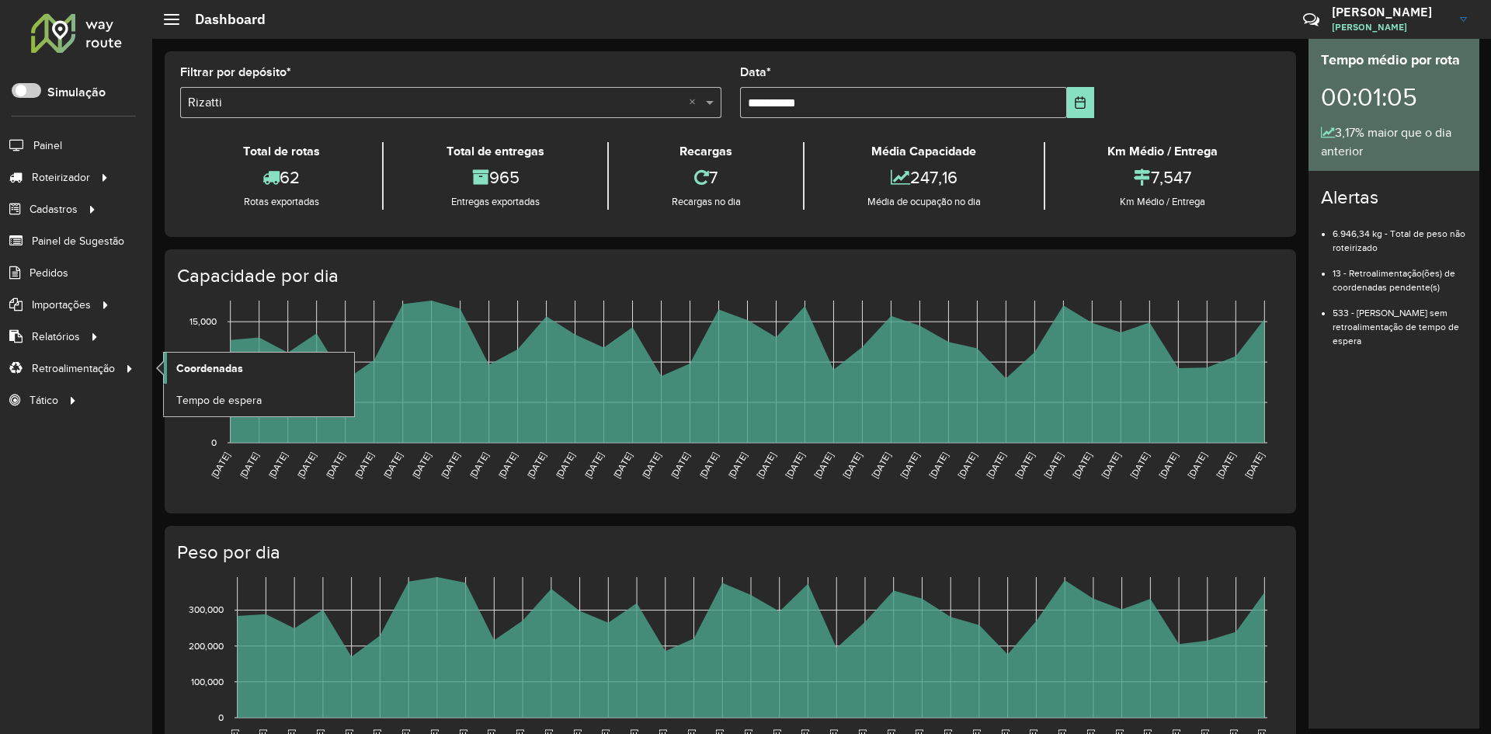
click at [179, 364] on span "Coordenadas" at bounding box center [209, 368] width 67 height 16
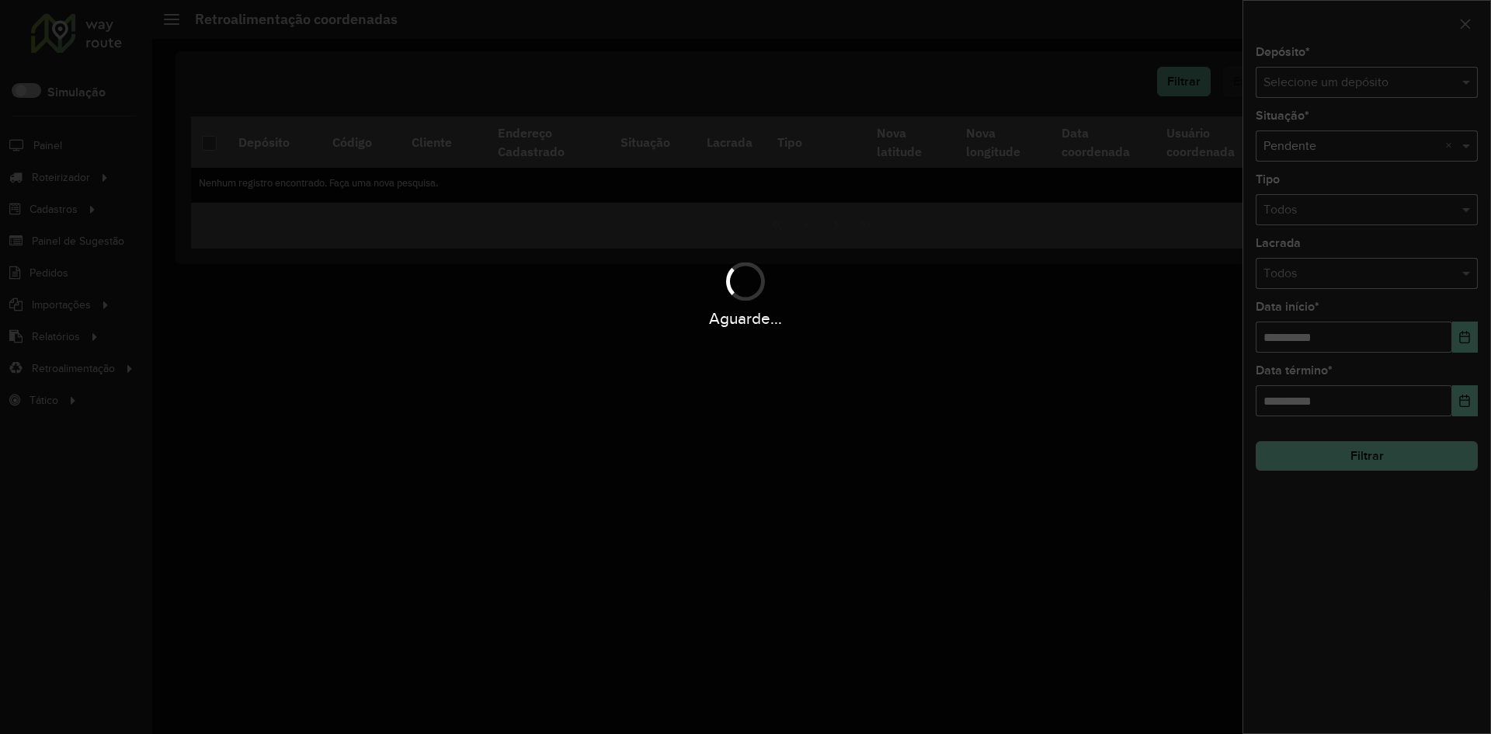
click at [1363, 87] on div "Aguarde..." at bounding box center [745, 367] width 1491 height 734
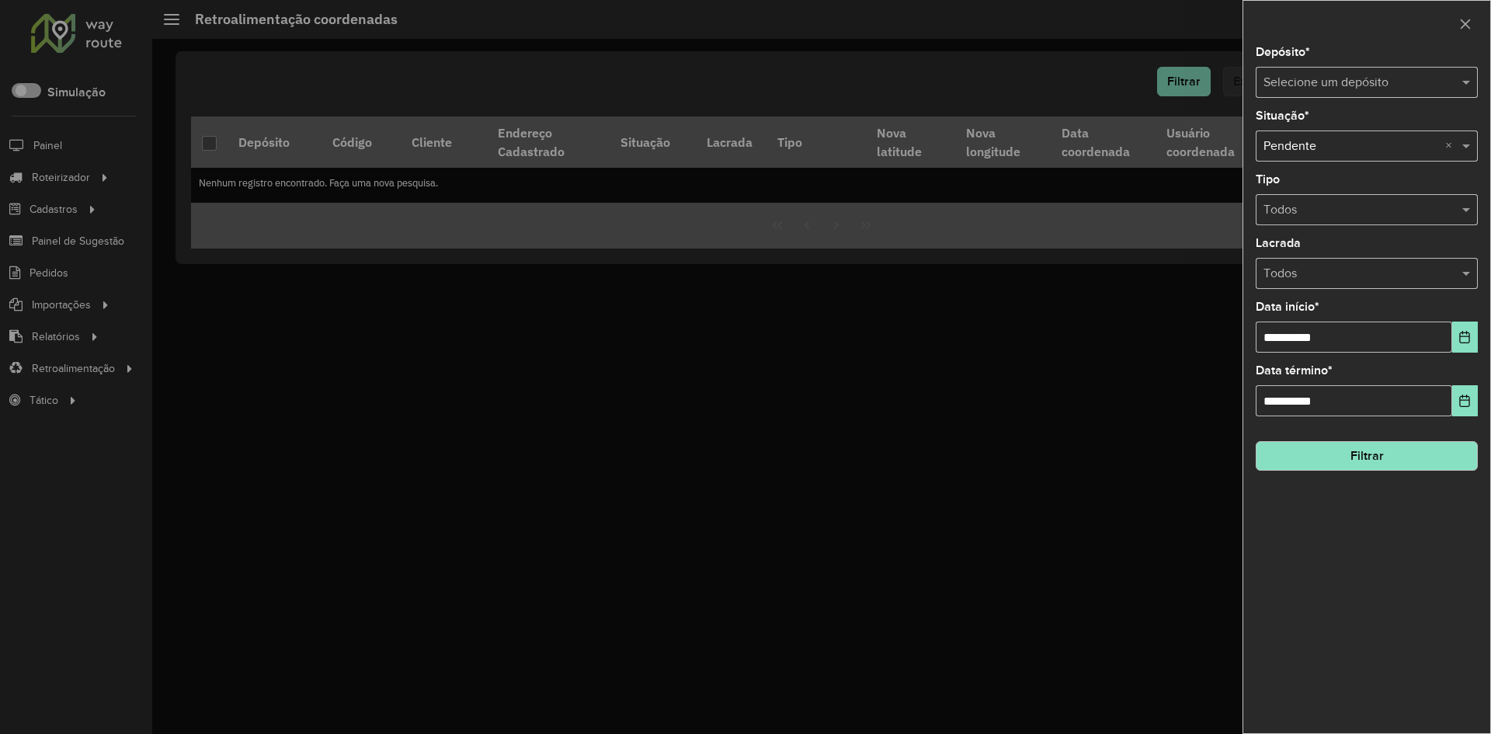
click at [1363, 87] on input "text" at bounding box center [1350, 83] width 175 height 19
click at [1331, 141] on div "Rizatti" at bounding box center [1366, 154] width 221 height 26
drag, startPoint x: 1471, startPoint y: 334, endPoint x: 1465, endPoint y: 346, distance: 12.9
click at [1468, 336] on icon "Choose Date" at bounding box center [1464, 337] width 12 height 12
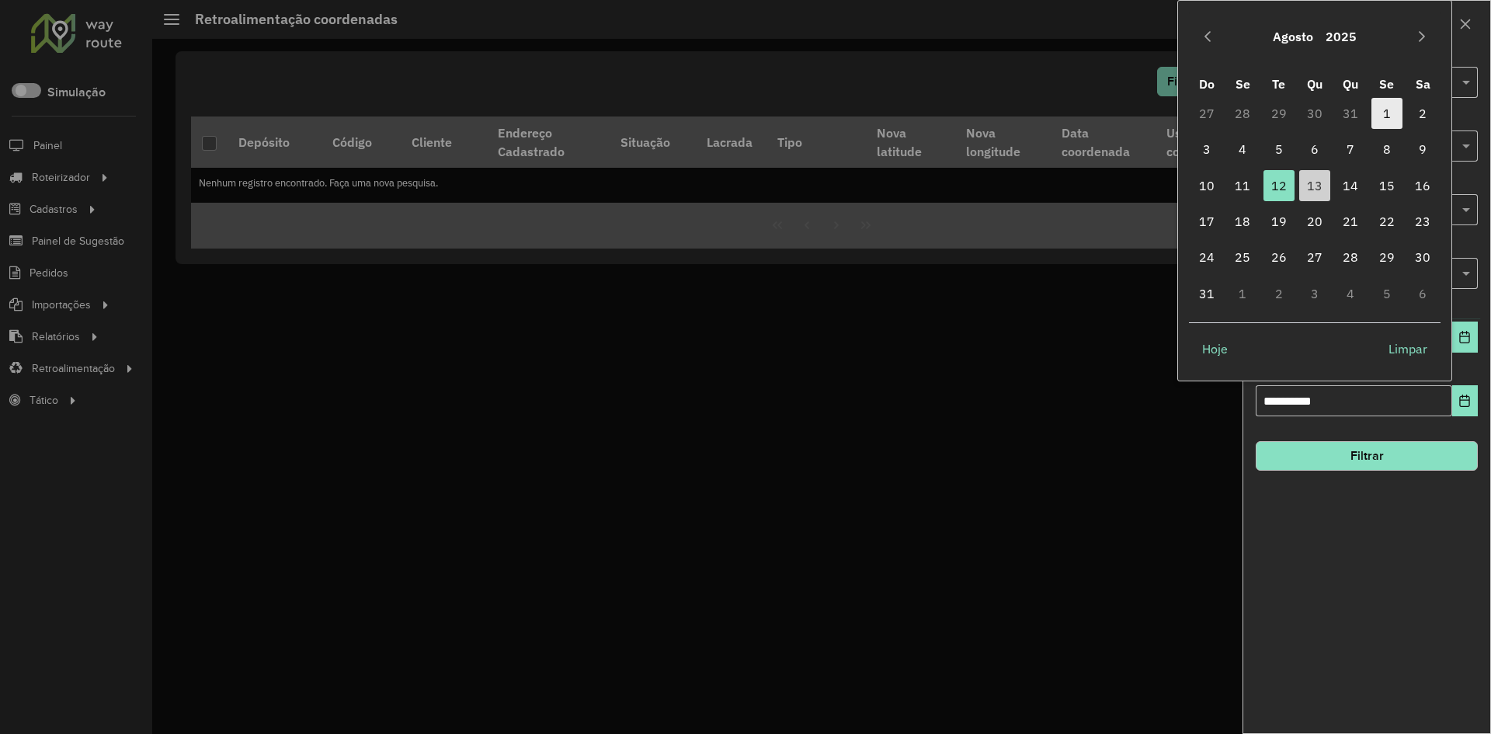
click at [1381, 116] on span "1" at bounding box center [1386, 113] width 31 height 31
type input "**********"
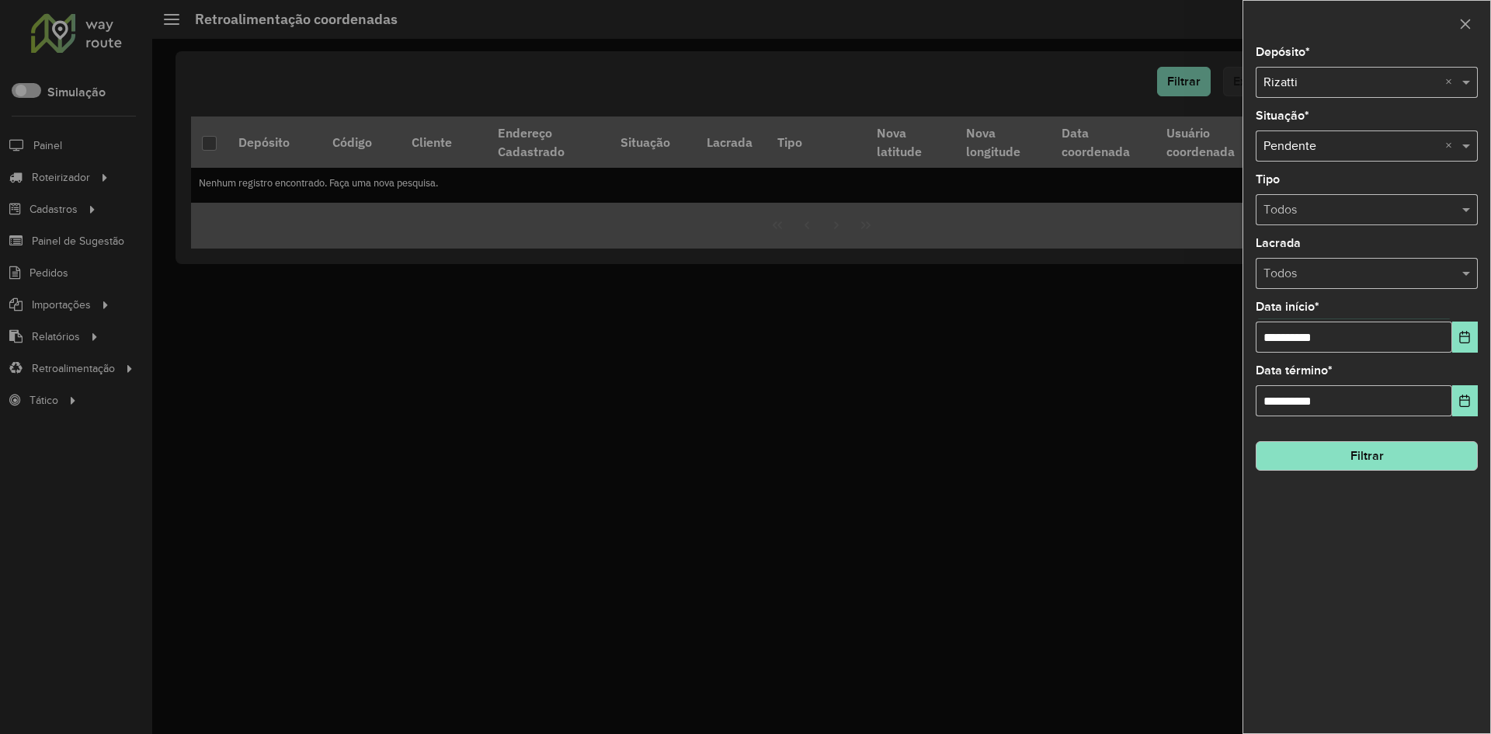
click at [1346, 446] on button "Filtrar" at bounding box center [1367, 456] width 222 height 30
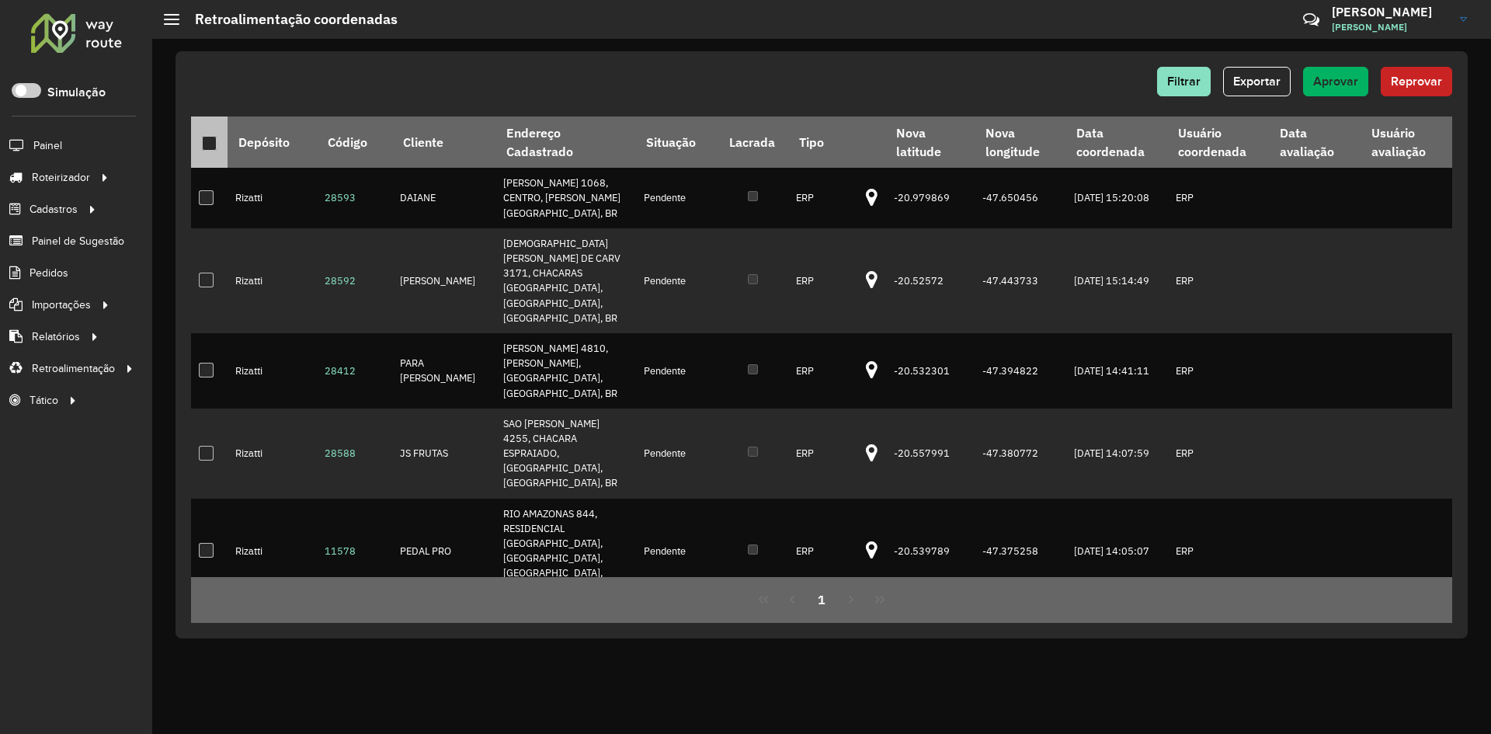
click at [209, 142] on div at bounding box center [209, 143] width 15 height 15
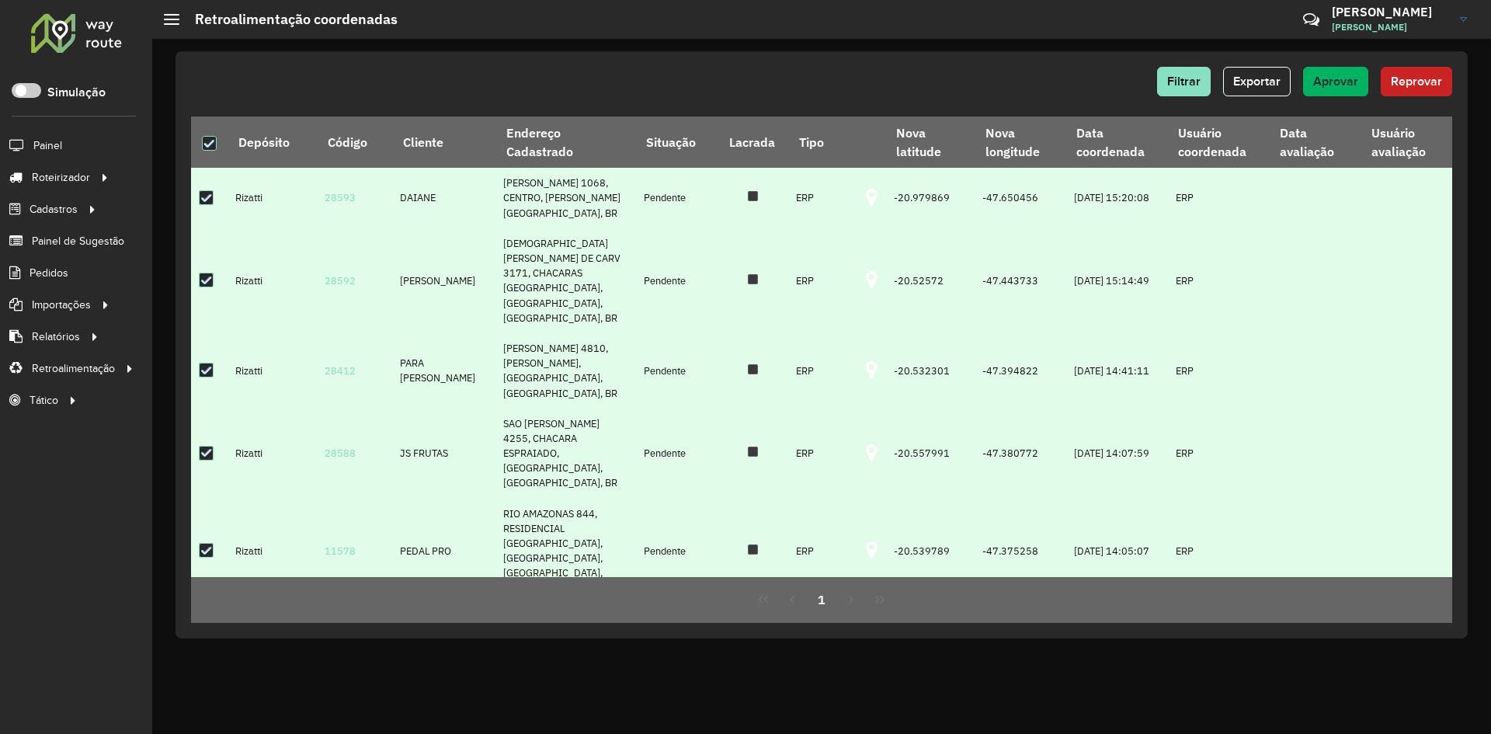
click at [858, 367] on td at bounding box center [872, 370] width 28 height 75
click at [866, 360] on icon at bounding box center [872, 370] width 12 height 20
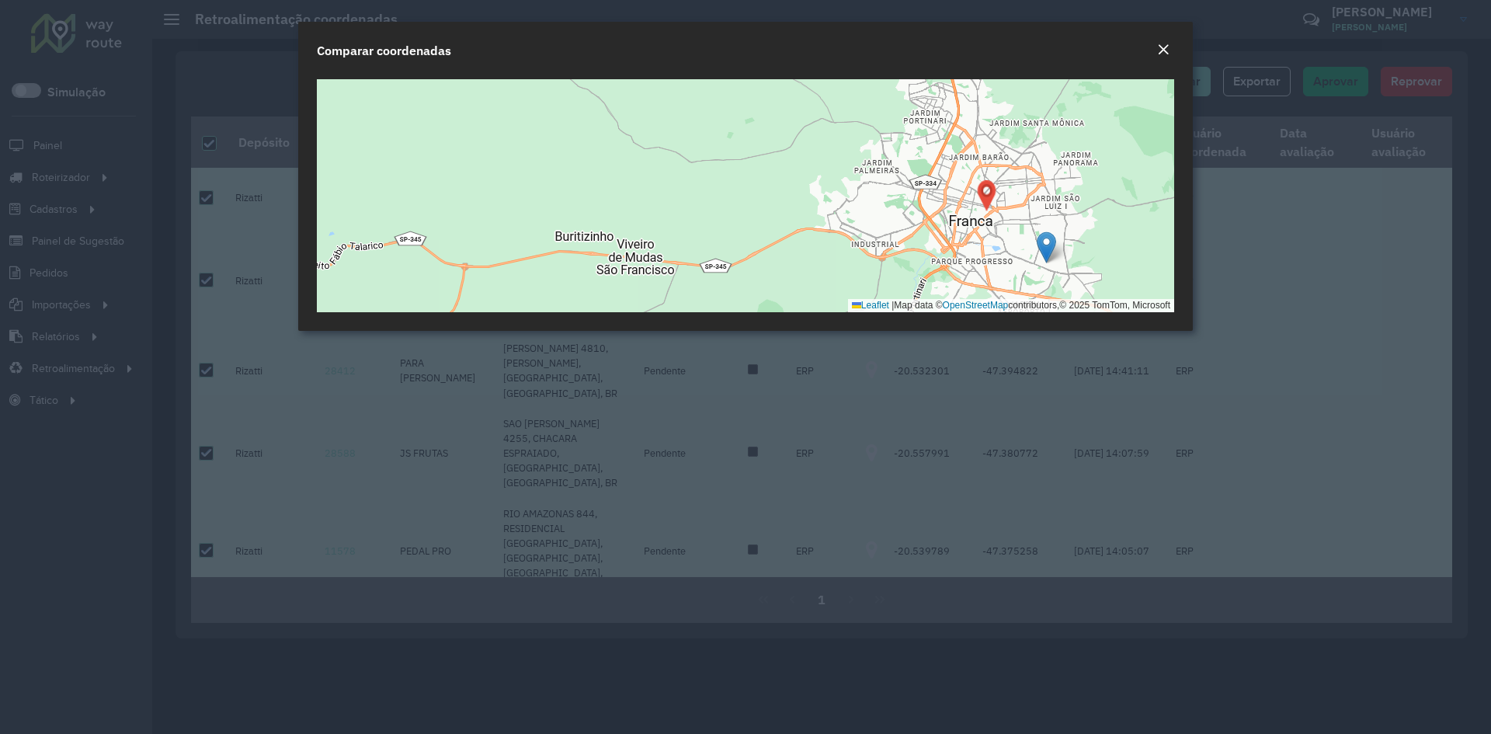
click at [1155, 50] on button "Close" at bounding box center [1163, 50] width 22 height 20
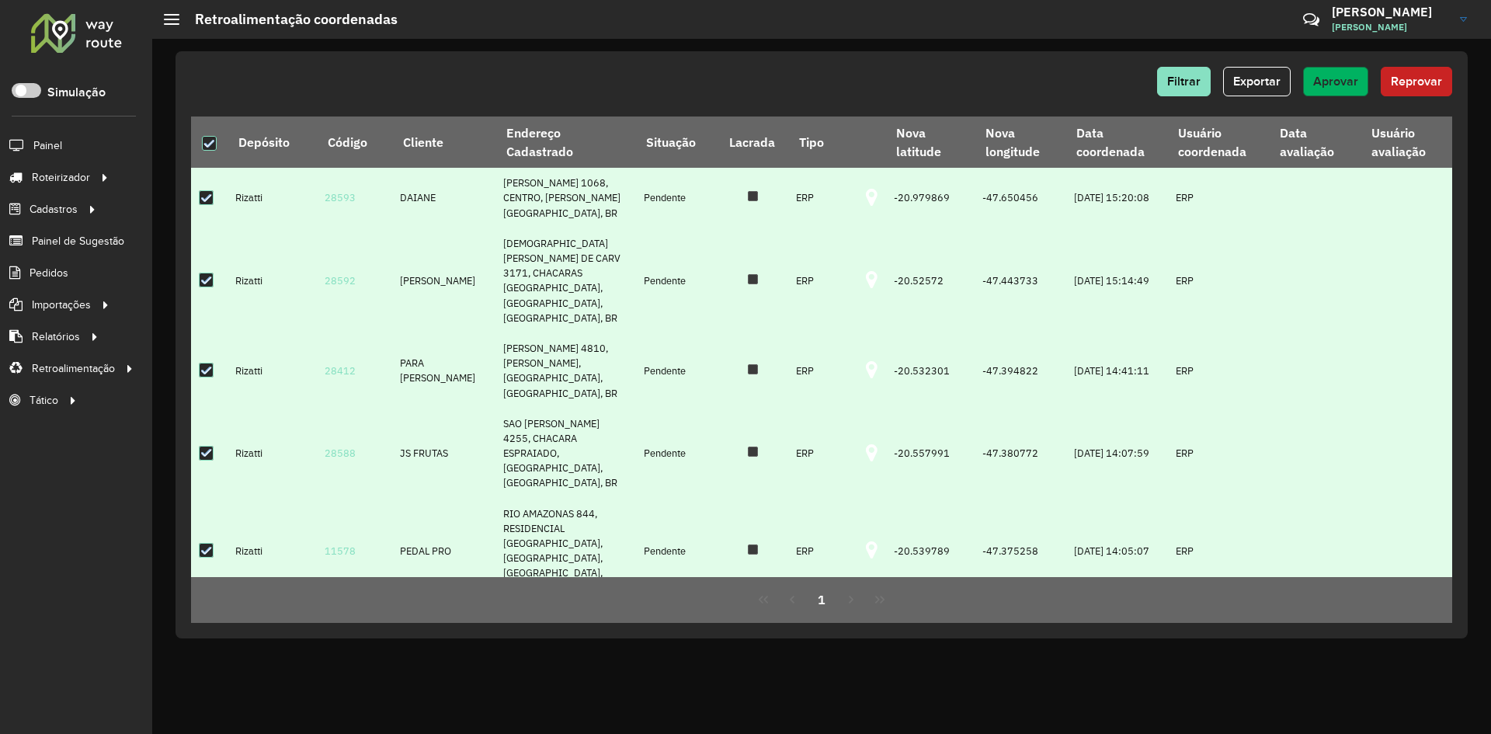
click at [1346, 83] on span "Aprovar" at bounding box center [1335, 81] width 45 height 13
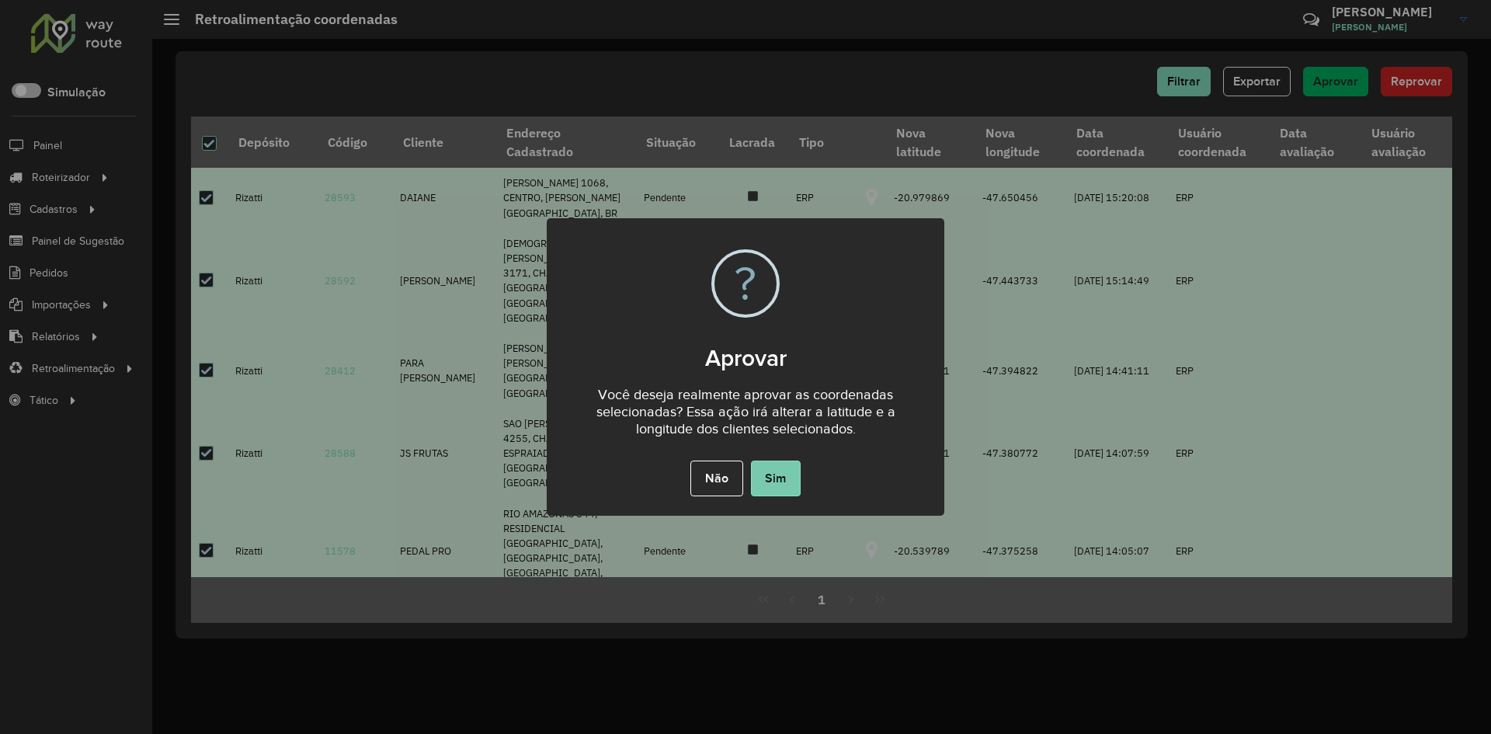
click at [790, 488] on button "Sim" at bounding box center [776, 478] width 50 height 36
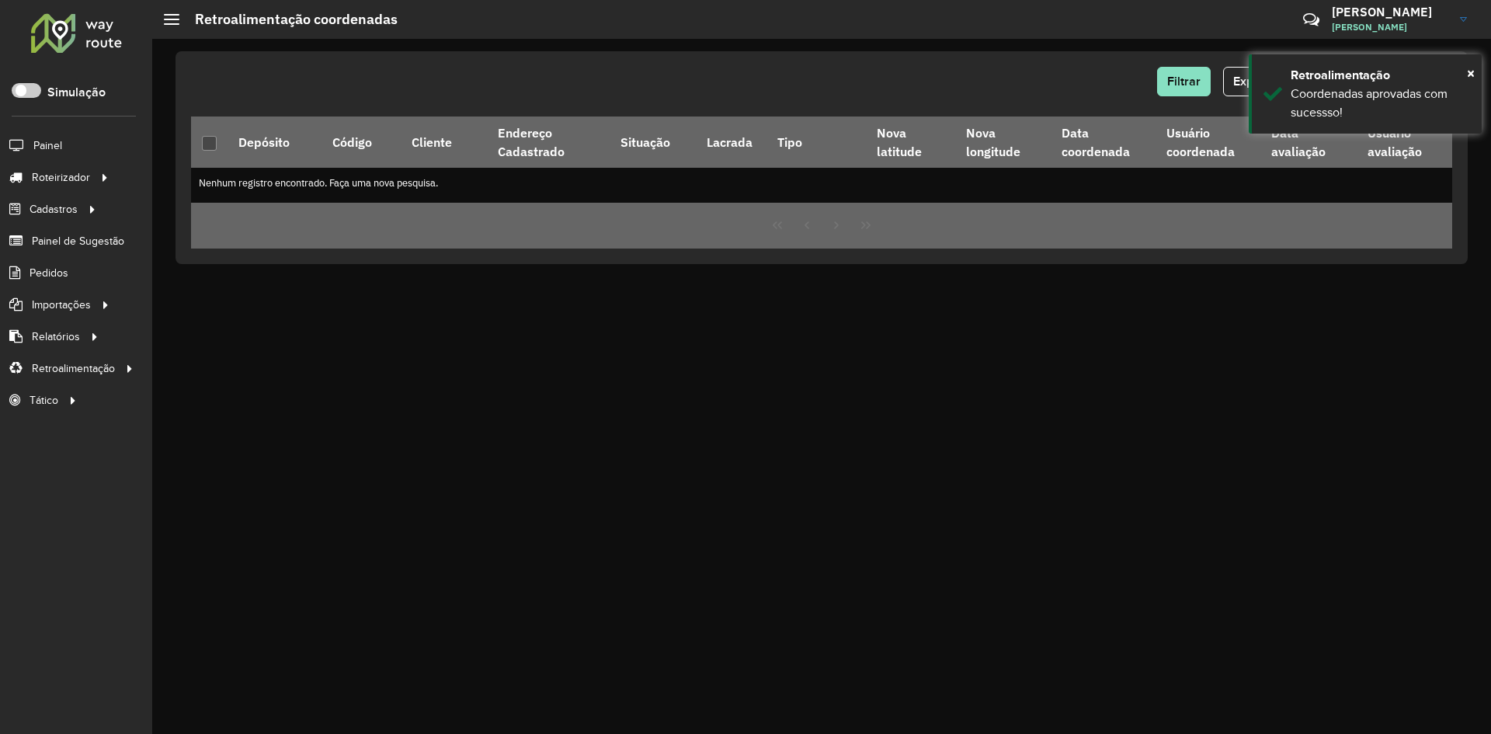
click at [76, 23] on div at bounding box center [77, 32] width 94 height 40
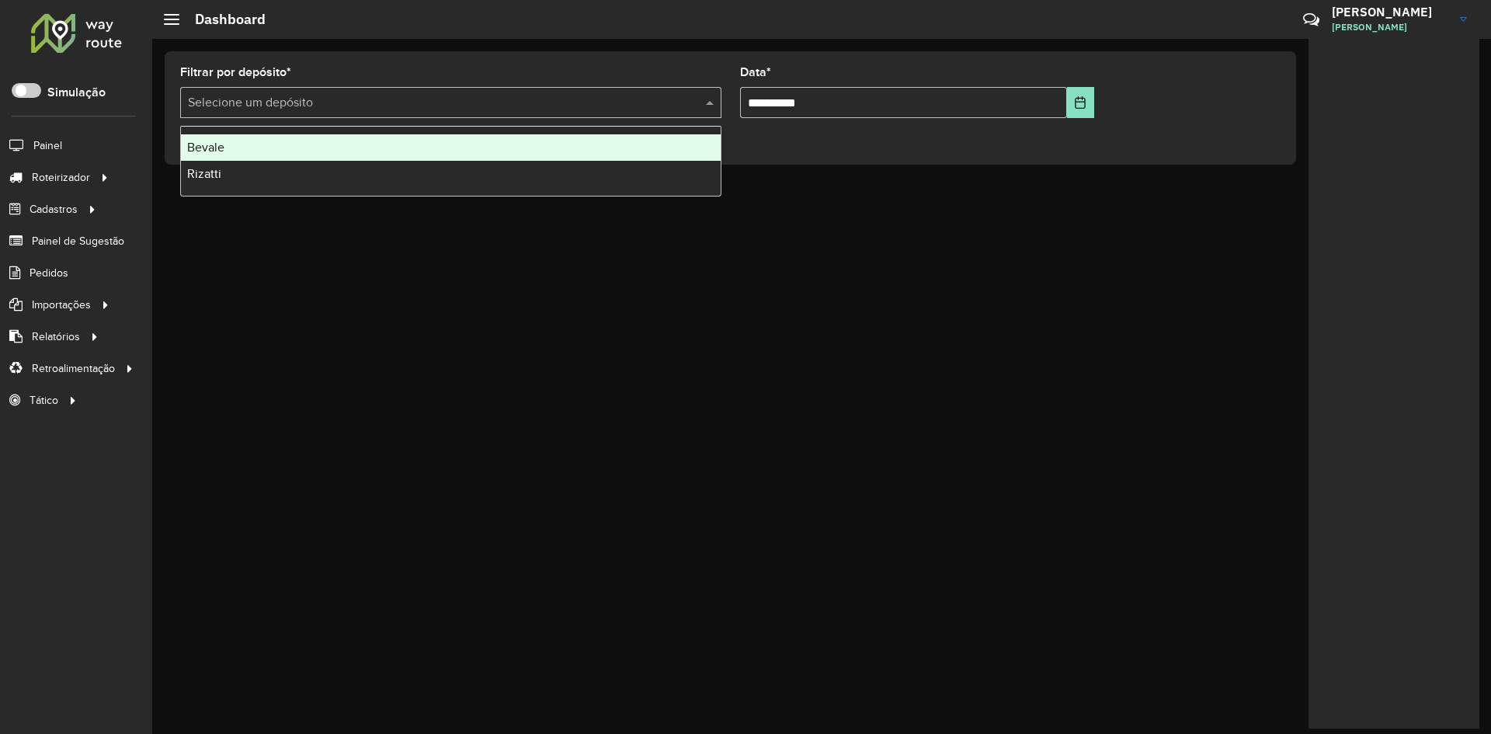
click at [704, 109] on span at bounding box center [711, 102] width 19 height 19
click at [626, 148] on div "Bevale" at bounding box center [451, 147] width 540 height 26
